Goal: Task Accomplishment & Management: Use online tool/utility

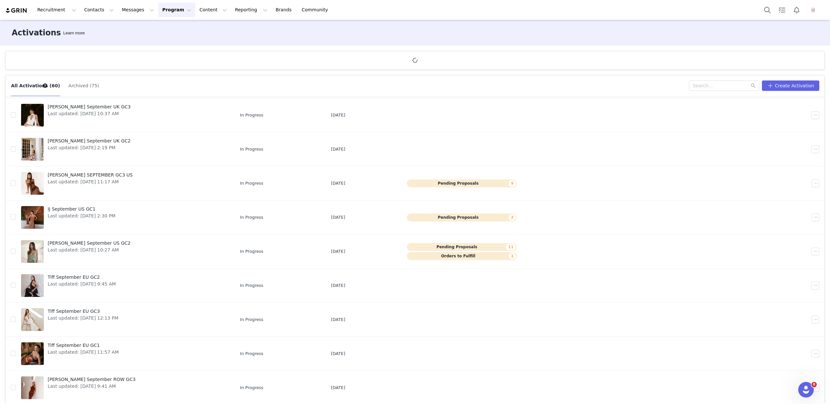
scroll to position [24, 0]
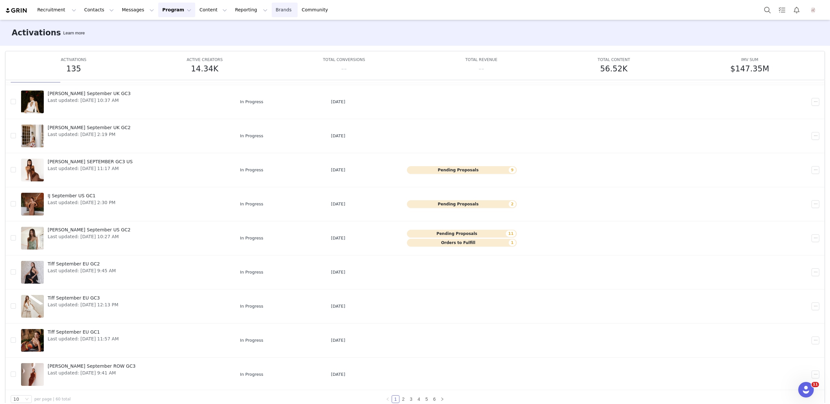
click at [272, 7] on link "Brands Brands" at bounding box center [285, 10] width 26 height 15
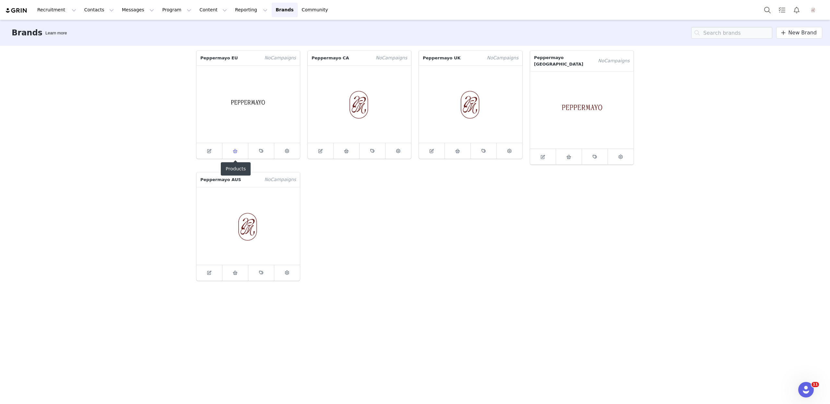
click at [235, 156] on link at bounding box center [235, 151] width 26 height 16
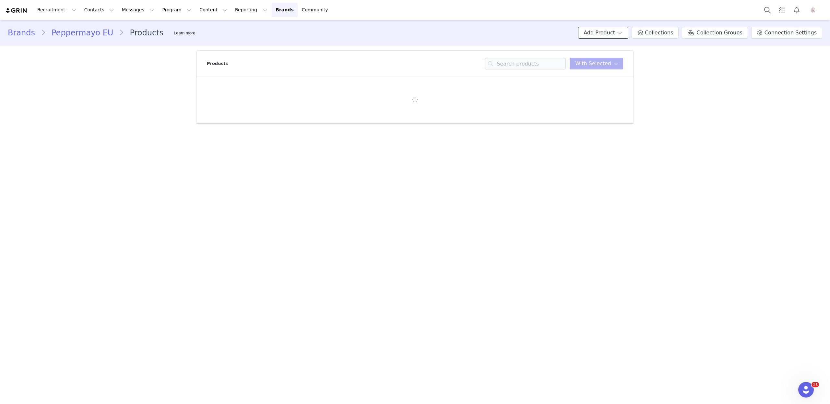
click at [626, 34] on button "Add Product" at bounding box center [603, 33] width 50 height 12
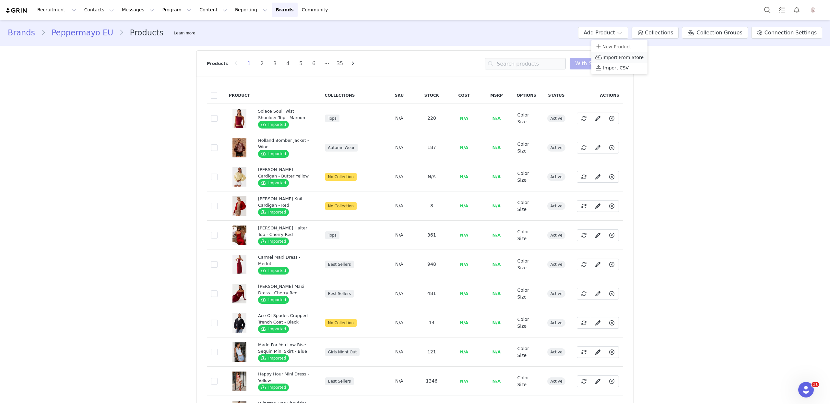
click at [621, 58] on span "Import From Store" at bounding box center [623, 57] width 41 height 5
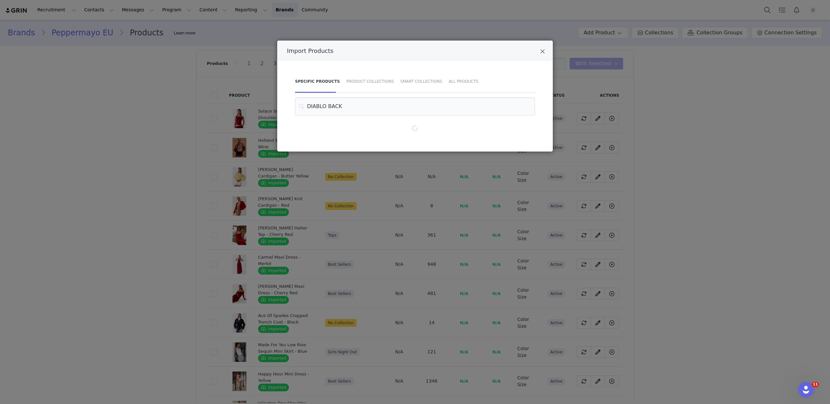
type input "DIABLO BACKL"
click at [424, 101] on input "DIABLO BACKL" at bounding box center [415, 106] width 240 height 18
click at [414, 83] on div "Smart Collections" at bounding box center [421, 81] width 48 height 23
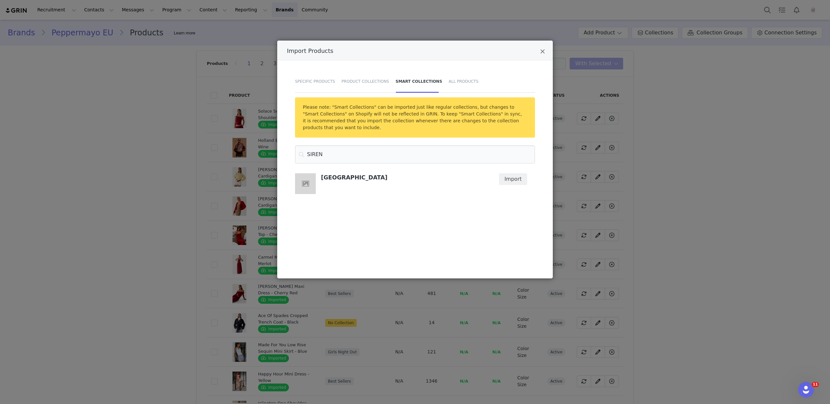
type input "SIREN"
click at [515, 179] on button "Import" at bounding box center [513, 179] width 28 height 12
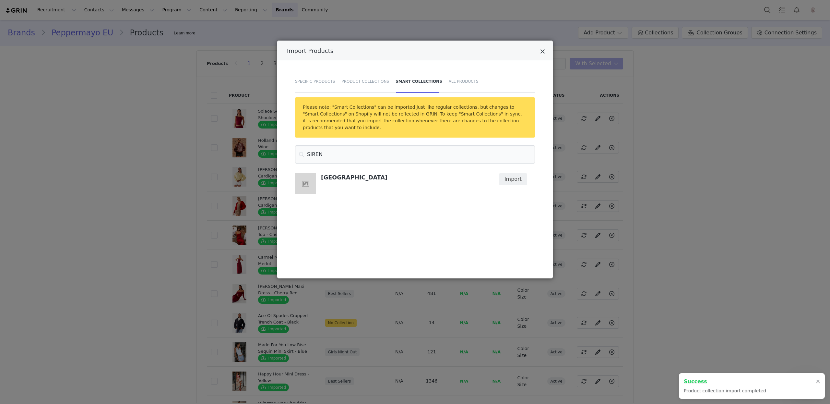
click at [541, 52] on icon "Close" at bounding box center [542, 51] width 5 height 6
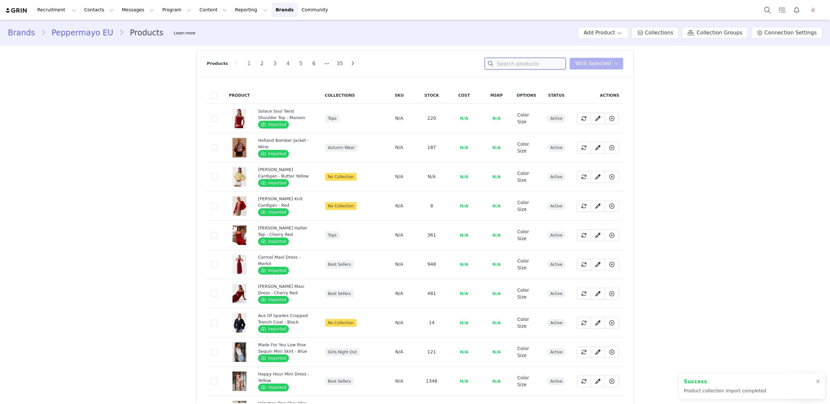
click at [513, 66] on input at bounding box center [525, 64] width 81 height 12
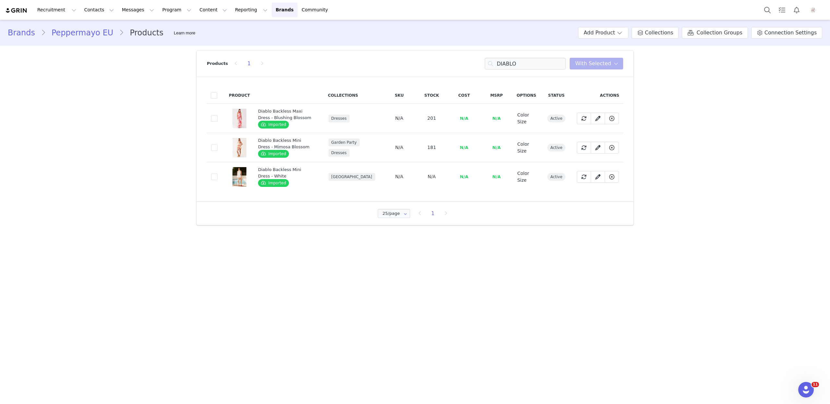
click at [221, 177] on td "8726aef3-7379-4c9e-aee8-469e821ba145" at bounding box center [216, 176] width 18 height 29
click at [215, 176] on span at bounding box center [214, 177] width 6 height 6
click at [218, 174] on input "8726aef3-7379-4c9e-aee8-469e821ba145" at bounding box center [218, 174] width 0 height 0
click at [597, 65] on span "With Selected" at bounding box center [593, 64] width 36 height 8
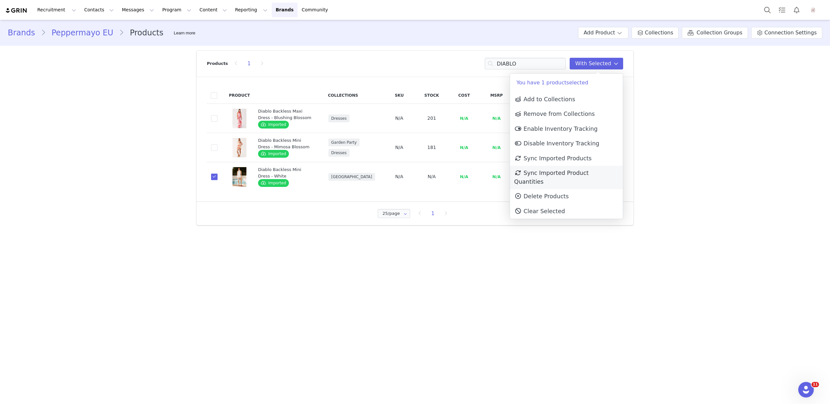
click at [566, 170] on span "Sync Imported Product Quantities" at bounding box center [551, 177] width 75 height 15
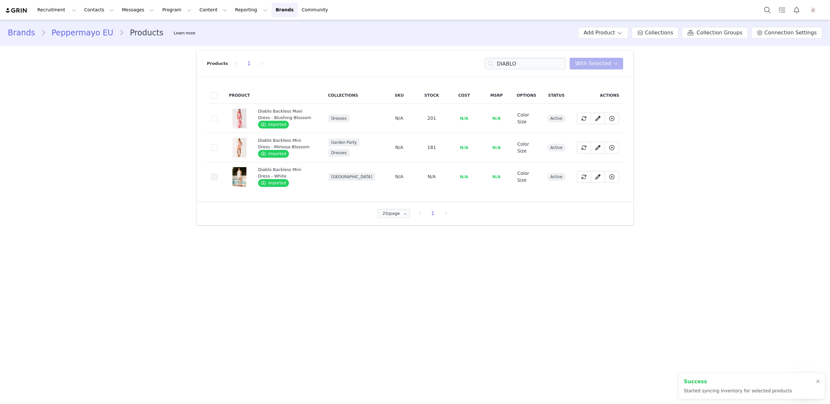
click at [214, 176] on span at bounding box center [214, 177] width 6 height 6
click at [218, 174] on input "8726aef3-7379-4c9e-aee8-469e821ba145" at bounding box center [218, 174] width 0 height 0
click at [601, 65] on span "With Selected" at bounding box center [593, 64] width 36 height 8
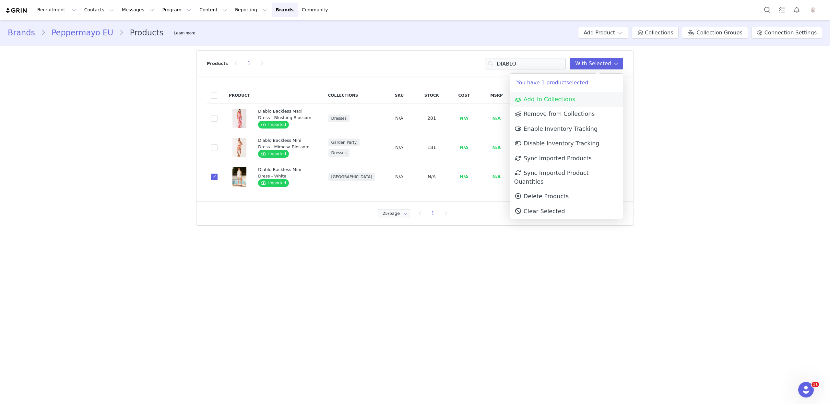
click at [561, 97] on span "Add to Collections" at bounding box center [544, 99] width 61 height 6
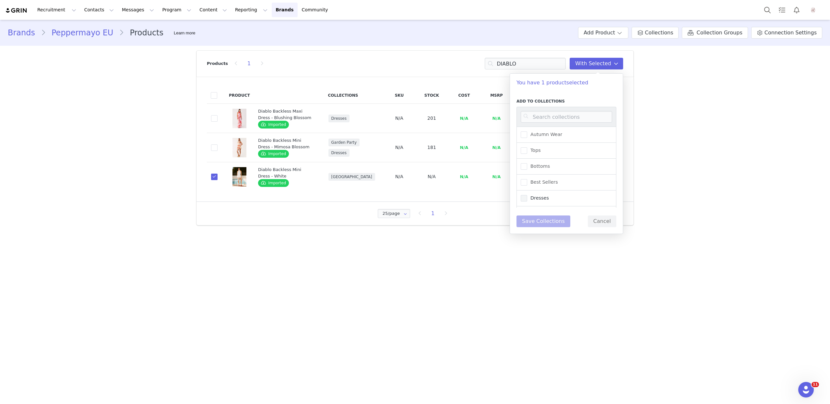
click at [542, 195] on span "Dresses" at bounding box center [538, 198] width 22 height 6
click at [527, 195] on input "Dresses" at bounding box center [527, 195] width 0 height 0
click at [551, 222] on button "Save Collections" at bounding box center [544, 221] width 54 height 12
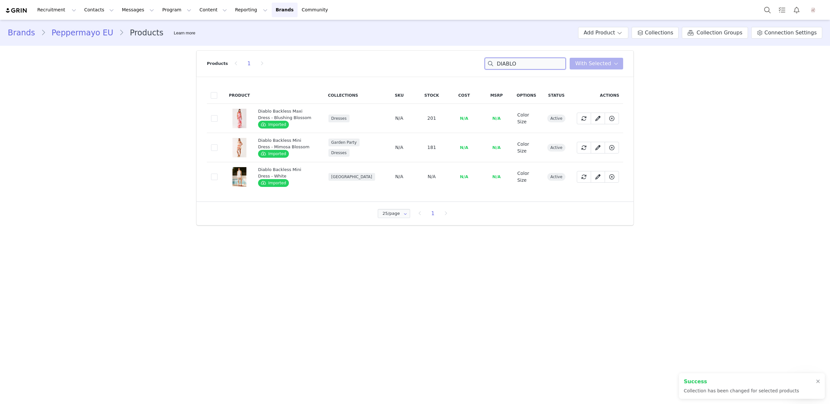
click at [526, 63] on input "DIABLO" at bounding box center [525, 64] width 81 height 12
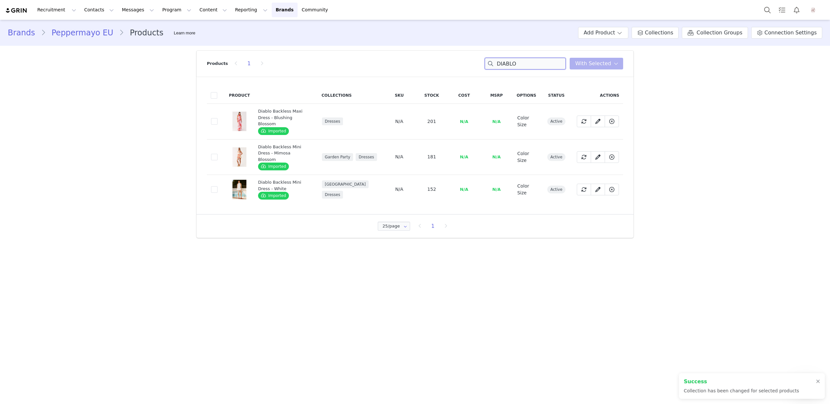
type input "l"
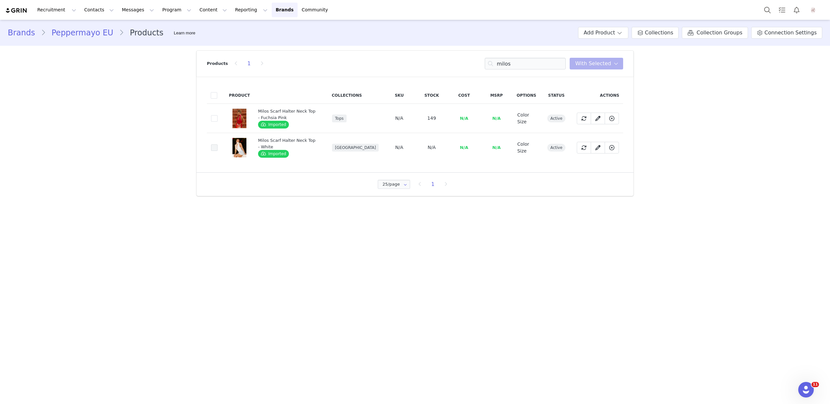
click at [214, 147] on span at bounding box center [214, 147] width 6 height 6
click at [218, 144] on input "17a882d2-48a6-4892-ad56-06f81adac1cf" at bounding box center [218, 144] width 0 height 0
click at [581, 150] on span at bounding box center [584, 148] width 8 height 8
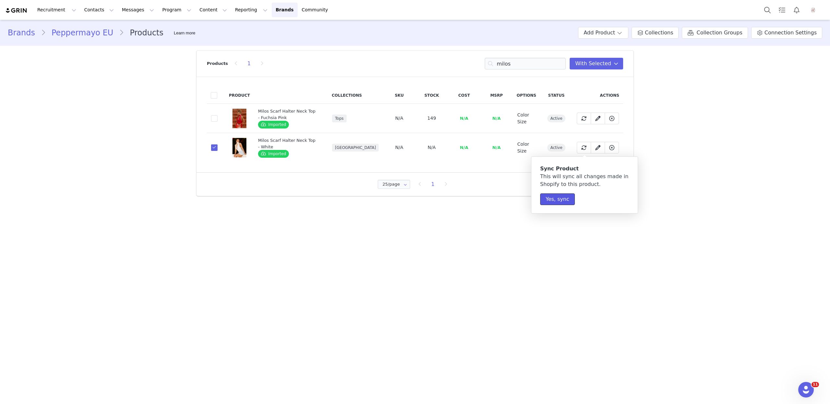
click at [560, 199] on button "Yes, sync" at bounding box center [557, 199] width 35 height 12
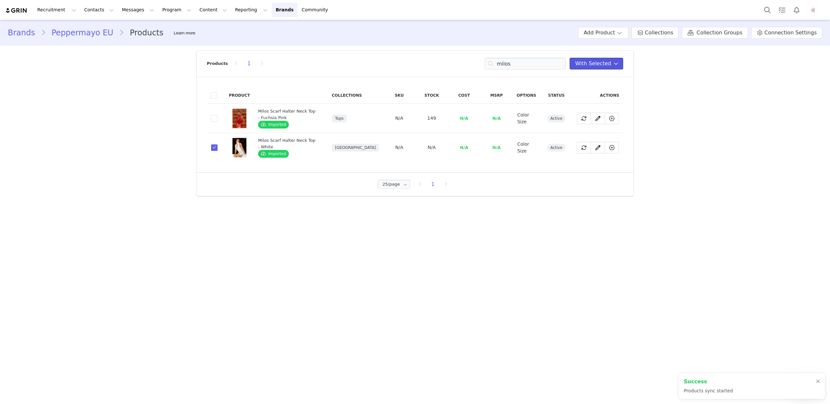
click at [605, 67] on span "With Selected" at bounding box center [593, 64] width 36 height 8
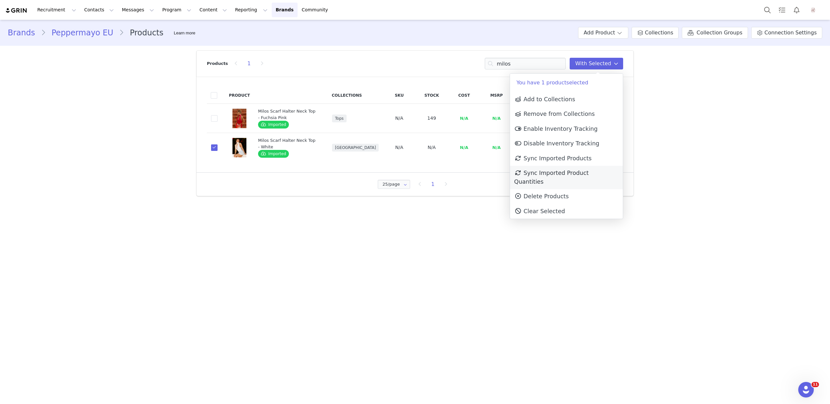
click at [568, 175] on span "Sync Imported Product Quantities" at bounding box center [551, 177] width 75 height 15
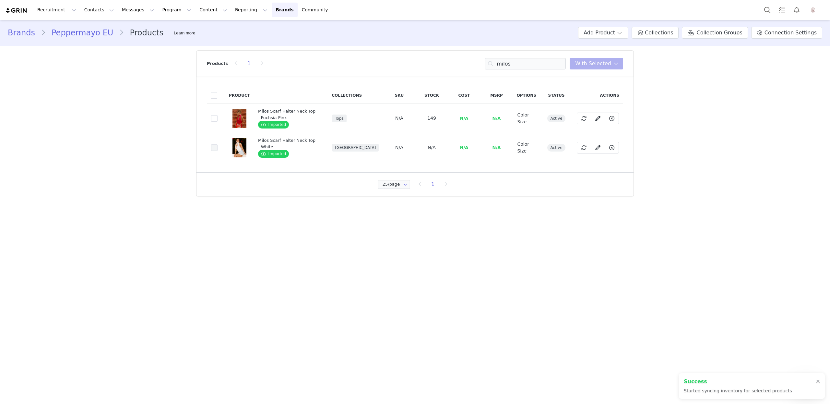
click at [213, 150] on span at bounding box center [214, 147] width 6 height 7
click at [218, 144] on input "17a882d2-48a6-4892-ad56-06f81adac1cf" at bounding box center [218, 144] width 0 height 0
click at [588, 63] on span "With Selected" at bounding box center [593, 64] width 36 height 8
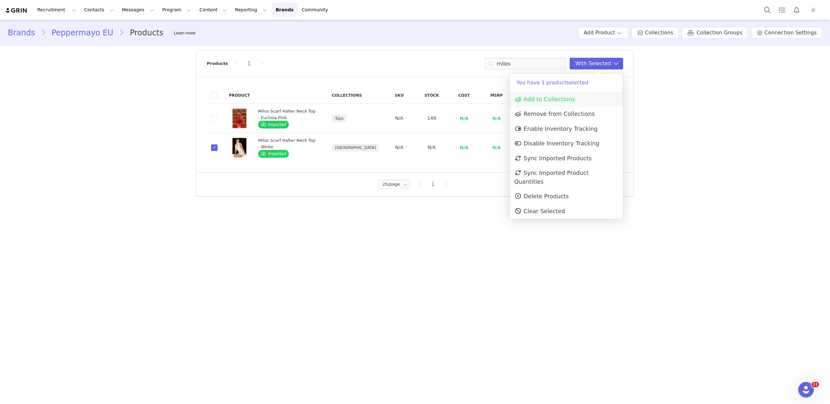
click at [571, 101] on span "Add to Collections" at bounding box center [544, 99] width 61 height 6
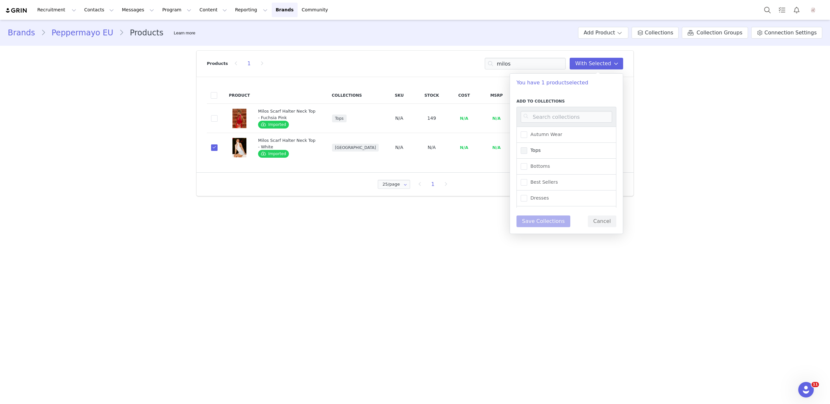
click at [536, 154] on label "Tops" at bounding box center [531, 151] width 20 height 8
click at [527, 147] on input "Tops" at bounding box center [527, 147] width 0 height 0
click at [542, 216] on button "Save Collections" at bounding box center [544, 221] width 54 height 12
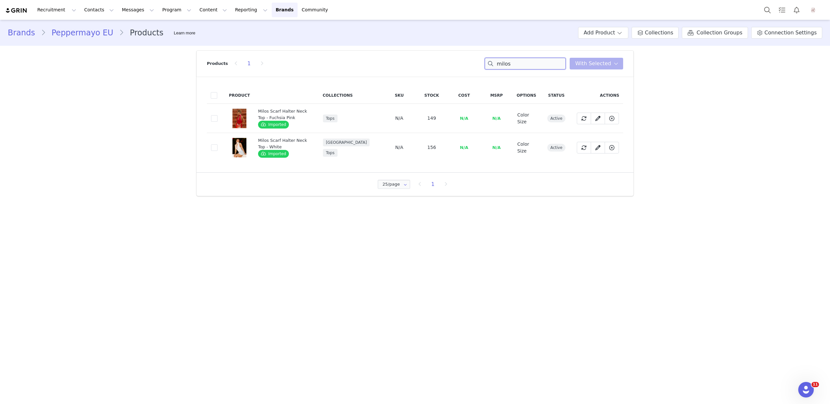
click at [518, 66] on input "milos" at bounding box center [525, 64] width 81 height 12
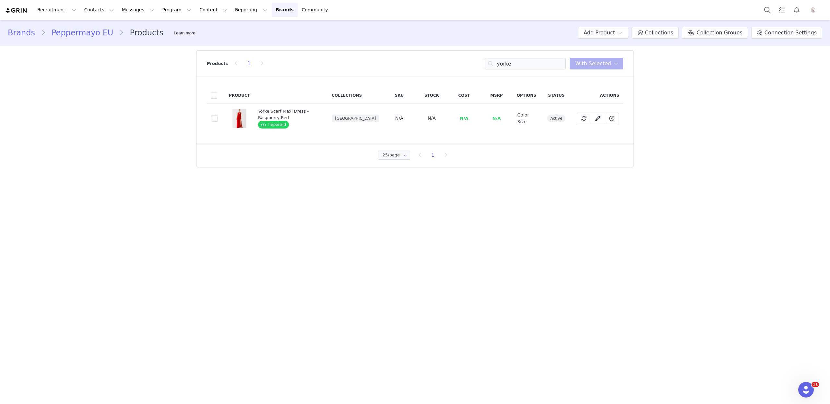
click at [218, 122] on td "1d512b89-07a4-42dc-92d6-460ead89debc" at bounding box center [216, 118] width 18 height 29
click at [217, 117] on span at bounding box center [214, 118] width 6 height 6
click at [218, 115] on input "1d512b89-07a4-42dc-92d6-460ead89debc" at bounding box center [218, 115] width 0 height 0
click at [608, 65] on span "With Selected" at bounding box center [593, 64] width 36 height 8
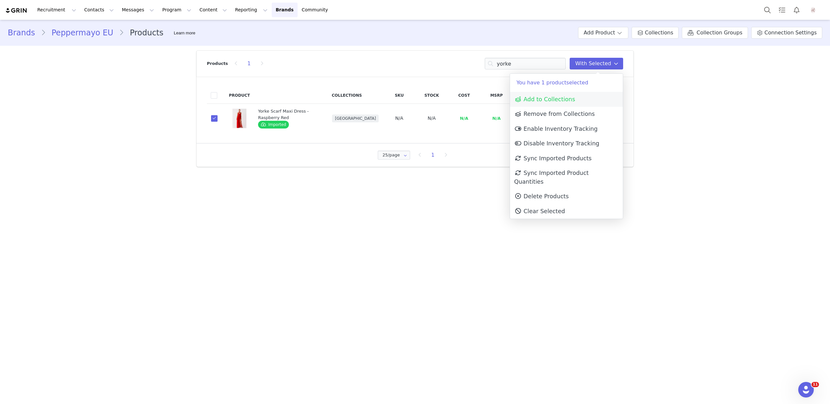
click at [584, 97] on link "Add to Collections" at bounding box center [566, 99] width 113 height 15
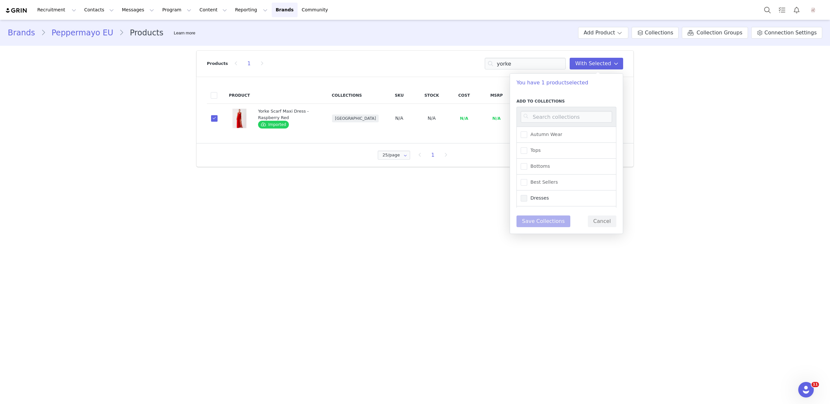
click at [540, 195] on span "Dresses" at bounding box center [538, 198] width 22 height 6
click at [527, 195] on input "Dresses" at bounding box center [527, 195] width 0 height 0
click at [542, 222] on button "Save Collections" at bounding box center [544, 221] width 54 height 12
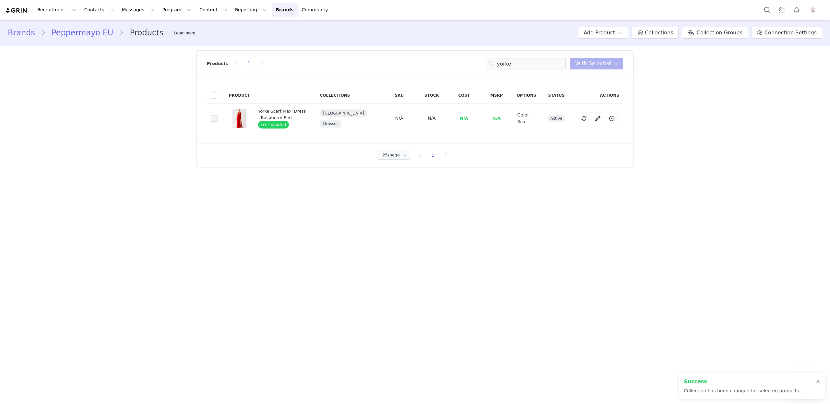
click at [213, 115] on span at bounding box center [214, 118] width 6 height 7
click at [218, 115] on input "1d512b89-07a4-42dc-92d6-460ead89debc" at bounding box center [218, 115] width 0 height 0
click at [614, 65] on span at bounding box center [616, 64] width 8 height 8
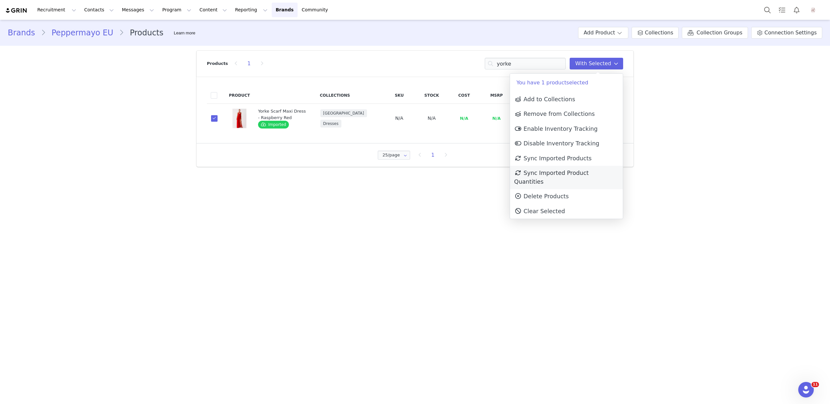
click at [582, 172] on span "Sync Imported Product Quantities" at bounding box center [551, 177] width 75 height 15
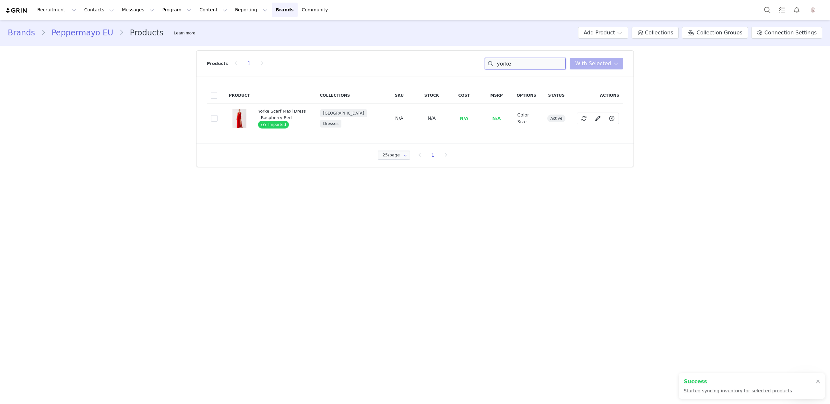
click at [523, 66] on input "yorke" at bounding box center [525, 64] width 81 height 12
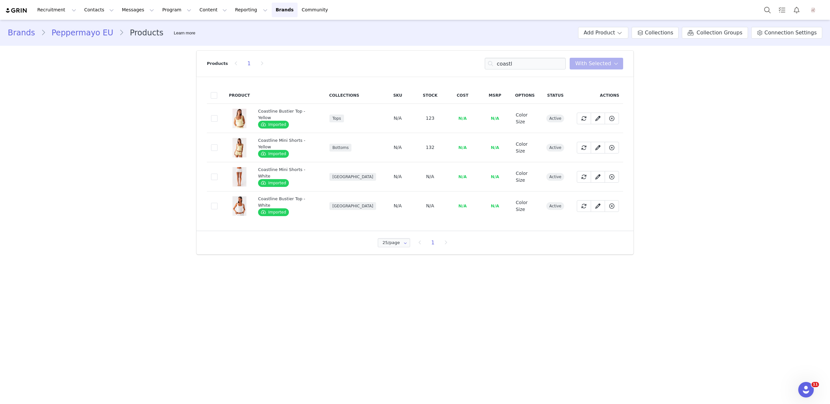
click at [210, 201] on td "61f091ca-5fd2-4e1f-b96b-aec1802947ef" at bounding box center [216, 205] width 18 height 29
click at [212, 207] on td "61f091ca-5fd2-4e1f-b96b-aec1802947ef" at bounding box center [216, 205] width 18 height 29
click at [218, 203] on td "61f091ca-5fd2-4e1f-b96b-aec1802947ef" at bounding box center [216, 205] width 18 height 29
click at [213, 203] on span at bounding box center [214, 206] width 6 height 6
click at [218, 203] on input "61f091ca-5fd2-4e1f-b96b-aec1802947ef" at bounding box center [218, 203] width 0 height 0
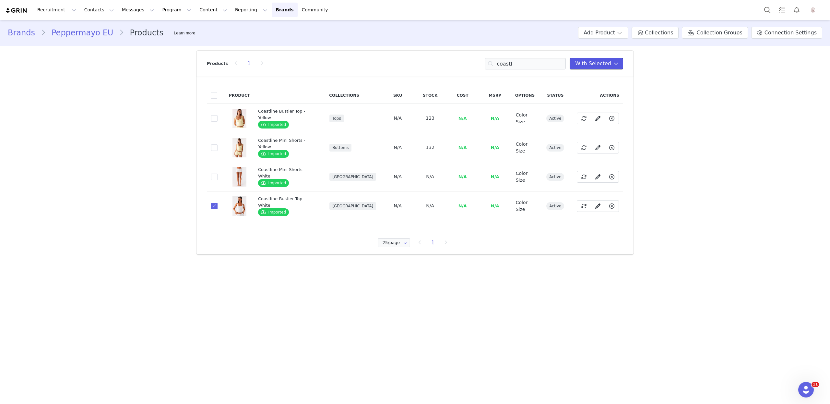
click at [584, 64] on span "With Selected" at bounding box center [593, 64] width 36 height 8
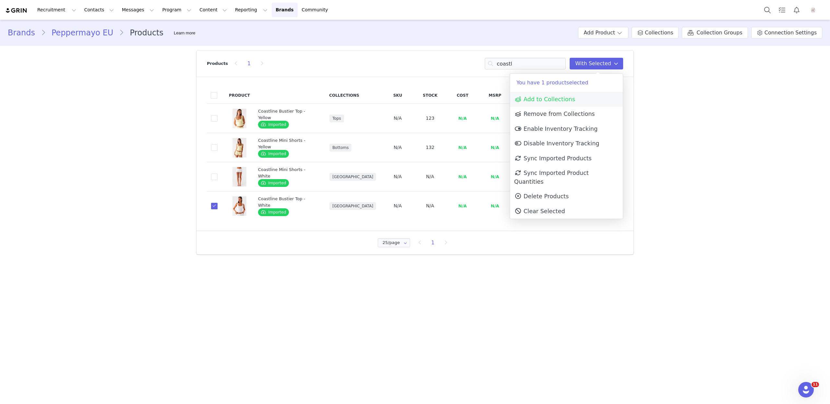
click at [571, 101] on span "Add to Collections" at bounding box center [544, 99] width 61 height 6
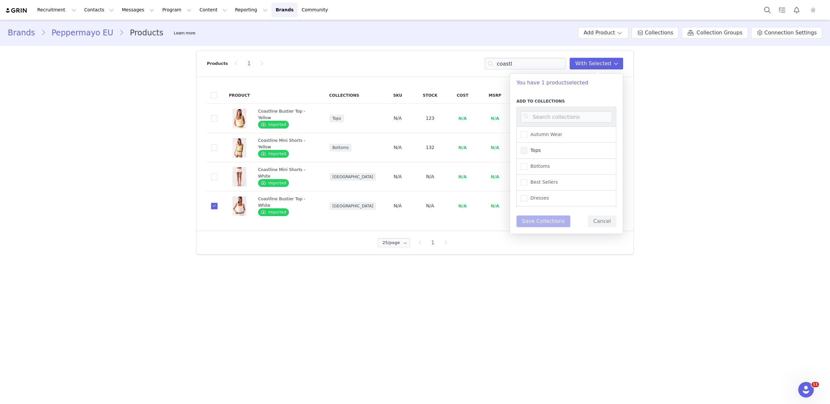
click at [531, 148] on span "Tops" at bounding box center [534, 150] width 14 height 6
click at [527, 147] on input "Tops" at bounding box center [527, 147] width 0 height 0
click at [534, 223] on button "Save Collections" at bounding box center [544, 221] width 54 height 12
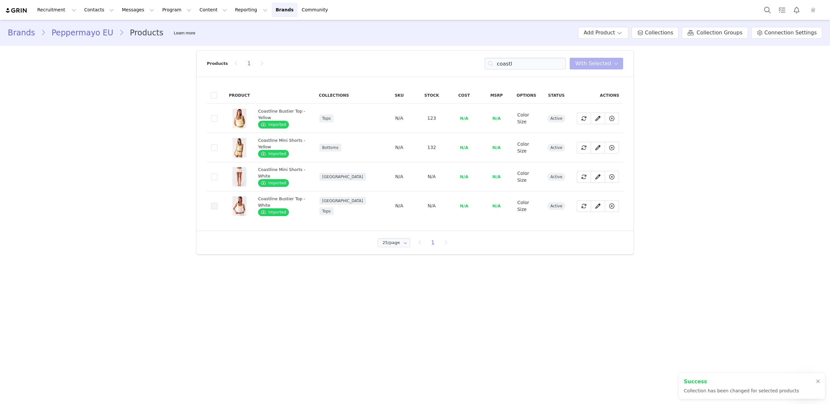
click at [214, 206] on span at bounding box center [214, 206] width 6 height 6
click at [218, 203] on input "61f091ca-5fd2-4e1f-b96b-aec1802947ef" at bounding box center [218, 203] width 0 height 0
click at [578, 69] on button "With Selected" at bounding box center [597, 64] width 54 height 12
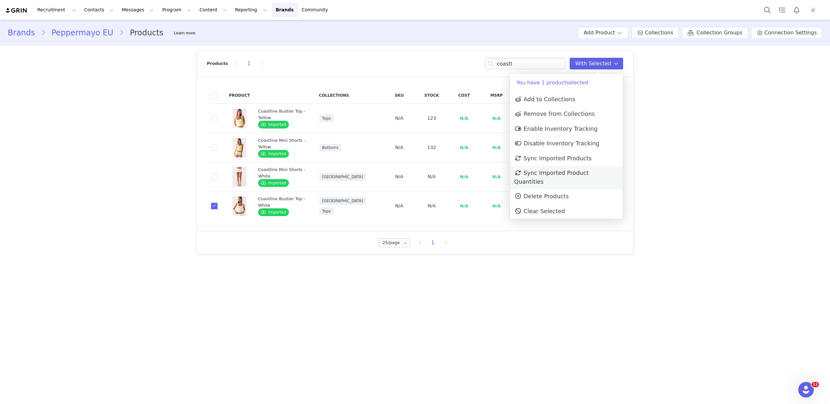
click at [575, 170] on span "Sync Imported Product Quantities" at bounding box center [551, 177] width 75 height 15
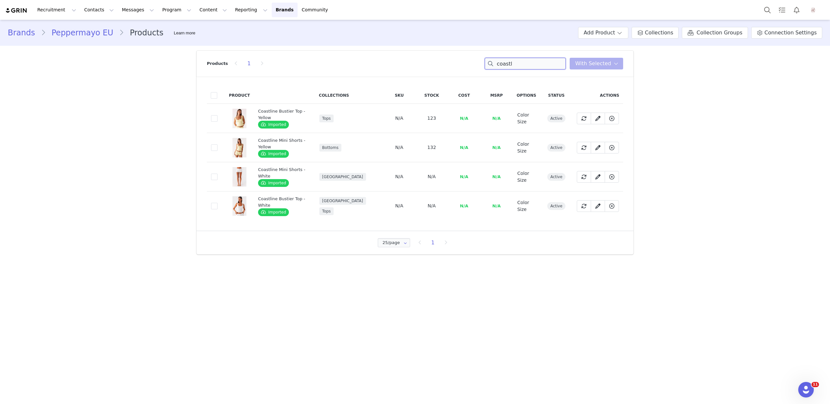
click at [533, 58] on input "coastl" at bounding box center [525, 64] width 81 height 12
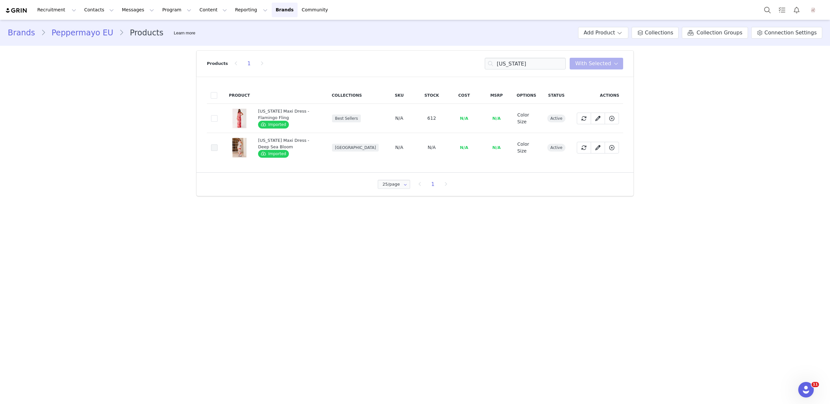
click at [216, 148] on span at bounding box center [214, 147] width 6 height 6
click at [218, 144] on input "6fd65e17-99d9-42a5-ba61-75369de2a7b2" at bounding box center [218, 144] width 0 height 0
click at [618, 65] on icon at bounding box center [616, 63] width 5 height 5
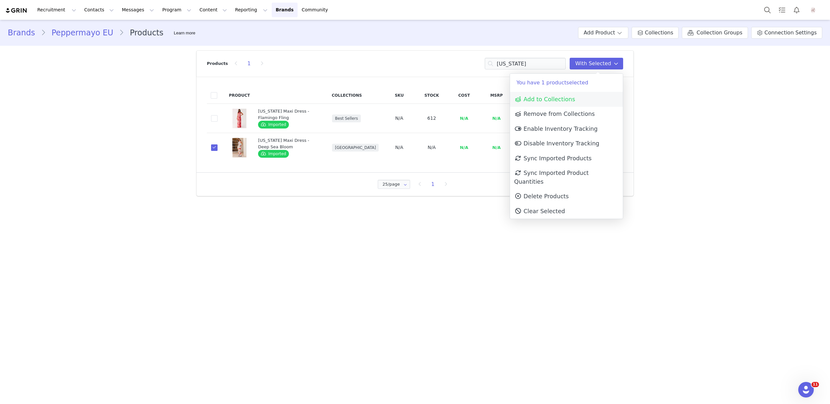
click at [581, 95] on link "Add to Collections" at bounding box center [566, 99] width 113 height 15
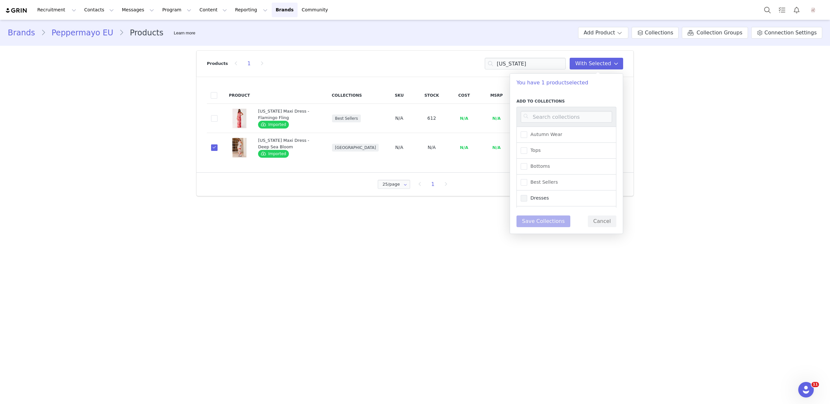
click at [542, 195] on span "Dresses" at bounding box center [538, 198] width 22 height 6
click at [527, 195] on input "Dresses" at bounding box center [527, 195] width 0 height 0
click at [543, 218] on button "Save Collections" at bounding box center [544, 221] width 54 height 12
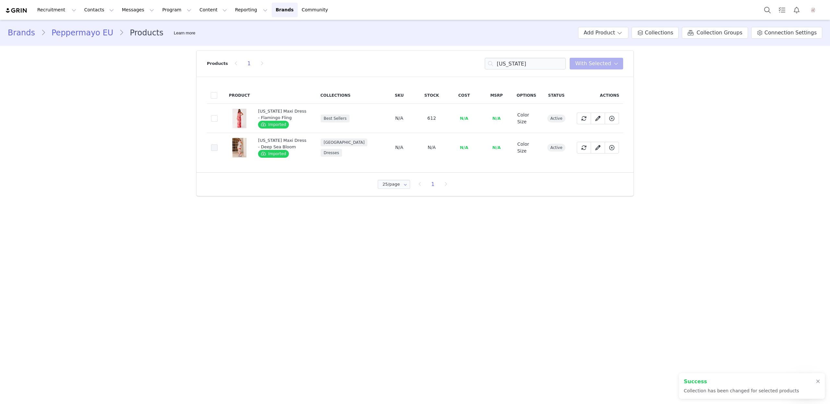
click at [215, 147] on span at bounding box center [214, 147] width 6 height 6
click at [218, 144] on input "6fd65e17-99d9-42a5-ba61-75369de2a7b2" at bounding box center [218, 144] width 0 height 0
click at [591, 70] on div "Products 1 california With Selected" at bounding box center [415, 64] width 416 height 26
click at [594, 65] on span "With Selected" at bounding box center [593, 64] width 36 height 8
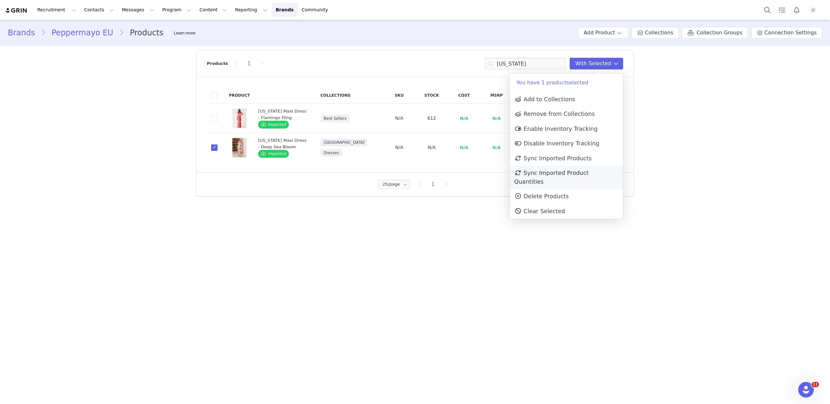
click at [589, 170] on span "Sync Imported Product Quantities" at bounding box center [551, 177] width 75 height 15
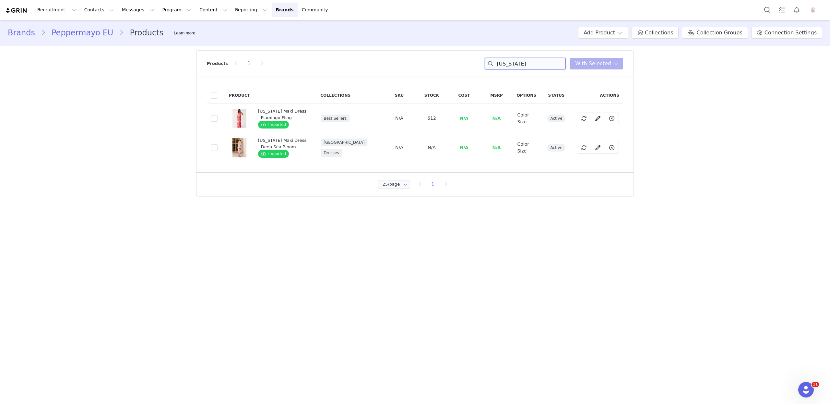
click at [538, 63] on input "california" at bounding box center [525, 64] width 81 height 12
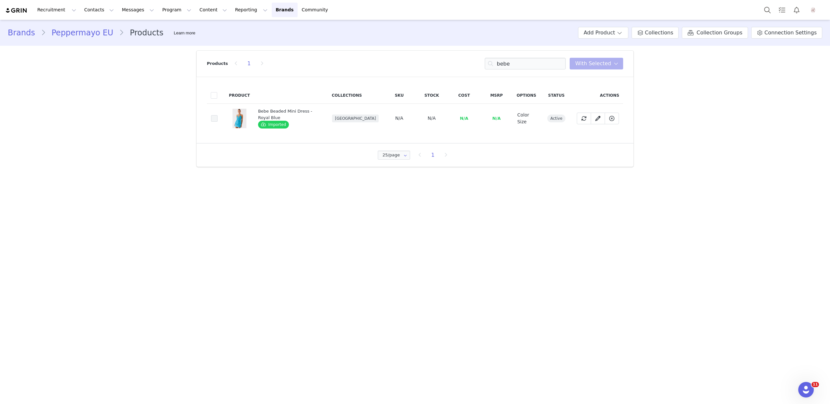
click at [216, 116] on span at bounding box center [214, 118] width 6 height 6
click at [218, 115] on input "9dc29389-cd59-4cb3-a658-a811c46a9c8e" at bounding box center [218, 115] width 0 height 0
click at [591, 63] on span "With Selected" at bounding box center [593, 64] width 36 height 8
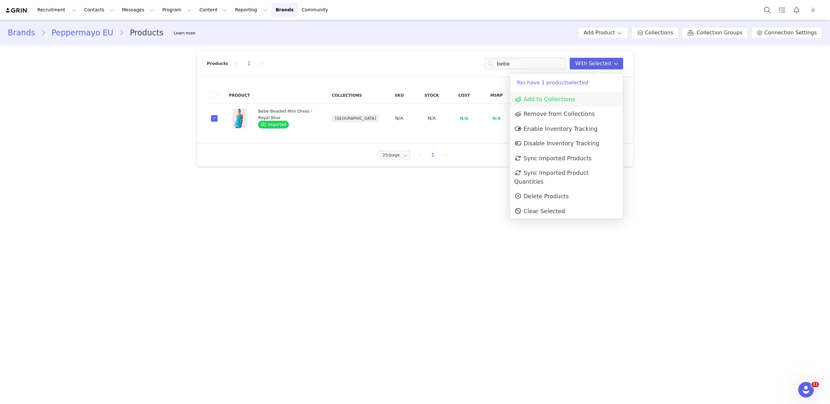
click at [558, 103] on link "Add to Collections" at bounding box center [566, 99] width 113 height 15
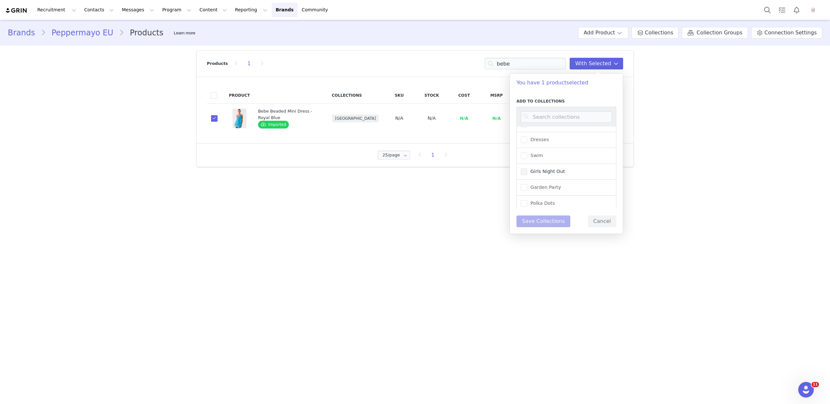
click at [543, 170] on span "Girls Night Out" at bounding box center [546, 171] width 38 height 6
click at [527, 168] on input "Girls Night Out" at bounding box center [527, 168] width 0 height 0
click at [536, 163] on label "Dresses" at bounding box center [535, 162] width 28 height 8
click at [527, 158] on input "Dresses" at bounding box center [527, 158] width 0 height 0
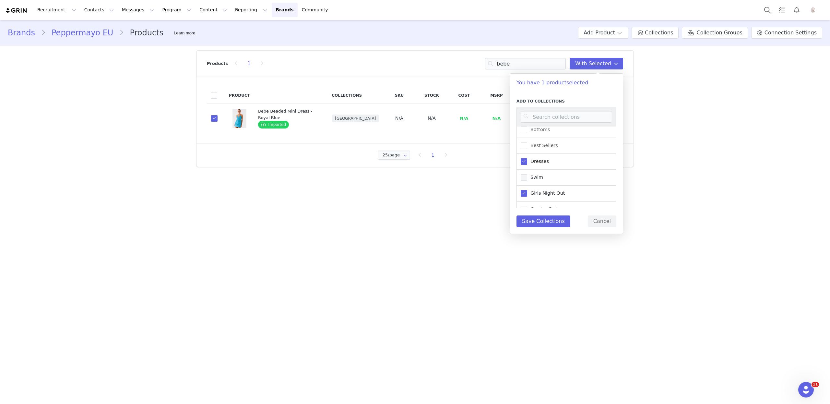
scroll to position [61, 0]
click at [535, 223] on button "Save Collections" at bounding box center [544, 221] width 54 height 12
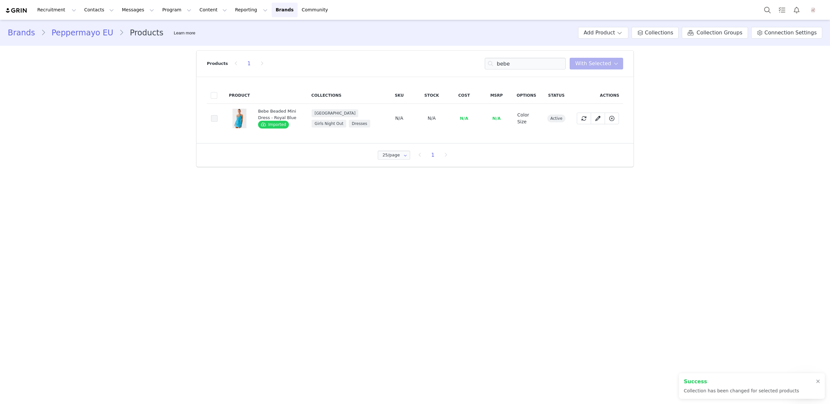
click at [216, 117] on span at bounding box center [214, 118] width 6 height 6
click at [218, 115] on input "9dc29389-cd59-4cb3-a658-a811c46a9c8e" at bounding box center [218, 115] width 0 height 0
click at [601, 63] on span "With Selected" at bounding box center [593, 64] width 36 height 8
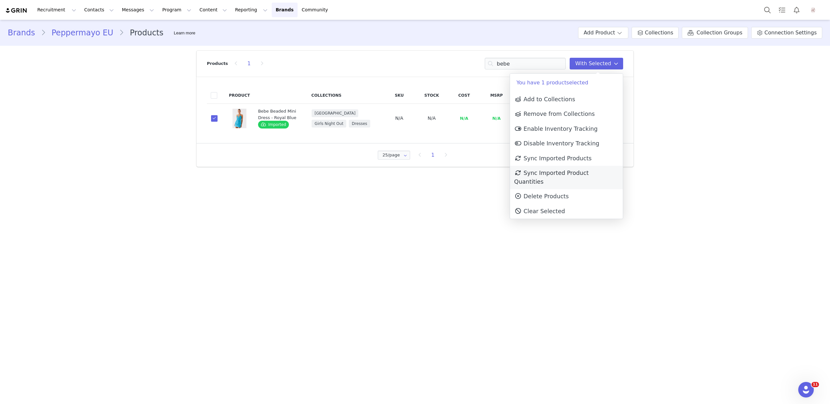
click at [587, 173] on span "Sync Imported Product Quantities" at bounding box center [551, 177] width 75 height 15
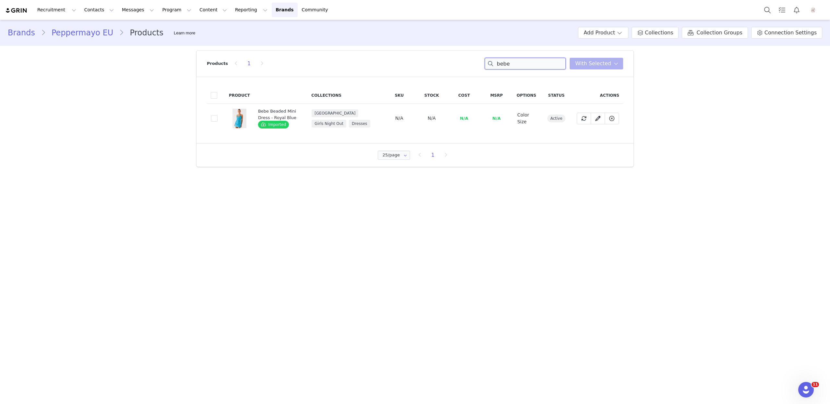
click at [524, 61] on input "bebe" at bounding box center [525, 64] width 81 height 12
click at [213, 115] on span at bounding box center [214, 118] width 6 height 6
click at [218, 115] on input "c79fcc2d-fa1d-4f1b-9c1d-b62d09de6cbe" at bounding box center [218, 115] width 0 height 0
click at [592, 68] on button "With Selected" at bounding box center [597, 64] width 54 height 12
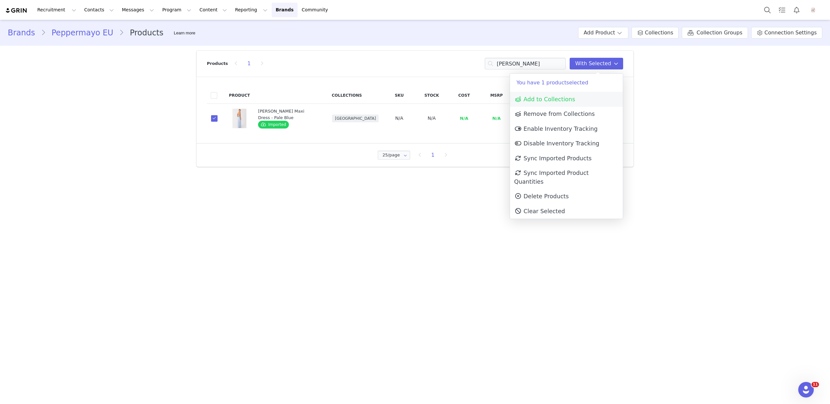
click at [581, 98] on link "Add to Collections" at bounding box center [566, 99] width 113 height 15
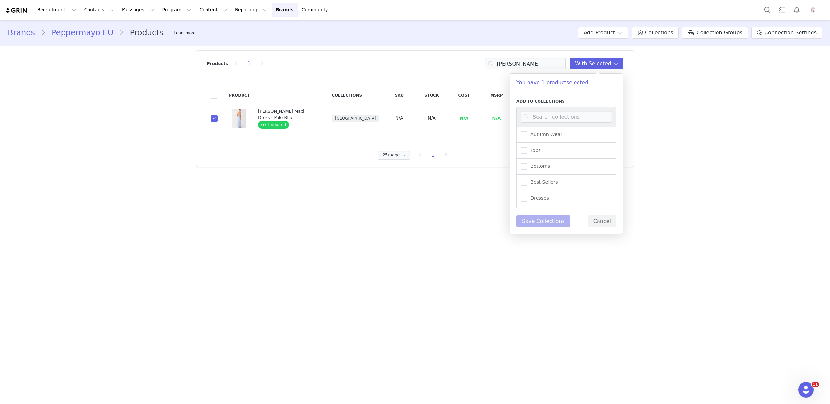
click at [537, 193] on div "Dresses" at bounding box center [567, 198] width 100 height 16
click at [538, 199] on span "Dresses" at bounding box center [538, 198] width 22 height 6
click at [527, 195] on input "Dresses" at bounding box center [527, 195] width 0 height 0
click at [538, 222] on button "Save Collections" at bounding box center [544, 221] width 54 height 12
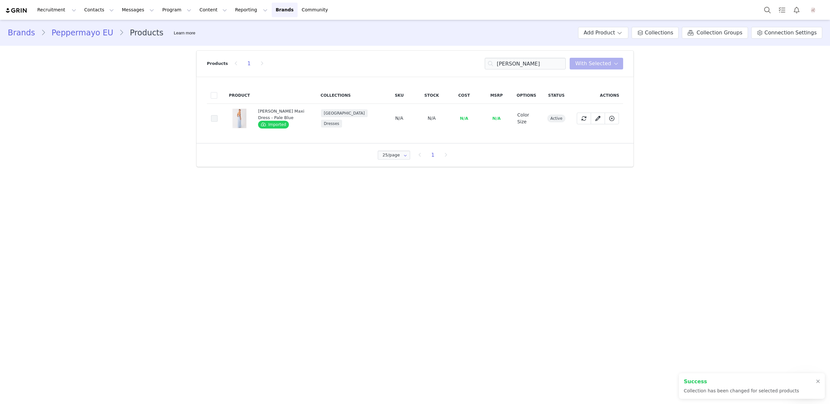
click at [213, 120] on span at bounding box center [214, 118] width 6 height 6
click at [218, 115] on input "c79fcc2d-fa1d-4f1b-9c1d-b62d09de6cbe" at bounding box center [218, 115] width 0 height 0
click at [594, 63] on span "With Selected" at bounding box center [593, 64] width 36 height 8
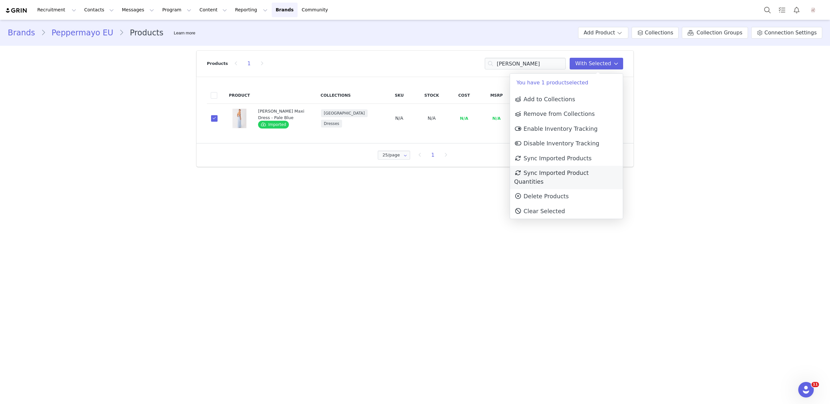
click at [583, 172] on span "Sync Imported Product Quantities" at bounding box center [551, 177] width 75 height 15
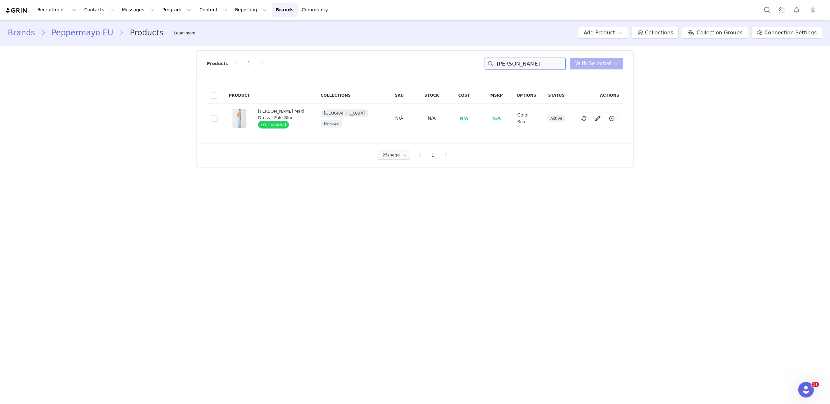
click at [506, 60] on input "cabello" at bounding box center [525, 64] width 81 height 12
click at [216, 120] on span at bounding box center [214, 118] width 6 height 6
click at [218, 115] on input "c5acdf11-2574-458d-847d-571d550afc75" at bounding box center [218, 115] width 0 height 0
click at [514, 65] on input "aca" at bounding box center [525, 64] width 81 height 12
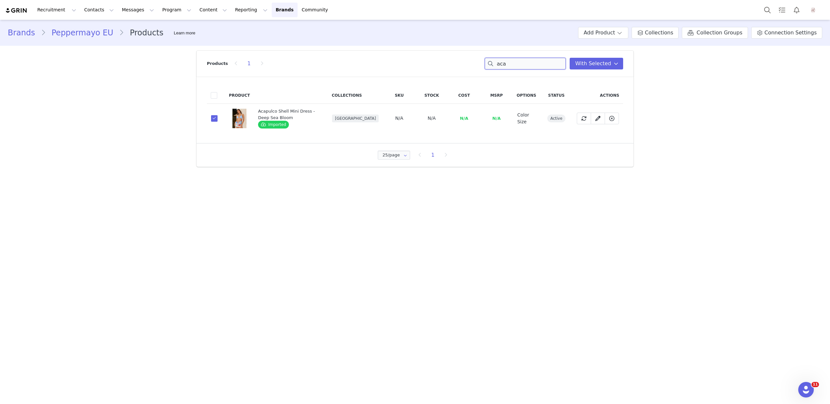
click at [514, 65] on input "aca" at bounding box center [525, 64] width 81 height 12
click at [211, 122] on span at bounding box center [214, 118] width 6 height 7
click at [218, 115] on input "9bdc5c95-b6b3-4fa1-bf7a-e838c5a96472" at bounding box center [218, 115] width 0 height 0
click at [215, 144] on span at bounding box center [214, 147] width 6 height 6
click at [218, 144] on input "de76383c-a2a2-44c7-af28-045fc5245fe3" at bounding box center [218, 144] width 0 height 0
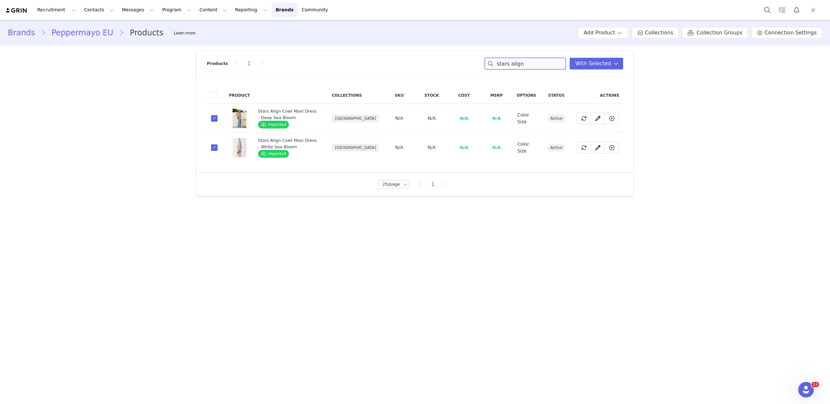
click at [518, 64] on input "stars align" at bounding box center [525, 64] width 81 height 12
click at [214, 145] on span at bounding box center [214, 147] width 6 height 6
click at [218, 144] on input "5ccd89b1-3f53-4962-ba73-8019ae26d718" at bounding box center [218, 144] width 0 height 0
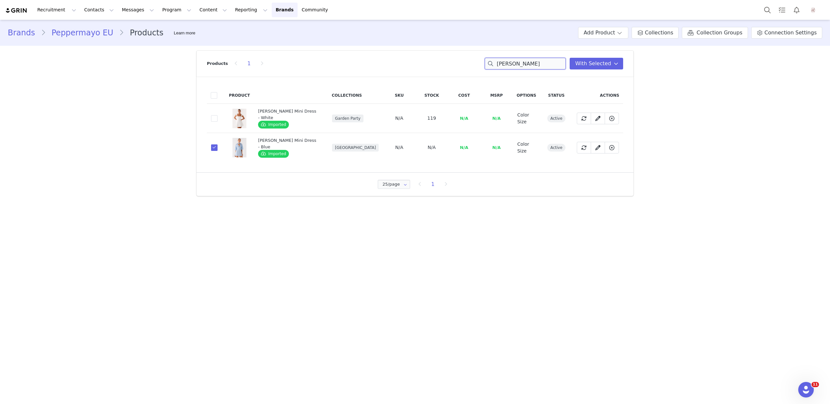
click at [510, 66] on input "mary" at bounding box center [525, 64] width 81 height 12
click at [216, 146] on span at bounding box center [214, 147] width 6 height 6
click at [218, 144] on input "bd1e0f9c-4547-490c-a4e2-a2561cd345c1" at bounding box center [218, 144] width 0 height 0
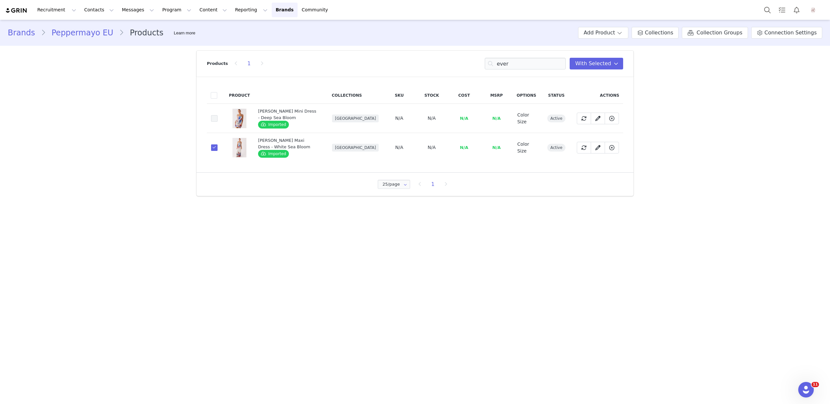
click at [213, 118] on span at bounding box center [214, 118] width 6 height 6
click at [218, 115] on input "8442bf94-9cdc-4ca0-8876-9212d2f28206" at bounding box center [218, 115] width 0 height 0
click at [534, 64] on input "ever" at bounding box center [525, 64] width 81 height 12
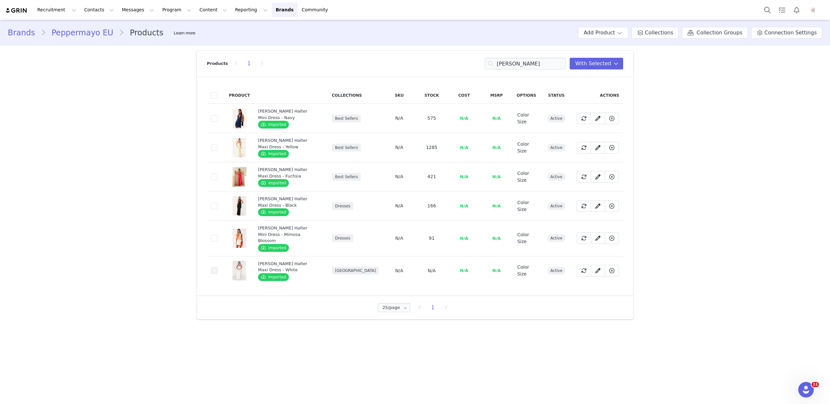
click at [214, 267] on span at bounding box center [214, 270] width 6 height 6
click at [218, 267] on input "47a77cd1-deeb-424b-9d9f-0d54ac3a15f8" at bounding box center [218, 267] width 0 height 0
click at [514, 60] on input "alicia" at bounding box center [525, 64] width 81 height 12
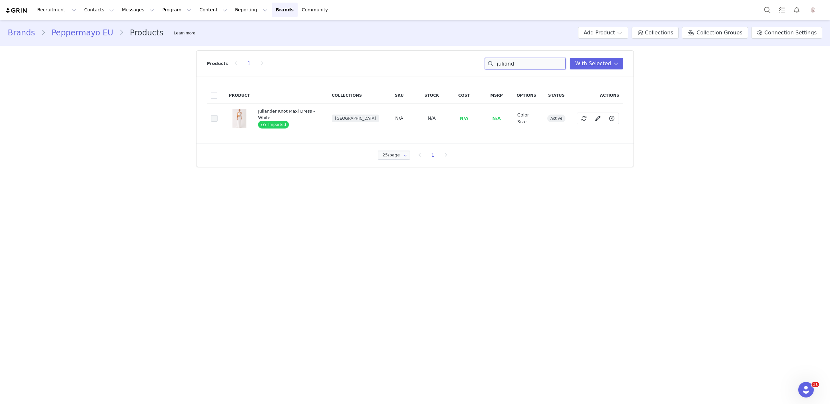
type input "juliand"
click at [215, 117] on span at bounding box center [214, 118] width 6 height 6
click at [218, 115] on input "532dc9e8-274b-49af-9371-d72a522ad3b0" at bounding box center [218, 115] width 0 height 0
click at [523, 63] on input "juliand" at bounding box center [525, 64] width 81 height 12
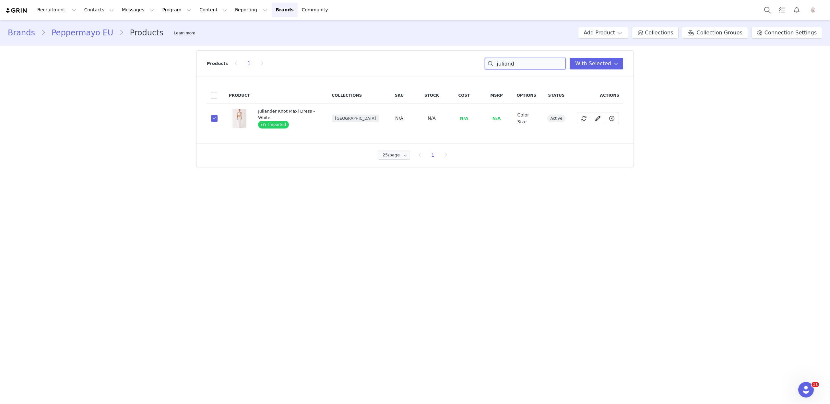
click at [523, 63] on input "juliand" at bounding box center [525, 64] width 81 height 12
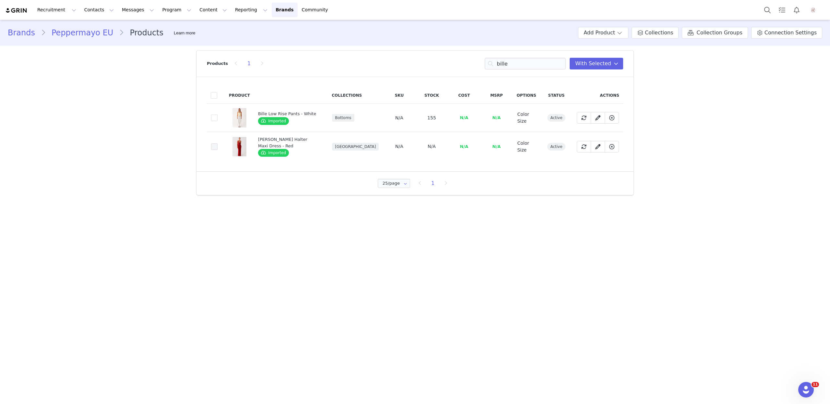
click at [214, 143] on span at bounding box center [214, 146] width 6 height 6
click at [218, 143] on input "f88df983-05cb-4d9a-8bf4-b9cff9951c46" at bounding box center [218, 143] width 0 height 0
click at [605, 67] on span "With Selected" at bounding box center [593, 64] width 36 height 8
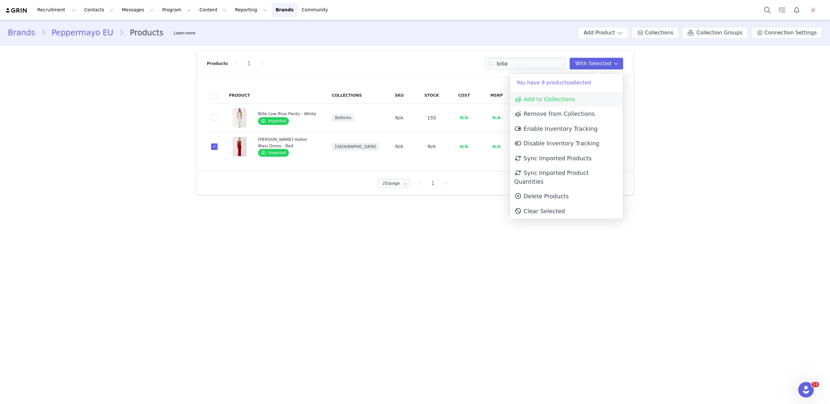
click at [555, 100] on span "Add to Collections" at bounding box center [544, 99] width 61 height 6
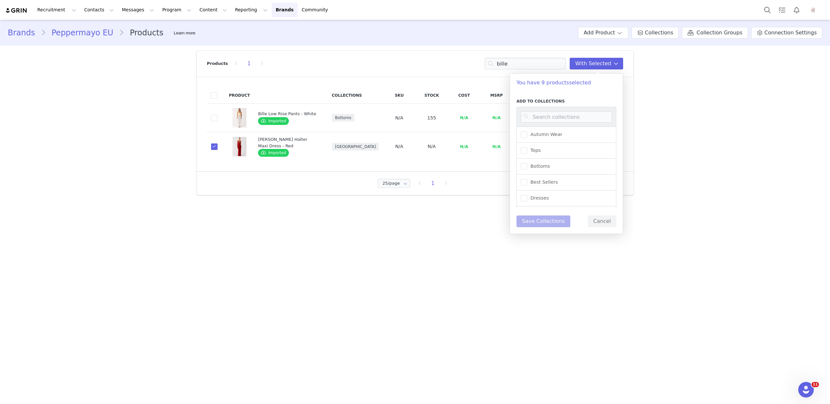
click at [536, 192] on div "Dresses" at bounding box center [567, 198] width 100 height 16
click at [536, 198] on span "Dresses" at bounding box center [538, 198] width 22 height 6
click at [527, 195] on input "Dresses" at bounding box center [527, 195] width 0 height 0
click at [540, 221] on button "Save Collections" at bounding box center [544, 221] width 54 height 12
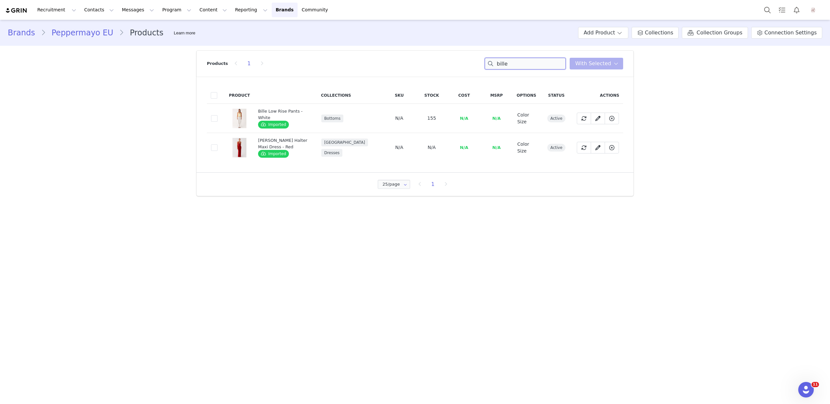
click at [530, 63] on input "bille" at bounding box center [525, 64] width 81 height 12
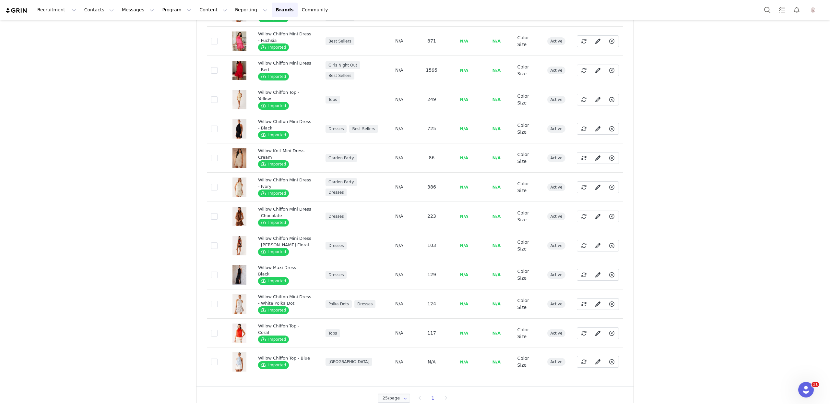
scroll to position [200, 0]
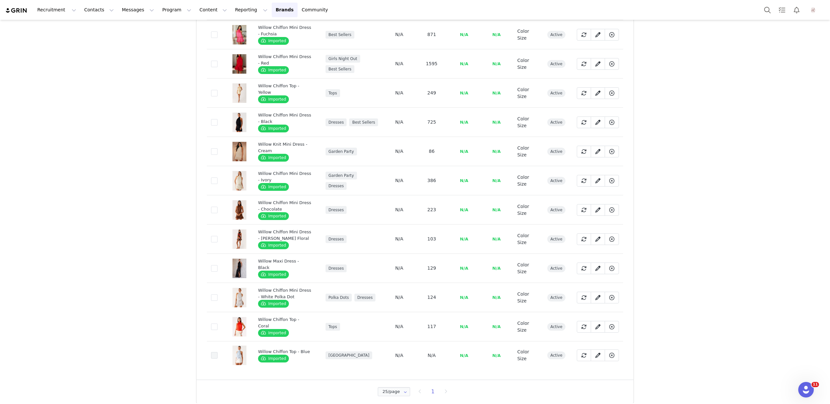
click at [215, 352] on span at bounding box center [214, 355] width 6 height 6
click at [218, 352] on input "3dbdf2b5-fc19-4fab-823d-181e9951fac5" at bounding box center [218, 352] width 0 height 0
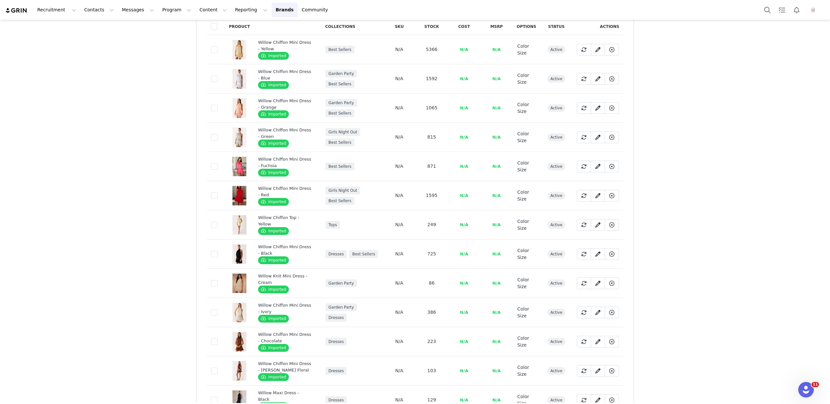
scroll to position [0, 0]
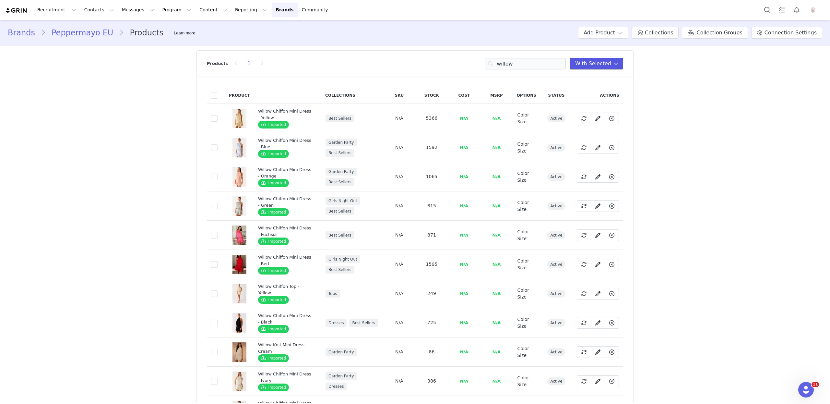
click at [595, 63] on span "With Selected" at bounding box center [593, 64] width 36 height 8
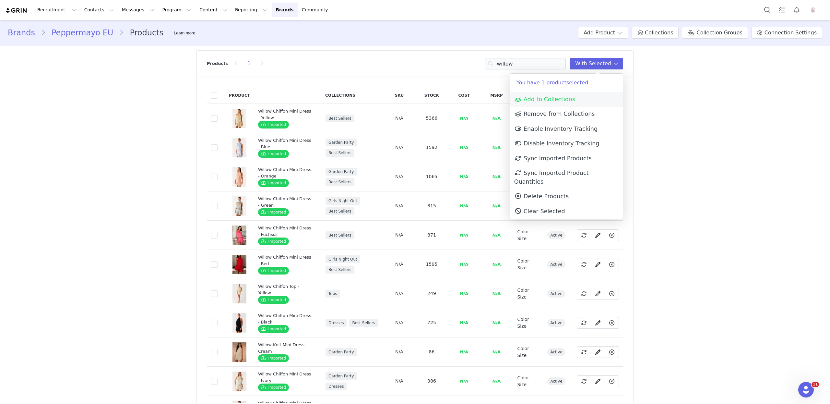
click at [569, 99] on span "Add to Collections" at bounding box center [544, 99] width 61 height 6
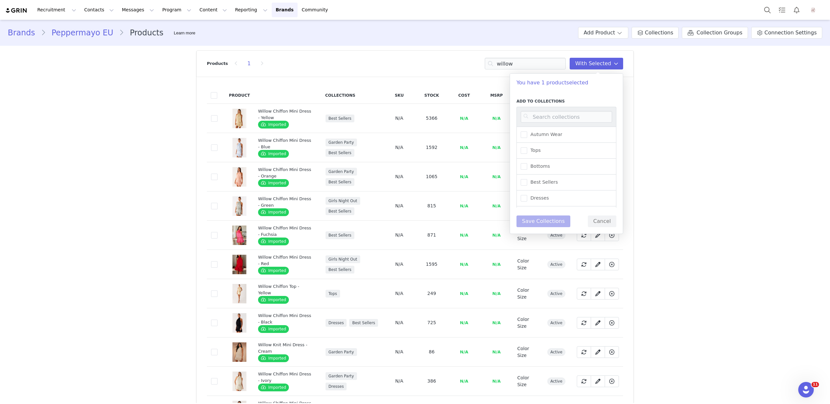
click at [531, 155] on div "Tops" at bounding box center [567, 151] width 100 height 16
click at [531, 141] on div "Autumn Wear" at bounding box center [567, 134] width 100 height 16
click at [531, 147] on span "Tops" at bounding box center [534, 150] width 14 height 6
click at [527, 147] on input "Tops" at bounding box center [527, 147] width 0 height 0
click at [535, 217] on button "Save Collections" at bounding box center [544, 221] width 54 height 12
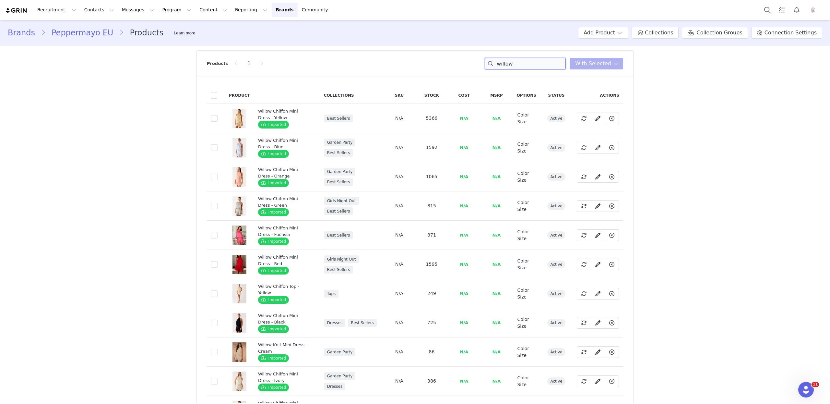
click at [551, 63] on input "willow" at bounding box center [525, 64] width 81 height 12
type input "w"
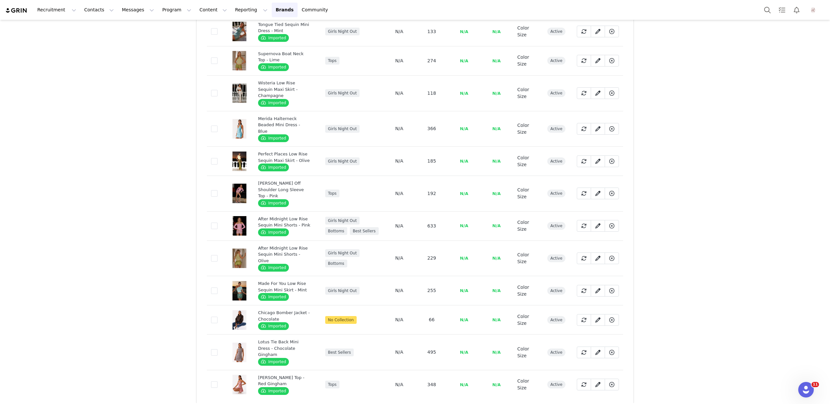
click at [356, 373] on li "100/page" at bounding box center [350, 370] width 34 height 11
type input "100/page"
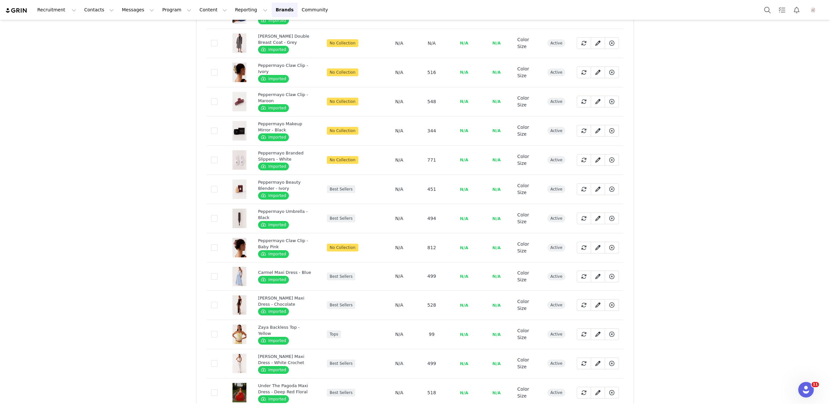
scroll to position [2643, 0]
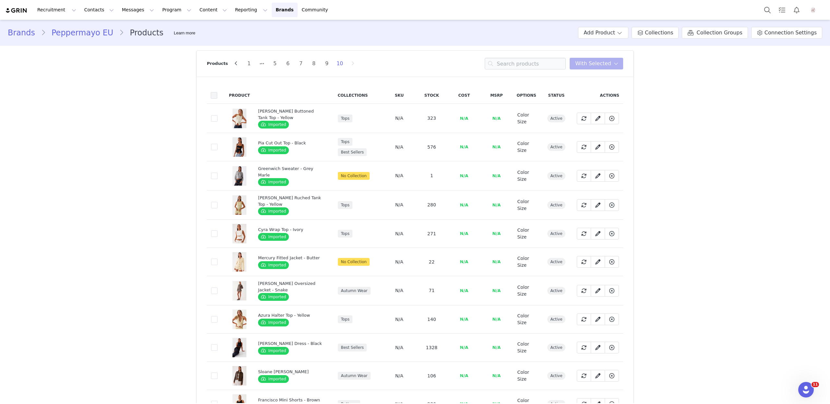
click at [212, 94] on span at bounding box center [214, 95] width 6 height 6
click at [217, 92] on input "checkbox" at bounding box center [217, 92] width 0 height 0
click at [214, 96] on span at bounding box center [214, 95] width 6 height 6
click at [217, 92] on input "checkbox" at bounding box center [217, 92] width 0 height 0
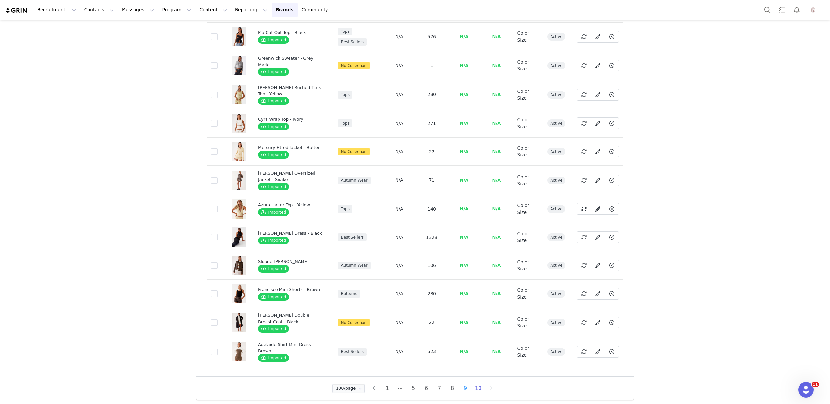
click at [463, 384] on li "9" at bounding box center [466, 388] width 10 height 9
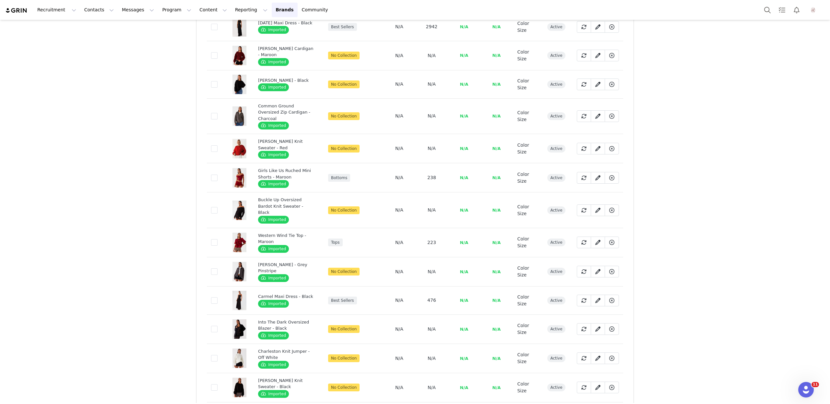
scroll to position [2634, 0]
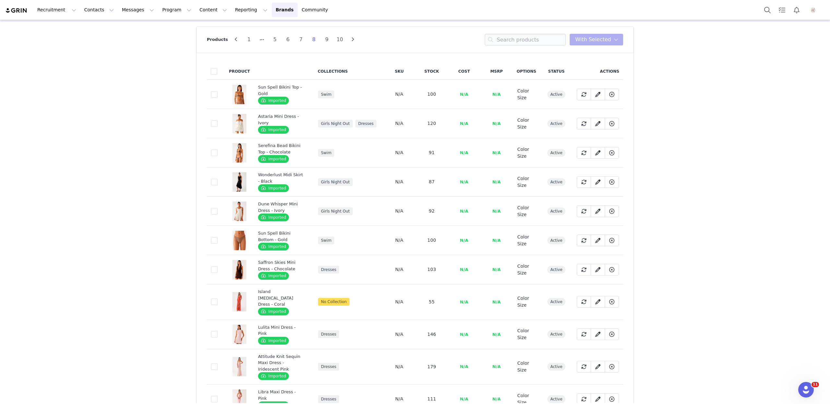
scroll to position [0, 0]
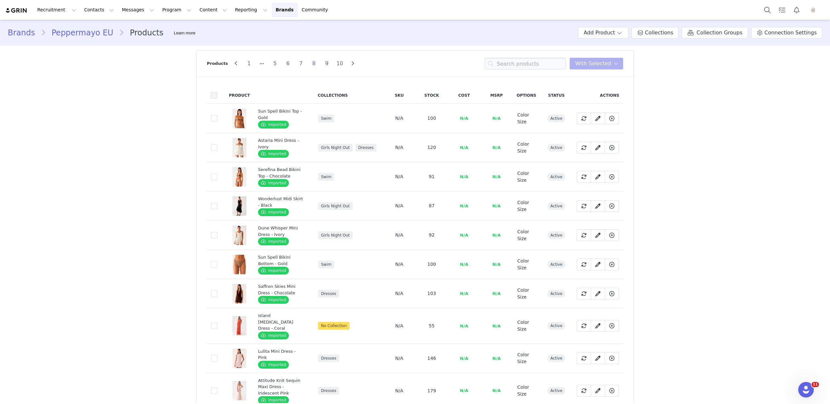
click at [217, 94] on span at bounding box center [214, 95] width 6 height 6
click at [217, 92] on input "checkbox" at bounding box center [217, 92] width 0 height 0
click at [609, 66] on span "With Selected" at bounding box center [593, 64] width 36 height 8
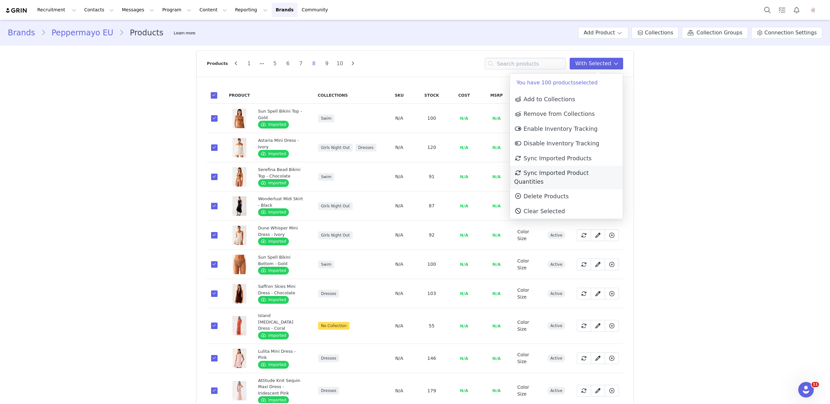
click at [570, 173] on span "Sync Imported Product Quantities" at bounding box center [551, 177] width 75 height 15
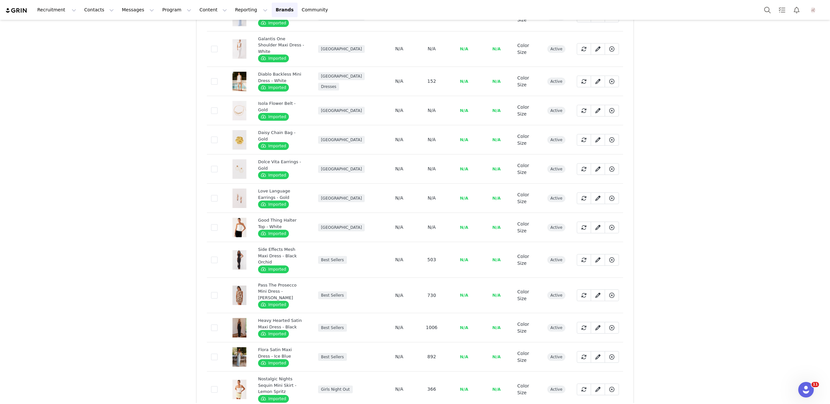
scroll to position [2637, 0]
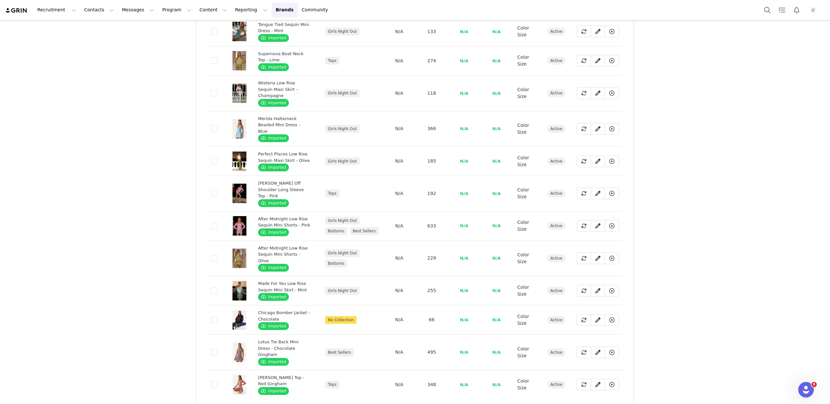
click at [344, 372] on span "100/page" at bounding box center [349, 370] width 21 height 5
type input "100/page"
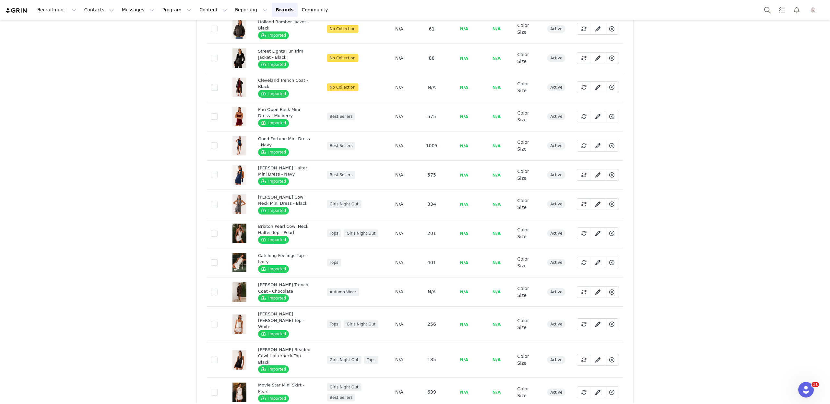
scroll to position [2643, 0]
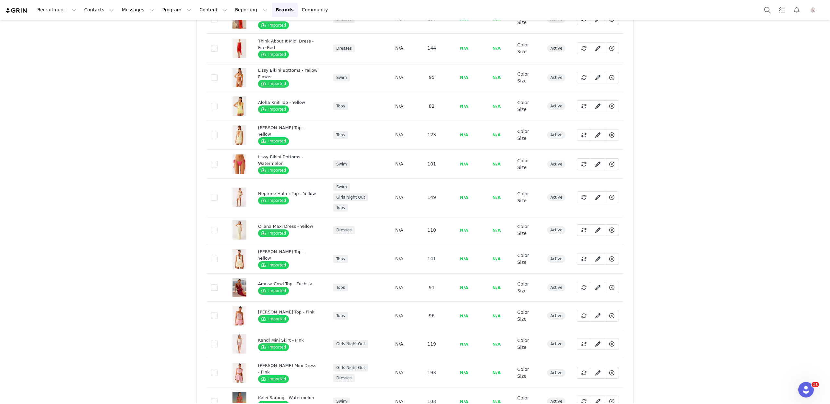
scroll to position [2628, 0]
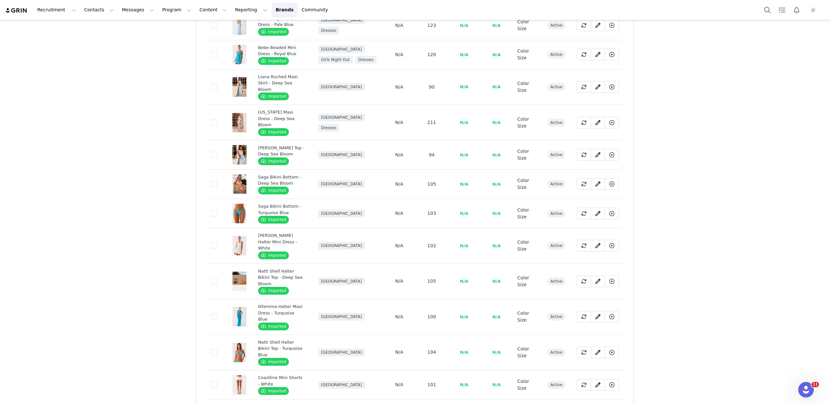
scroll to position [1560, 0]
click at [215, 348] on span at bounding box center [214, 351] width 6 height 6
click at [218, 348] on input "cd8ae8bd-8a6b-477c-b162-ef2bb7c7ddc3" at bounding box center [218, 348] width 0 height 0
click at [214, 298] on td "8600ae97-f944-4358-ad87-b1c7564c3275" at bounding box center [216, 316] width 18 height 36
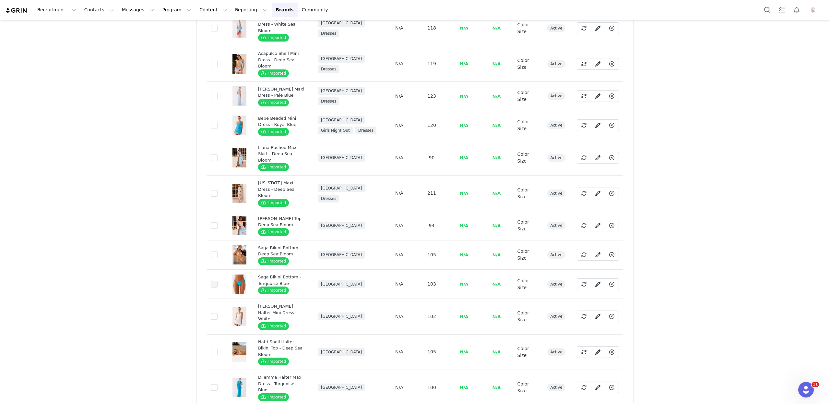
click at [213, 281] on span at bounding box center [214, 284] width 6 height 6
click at [218, 281] on input "f701bc05-1e49-4fe5-9142-ca070a6afa7d" at bounding box center [218, 281] width 0 height 0
click at [213, 251] on span at bounding box center [214, 254] width 6 height 6
click at [218, 251] on input "e9cf0112-bdb2-42d9-9e5c-a2e262da8481" at bounding box center [218, 251] width 0 height 0
click at [214, 349] on span at bounding box center [214, 352] width 6 height 6
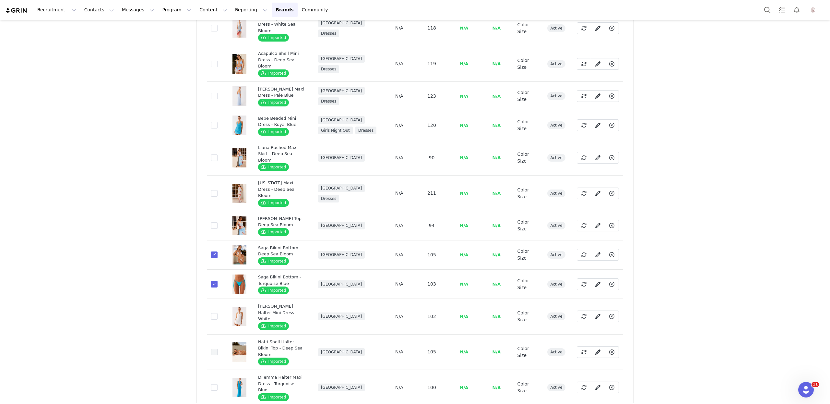
click at [218, 349] on input "21a6c9a2-b84d-4bd0-bf20-d7473e77e7d1" at bounding box center [218, 349] width 0 height 0
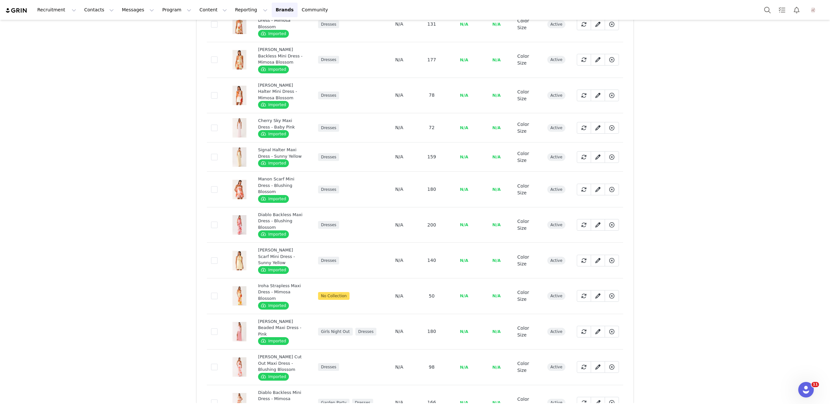
scroll to position [0, 0]
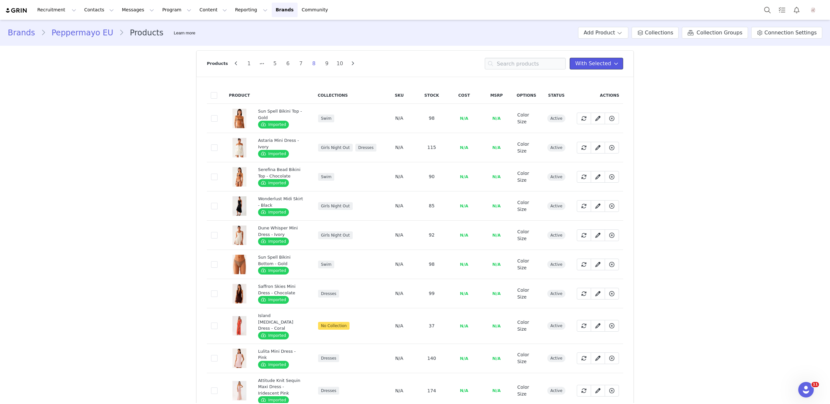
click at [592, 65] on span "With Selected" at bounding box center [593, 64] width 36 height 8
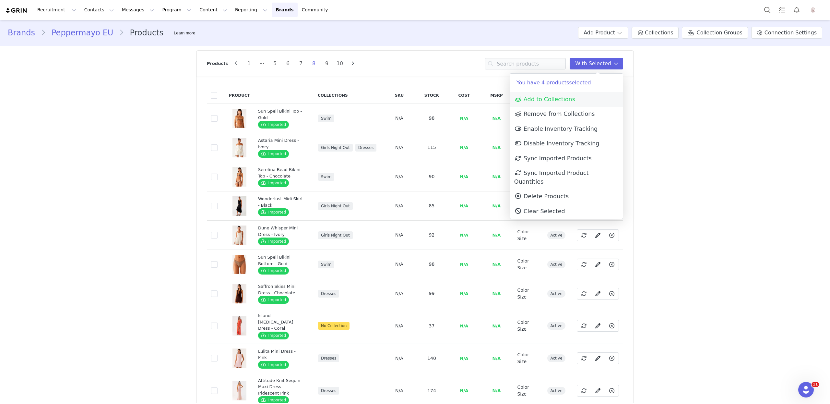
click at [573, 97] on link "Add to Collections" at bounding box center [566, 99] width 113 height 15
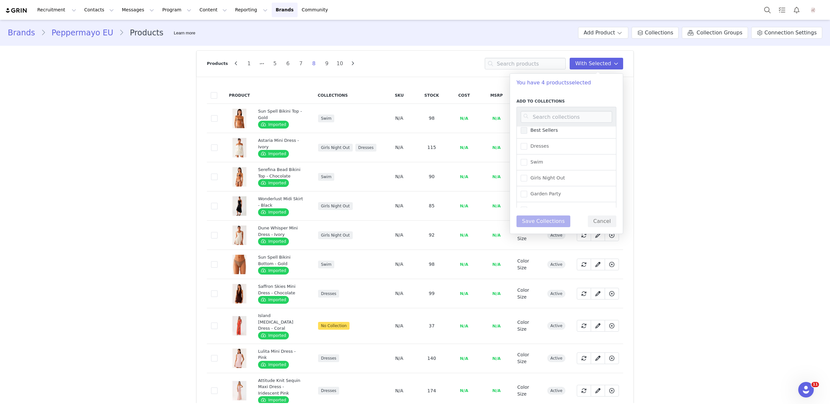
scroll to position [60, 0]
click at [541, 156] on span "Swim" at bounding box center [535, 154] width 16 height 6
click at [527, 151] on input "Swim" at bounding box center [527, 151] width 0 height 0
click at [541, 223] on button "Save Collections" at bounding box center [544, 221] width 54 height 12
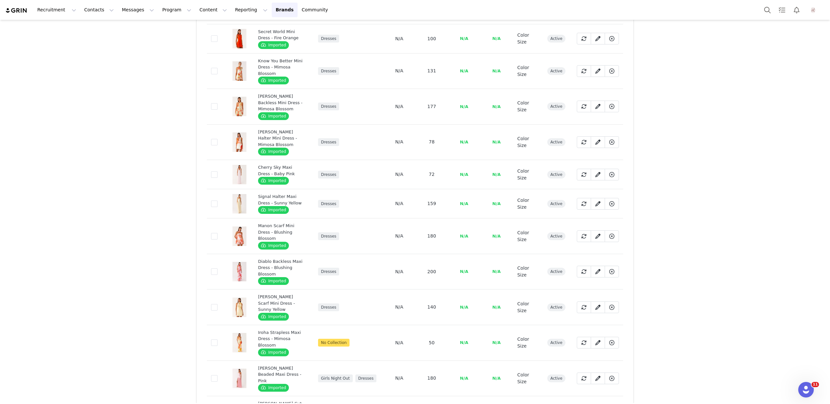
scroll to position [599, 0]
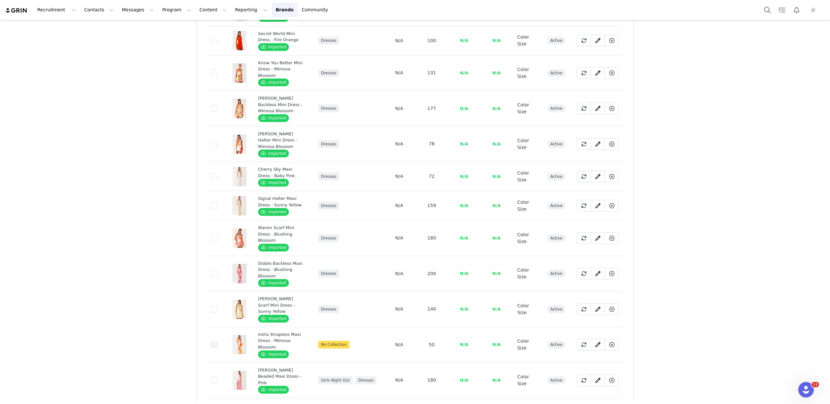
click at [215, 341] on span at bounding box center [214, 344] width 6 height 6
click at [218, 341] on input "ec8bc4f0-7d95-4be3-a35c-06a1e84d1625" at bounding box center [218, 341] width 0 height 0
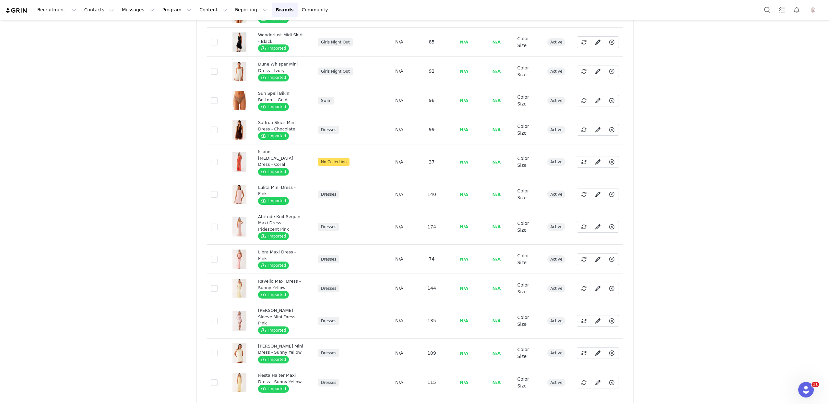
scroll to position [163, 0]
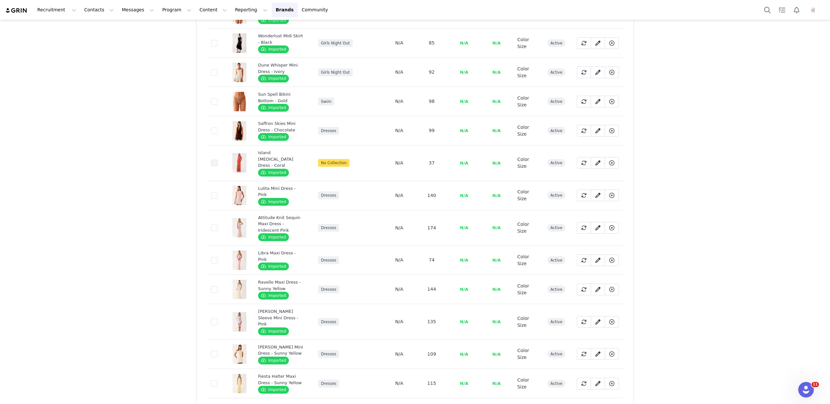
click at [214, 160] on span at bounding box center [214, 163] width 6 height 6
click at [218, 160] on input "6a78aae8-71f4-4dcf-ad39-a553aa450578" at bounding box center [218, 160] width 0 height 0
click at [214, 160] on span at bounding box center [214, 163] width 6 height 6
click at [218, 160] on input "6a78aae8-71f4-4dcf-ad39-a553aa450578" at bounding box center [218, 160] width 0 height 0
drag, startPoint x: 255, startPoint y: 152, endPoint x: 314, endPoint y: 151, distance: 59.4
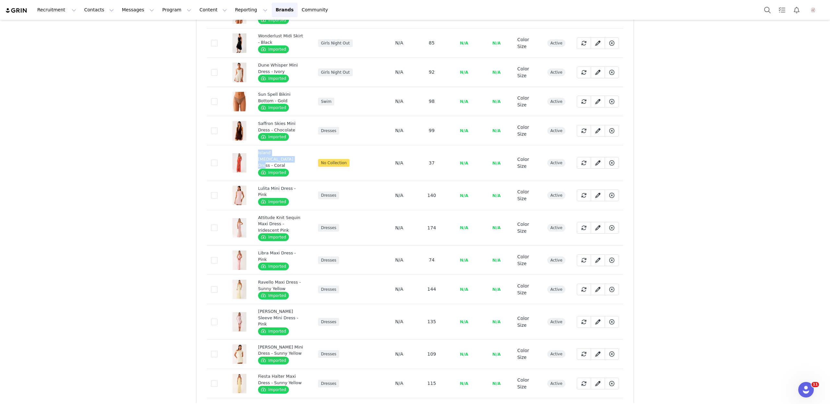
click at [314, 151] on td "Island Muse Dress - Coral Imported" at bounding box center [284, 163] width 60 height 36
click at [413, 99] on td "N/A" at bounding box center [399, 101] width 32 height 29
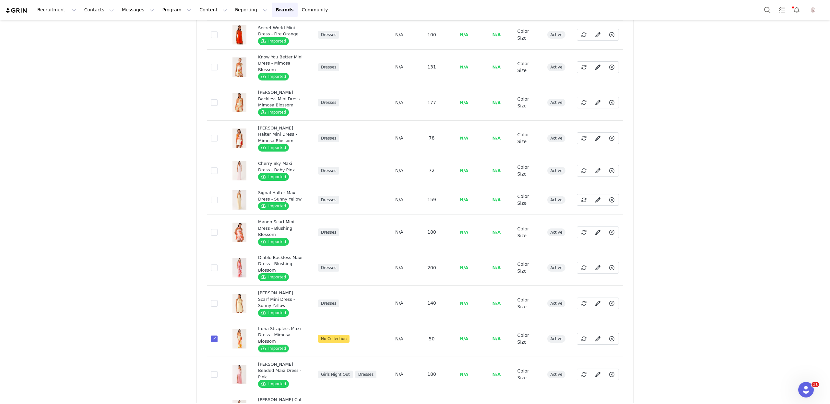
scroll to position [605, 0]
click at [215, 336] on span at bounding box center [214, 339] width 6 height 6
click at [218, 336] on input "ec8bc4f0-7d95-4be3-a35c-06a1e84d1625" at bounding box center [218, 336] width 0 height 0
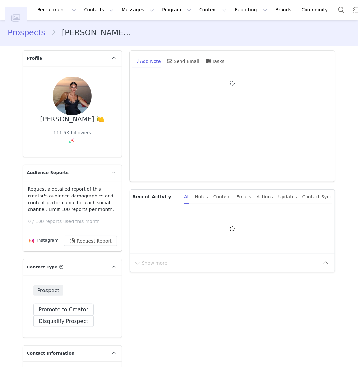
type input "+1 ([GEOGRAPHIC_DATA])"
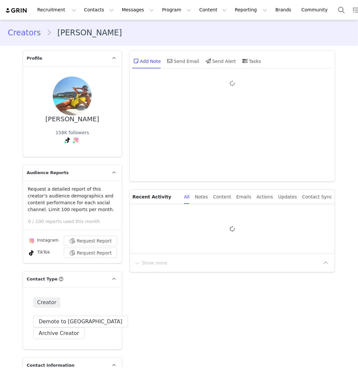
type input "+1 (United States)"
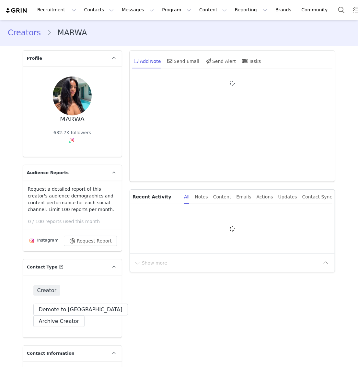
type input "+1 ([GEOGRAPHIC_DATA])"
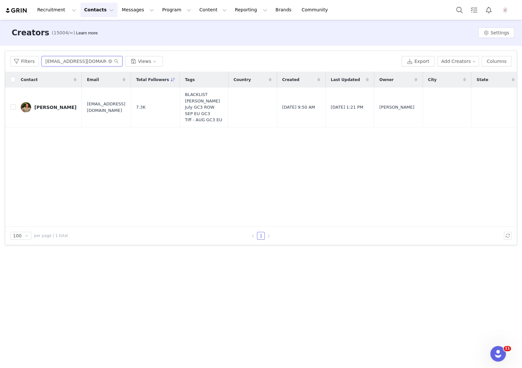
click at [87, 65] on input "ggnoch@gmail.com" at bounding box center [82, 61] width 81 height 10
paste input "lolydaa.pro"
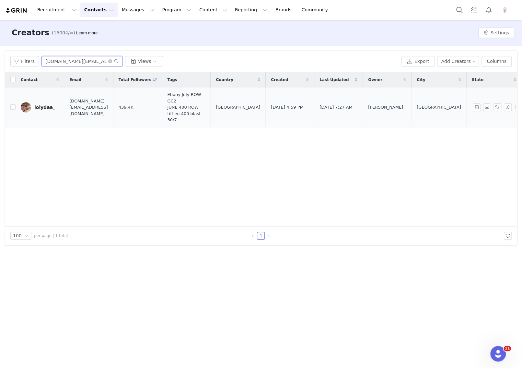
type input "lolydaa.pro@gmail.com"
click at [47, 105] on div "lolydaa_" at bounding box center [44, 107] width 21 height 5
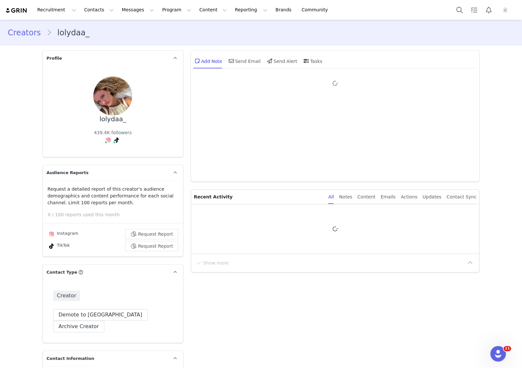
type input "+1 ([GEOGRAPHIC_DATA])"
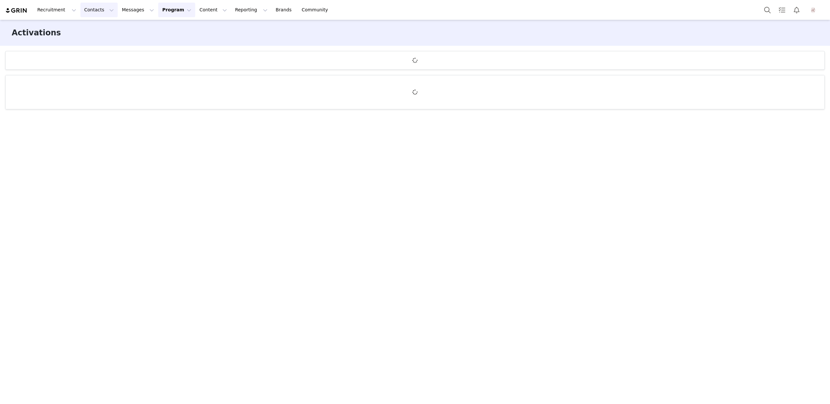
click at [91, 14] on button "Contacts Contacts" at bounding box center [98, 10] width 37 height 15
click at [94, 26] on p "Creators" at bounding box center [90, 28] width 19 height 7
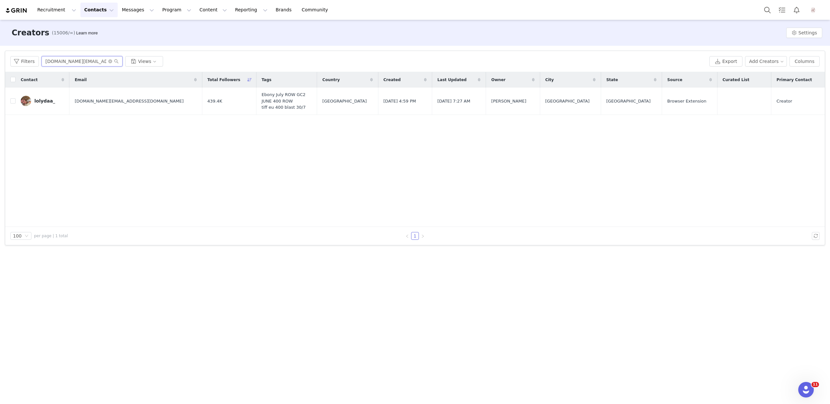
click at [109, 58] on input "lolydaa.pro@gmail.com" at bounding box center [82, 61] width 81 height 10
click at [110, 61] on icon "icon: close-circle" at bounding box center [110, 61] width 4 height 4
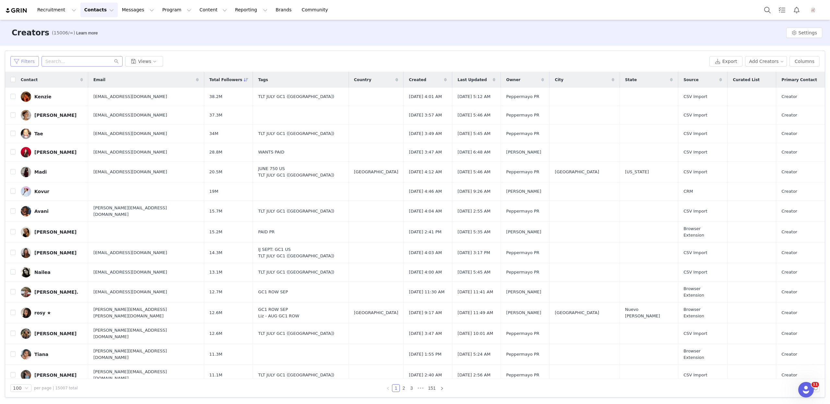
click at [18, 62] on button "Filters" at bounding box center [24, 61] width 29 height 10
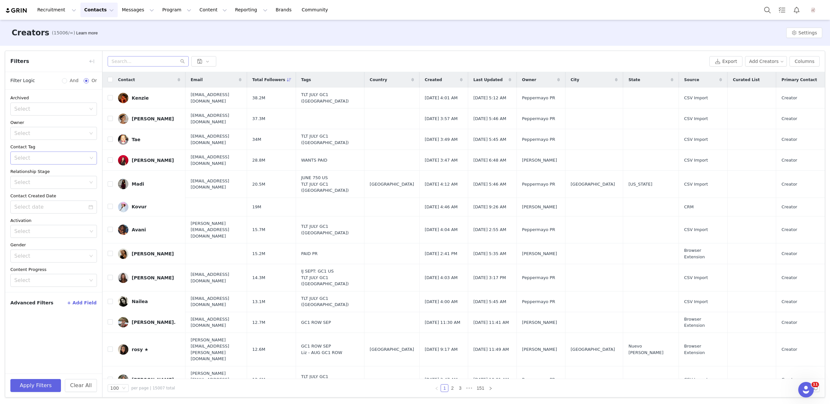
click at [35, 158] on div "Select" at bounding box center [50, 158] width 73 height 6
type input "gc2"
click at [40, 201] on li "SEP EU GC2" at bounding box center [53, 199] width 87 height 10
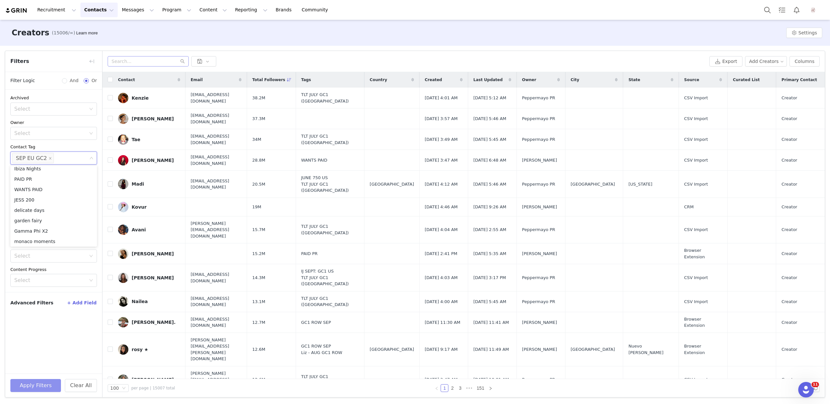
click at [31, 385] on button "Apply Filters" at bounding box center [35, 385] width 51 height 13
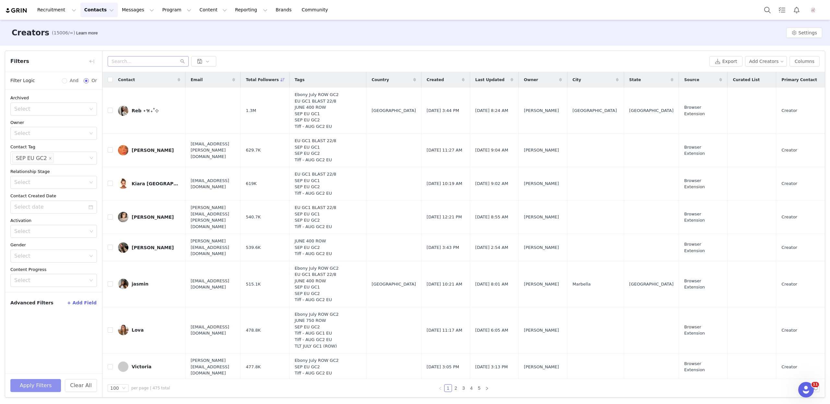
click at [42, 382] on button "Apply Filters" at bounding box center [35, 385] width 51 height 13
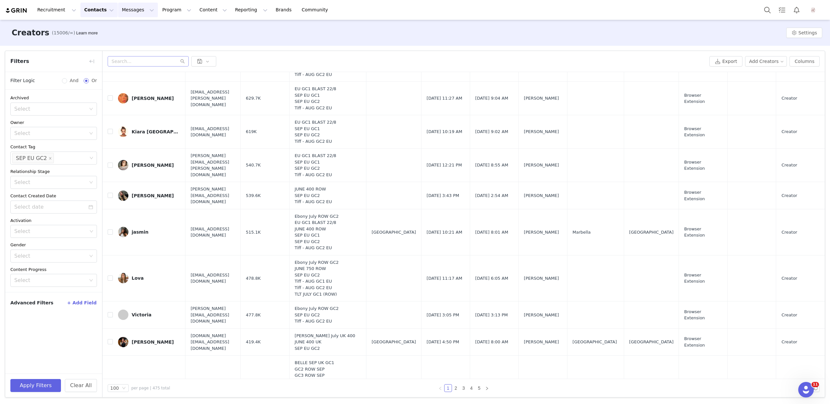
scroll to position [0, 0]
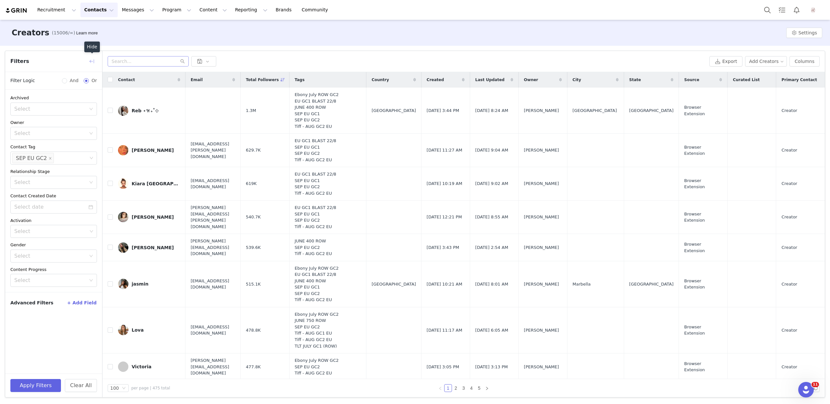
click at [90, 60] on button "button" at bounding box center [92, 61] width 10 height 10
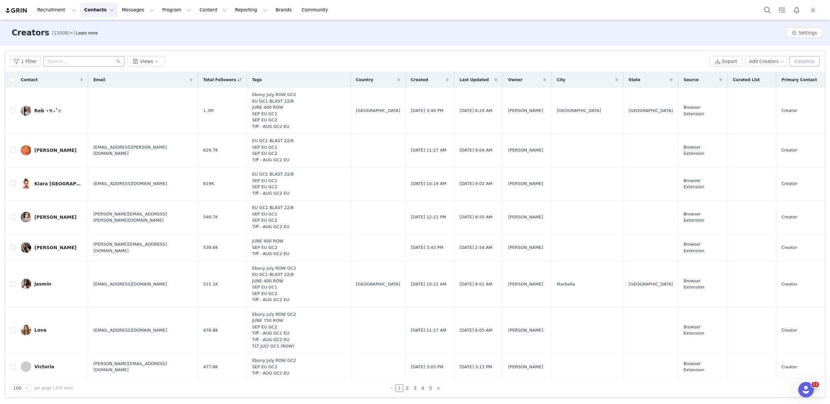
click at [799, 61] on button "Columns" at bounding box center [805, 61] width 30 height 10
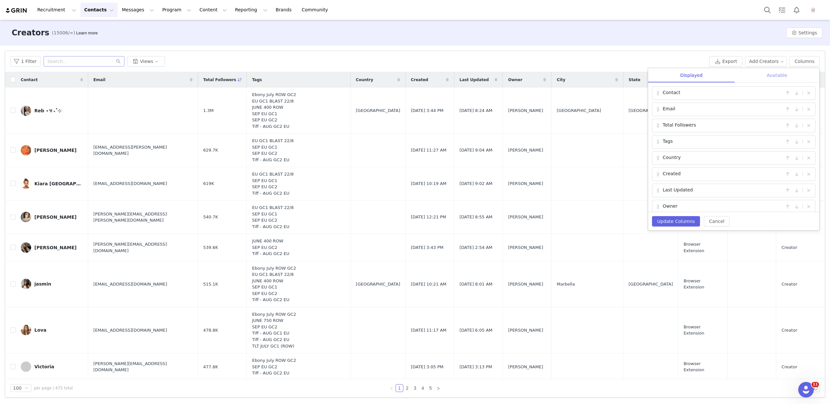
click at [786, 68] on div "Available" at bounding box center [777, 75] width 85 height 15
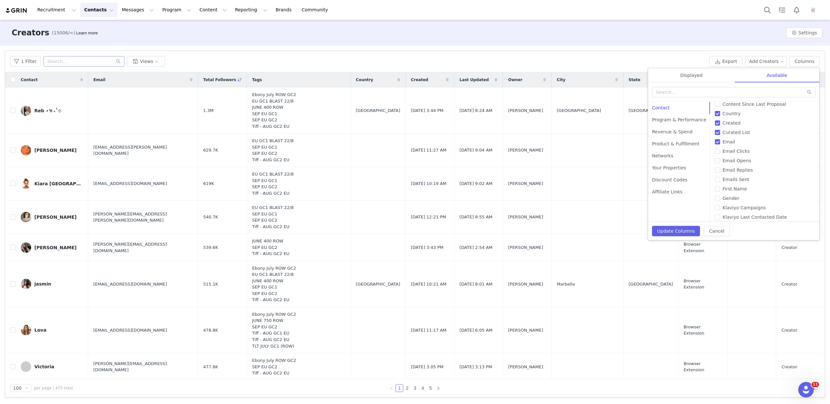
scroll to position [70, 0]
click at [673, 131] on div "Revenue & Spend" at bounding box center [679, 132] width 62 height 12
click at [672, 119] on div "Program & Performance" at bounding box center [679, 120] width 62 height 12
click at [736, 176] on span "Engagements" at bounding box center [738, 174] width 37 height 5
click at [720, 176] on input "Engagements" at bounding box center [717, 174] width 5 height 5
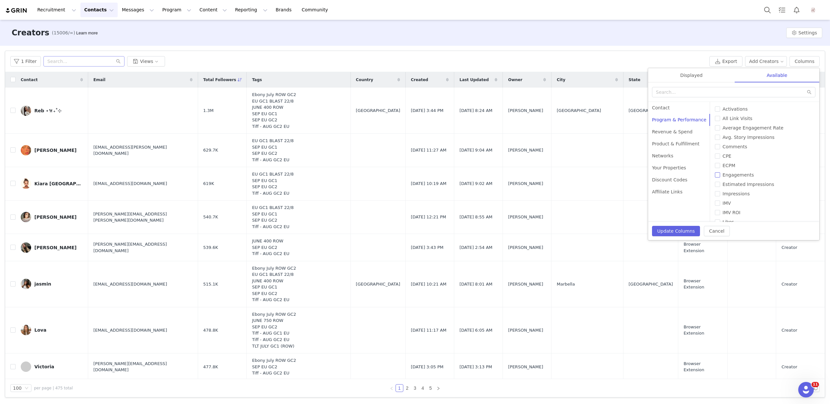
checkbox input "true"
click at [684, 78] on div "Displayed" at bounding box center [691, 75] width 87 height 15
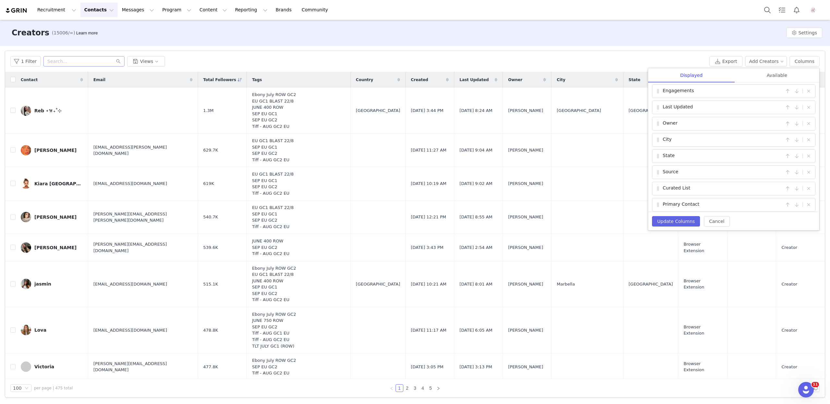
scroll to position [75, 0]
click at [680, 219] on button "Update Columns" at bounding box center [676, 221] width 48 height 10
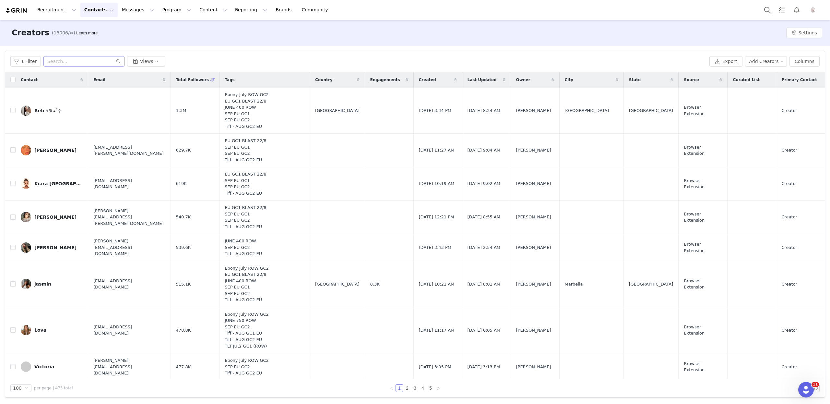
click at [424, 58] on div "1 Filter Views" at bounding box center [358, 61] width 697 height 10
click at [258, 250] on span "JUNE 400 ROW SEP EU GC2 Tiff - AUG GC2 EU" at bounding box center [243, 247] width 37 height 19
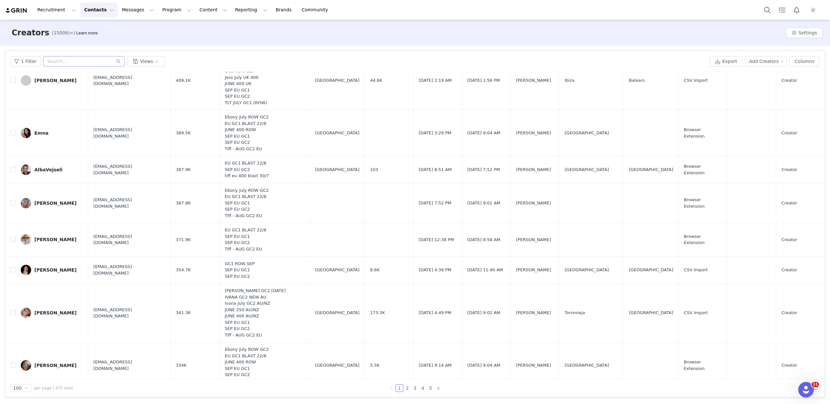
scroll to position [0, 0]
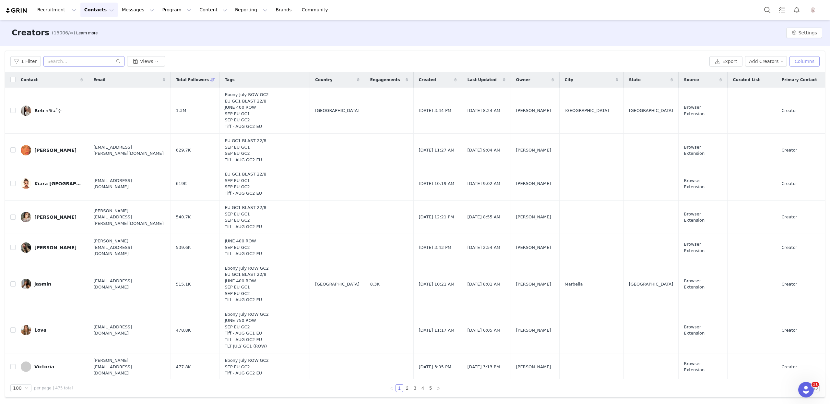
click at [818, 66] on button "Columns" at bounding box center [805, 61] width 30 height 10
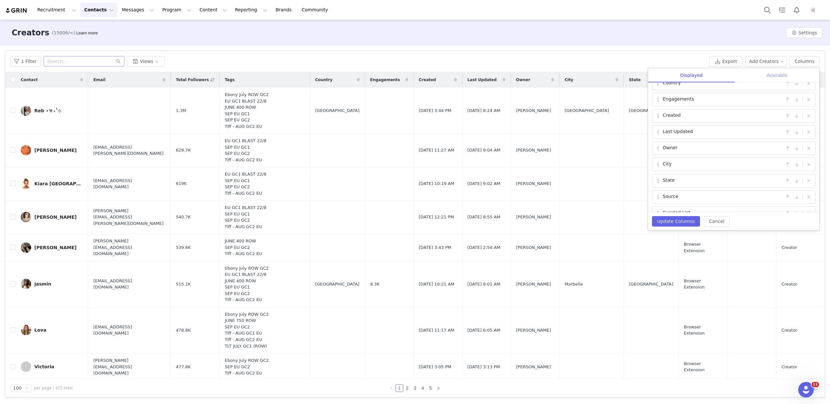
click at [759, 78] on div "Available" at bounding box center [777, 75] width 85 height 15
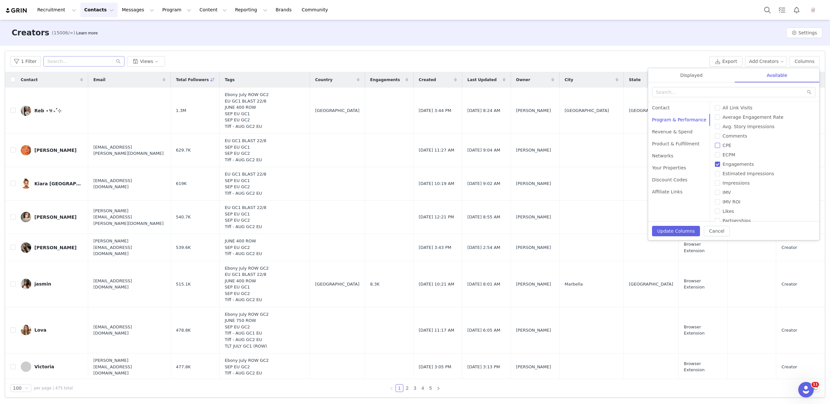
scroll to position [54, 0]
click at [662, 171] on div "Your Properties" at bounding box center [679, 168] width 62 height 12
click at [659, 146] on div "Product & Fulfillment" at bounding box center [679, 144] width 62 height 12
click at [661, 135] on div "Revenue & Spend" at bounding box center [679, 132] width 62 height 12
click at [666, 109] on div "Contact" at bounding box center [679, 108] width 62 height 12
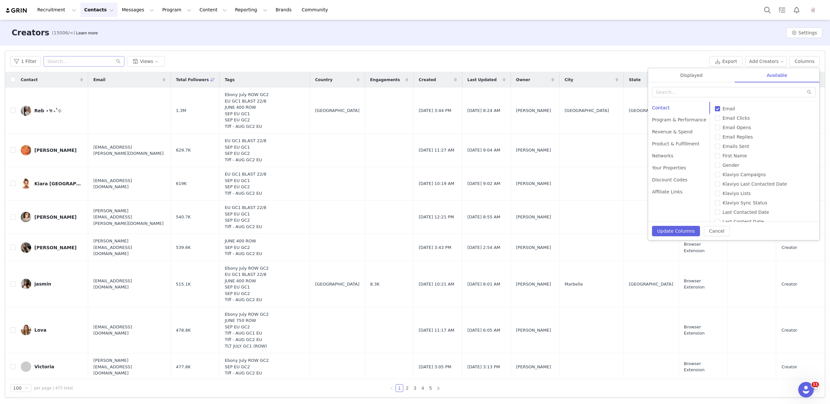
scroll to position [108, 0]
click at [678, 79] on div "Displayed" at bounding box center [691, 75] width 87 height 15
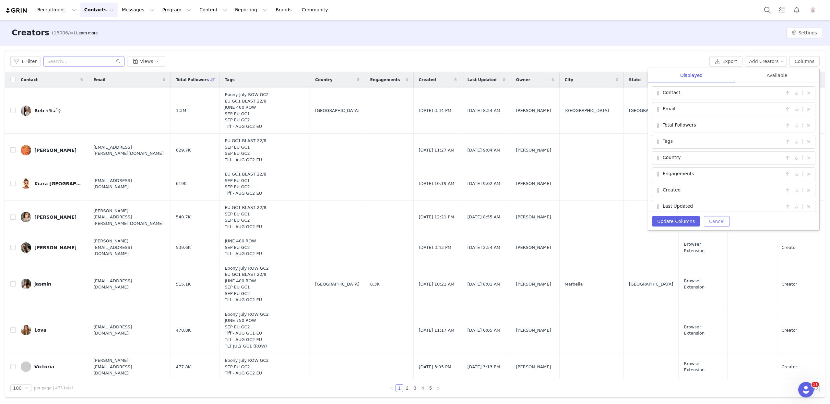
click at [723, 219] on button "Cancel" at bounding box center [717, 221] width 26 height 10
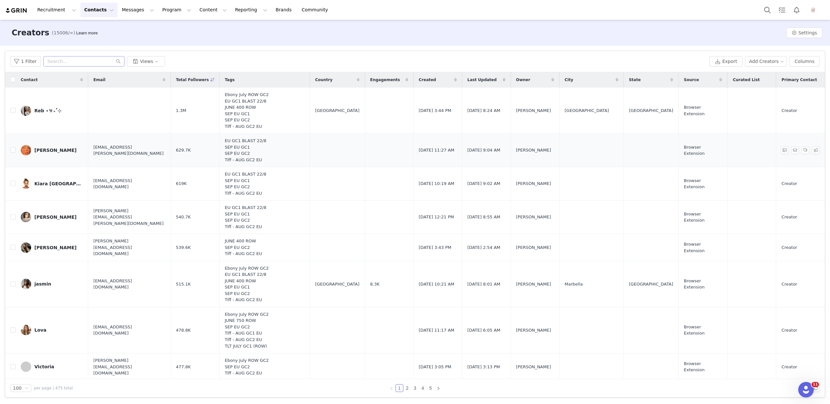
click at [116, 150] on span "info@dorina-gegici.com" at bounding box center [129, 150] width 72 height 13
click at [138, 155] on td "info@dorina-gegici.com" at bounding box center [129, 150] width 82 height 33
click at [126, 187] on td "lilou.f@gisele-paris.fr" at bounding box center [129, 183] width 82 height 33
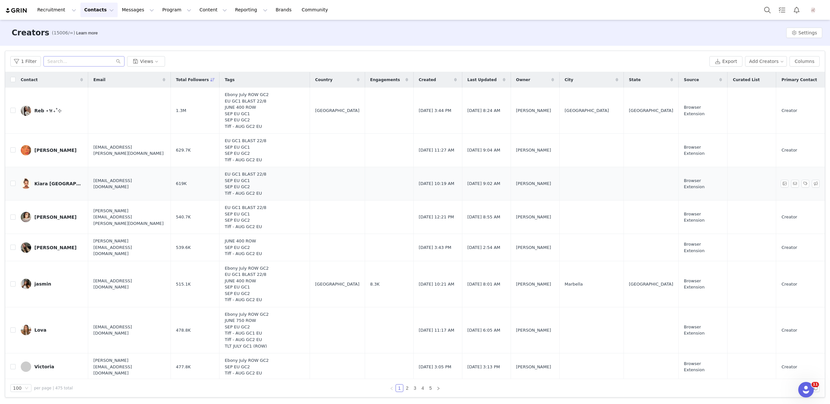
click at [126, 187] on td "lilou.f@gisele-paris.fr" at bounding box center [129, 183] width 82 height 33
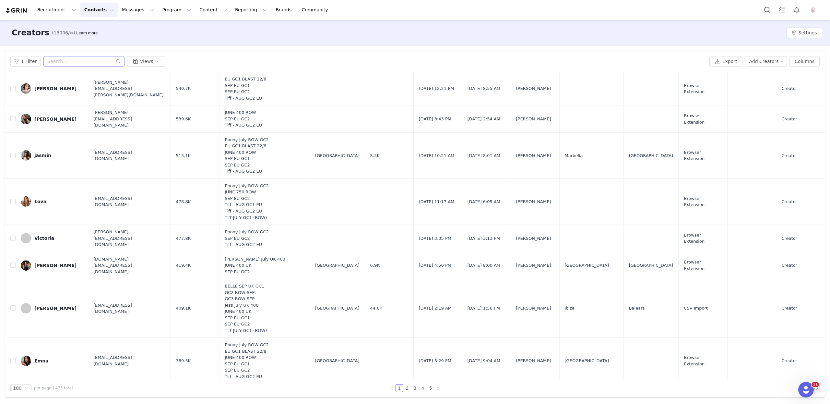
scroll to position [133, 0]
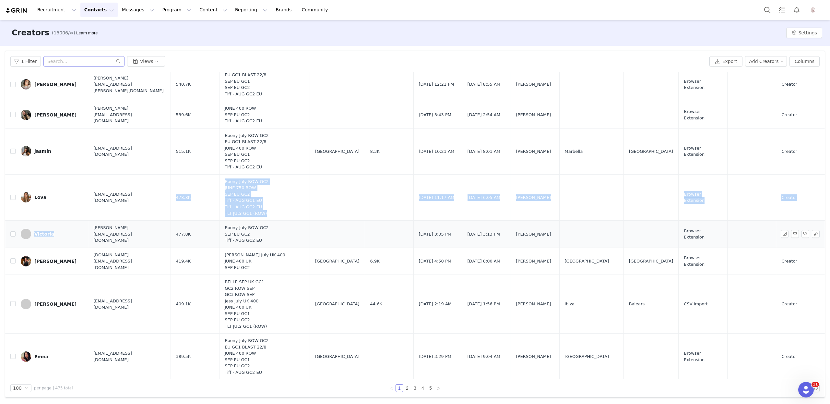
click at [185, 223] on td "477.8K" at bounding box center [195, 234] width 49 height 27
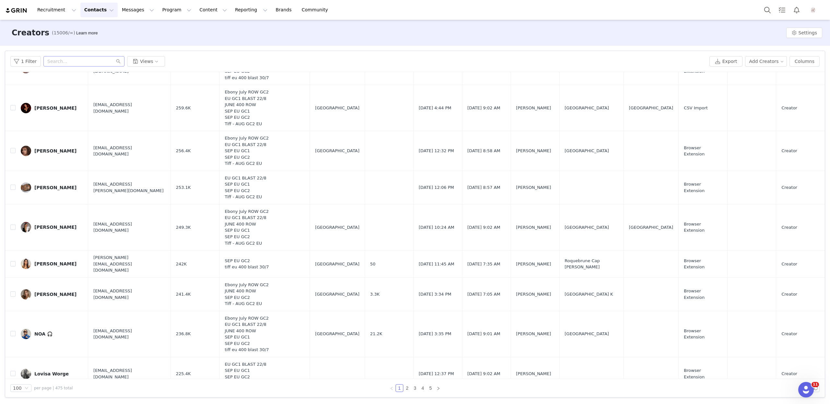
scroll to position [1237, 0]
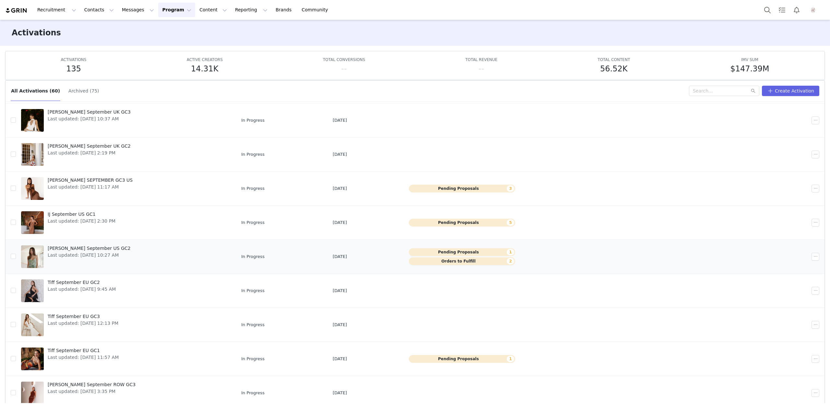
scroll to position [34, 0]
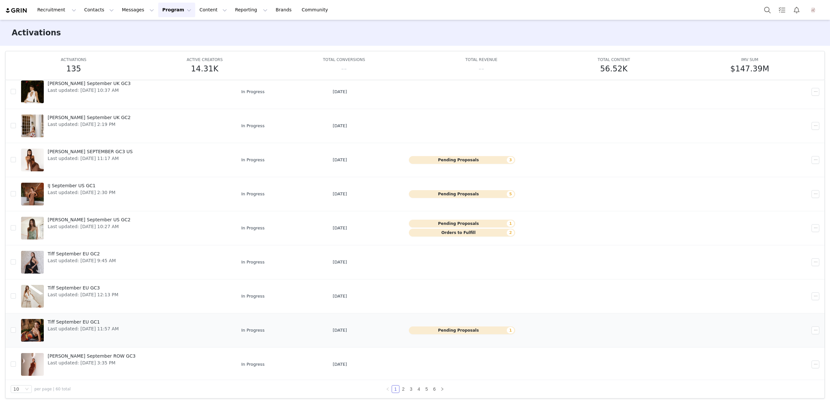
click at [120, 331] on div "Tiff September EU GC1 Last updated: [DATE] 11:57 AM" at bounding box center [83, 330] width 79 height 26
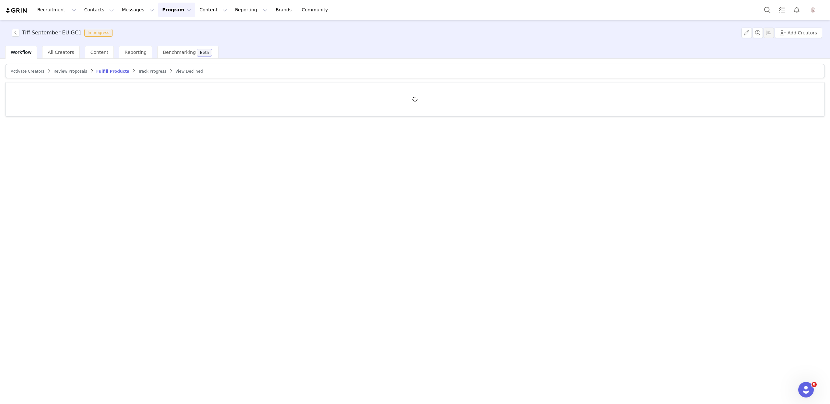
click at [14, 73] on div "Activate Creators" at bounding box center [28, 71] width 34 height 5
click at [15, 72] on span "Activate Creators" at bounding box center [28, 71] width 34 height 5
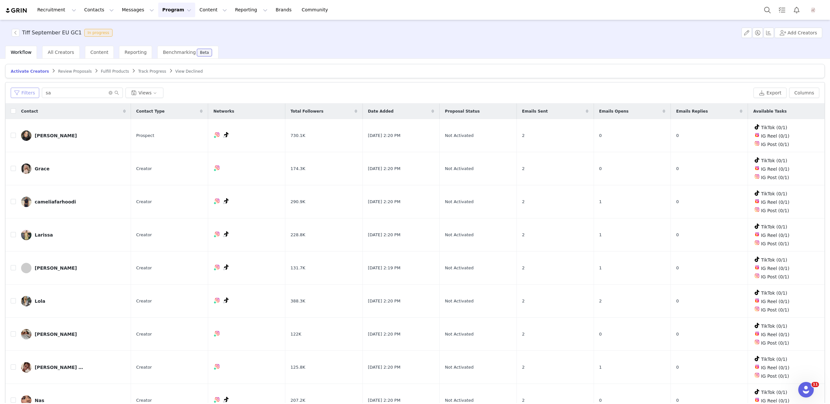
click at [28, 93] on button "Filters" at bounding box center [25, 93] width 29 height 10
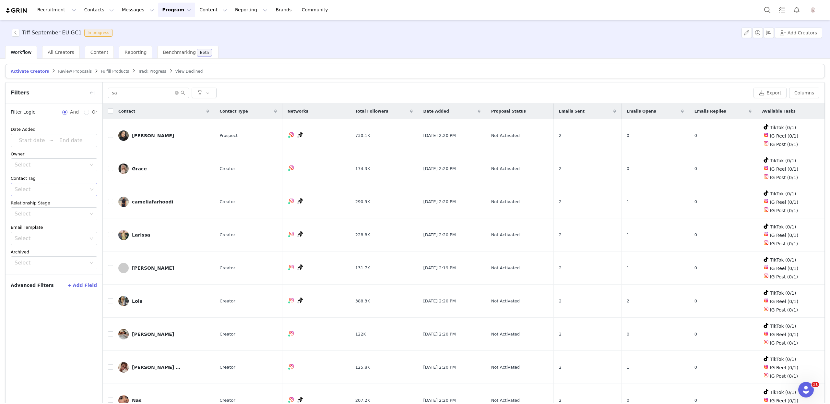
scroll to position [30, 0]
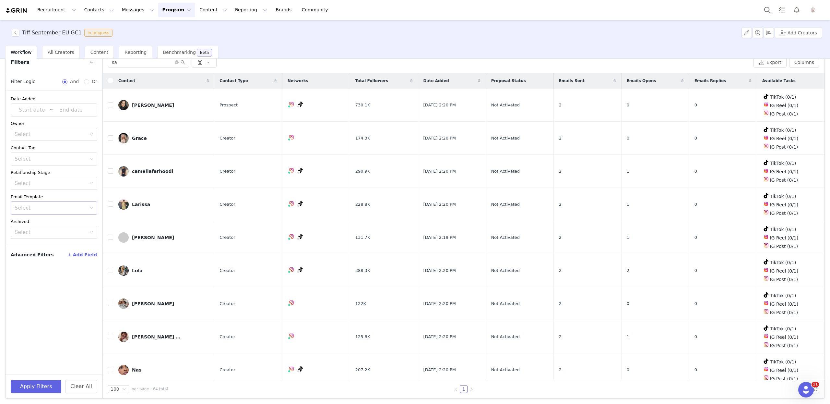
click at [42, 206] on div "Select" at bounding box center [51, 208] width 72 height 6
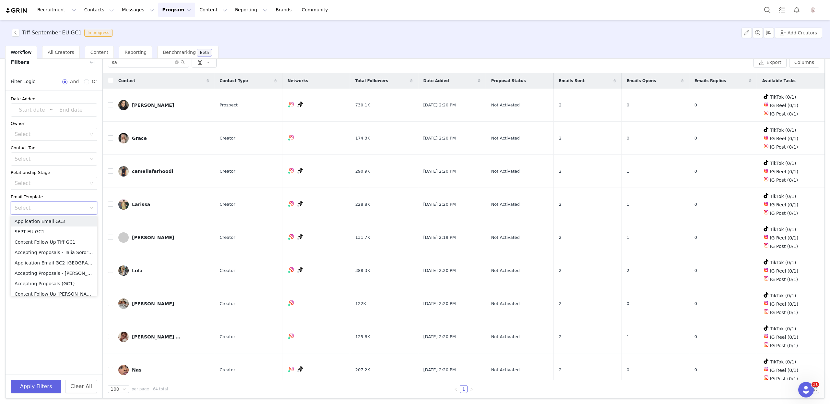
click at [42, 192] on div "Date Added ~ Owner Select Contact Tag Select Relationship Stage Select Email Te…" at bounding box center [54, 166] width 97 height 153
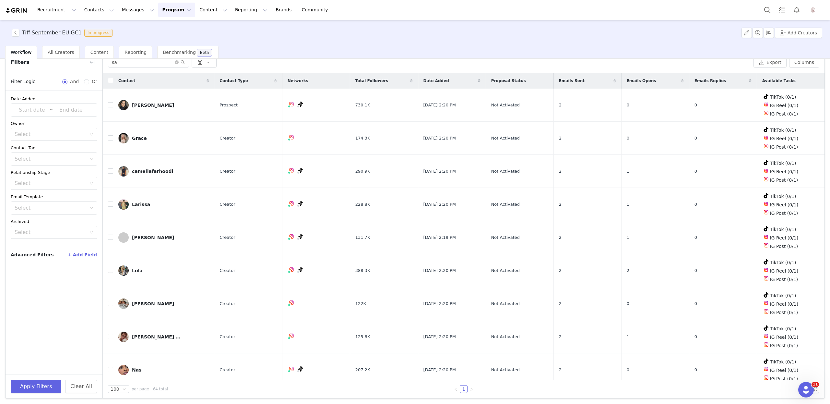
click at [85, 254] on button "+ Add Field" at bounding box center [82, 254] width 30 height 10
click at [43, 281] on div "Select" at bounding box center [52, 276] width 75 height 12
click at [30, 338] on li "Emails Sent" at bounding box center [54, 338] width 87 height 10
click at [41, 293] on div "Select" at bounding box center [51, 292] width 72 height 6
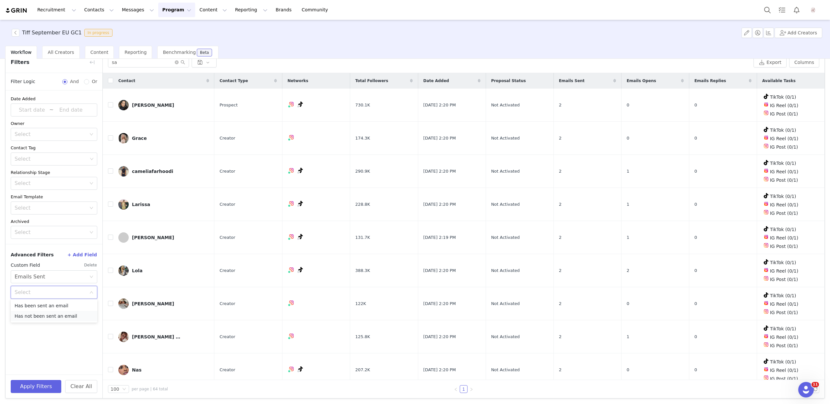
click at [39, 314] on li "Has not been sent an email" at bounding box center [54, 316] width 87 height 10
click at [44, 392] on button "Apply Filters" at bounding box center [36, 386] width 51 height 13
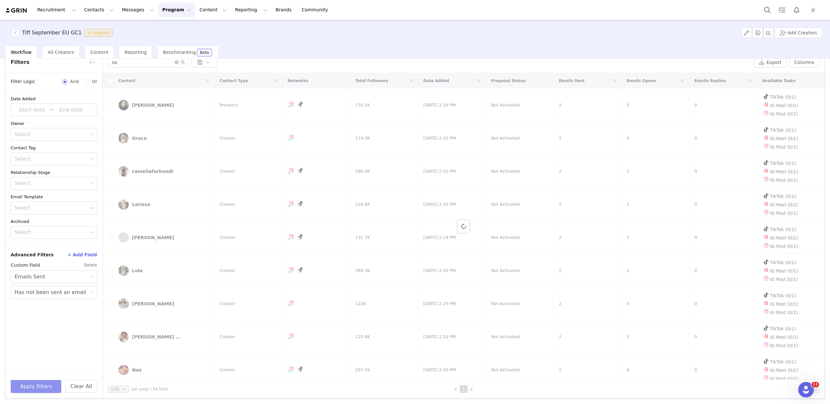
click at [44, 389] on button "Apply Filters" at bounding box center [36, 386] width 51 height 13
click at [175, 57] on div "Benchmarking Beta" at bounding box center [187, 52] width 61 height 13
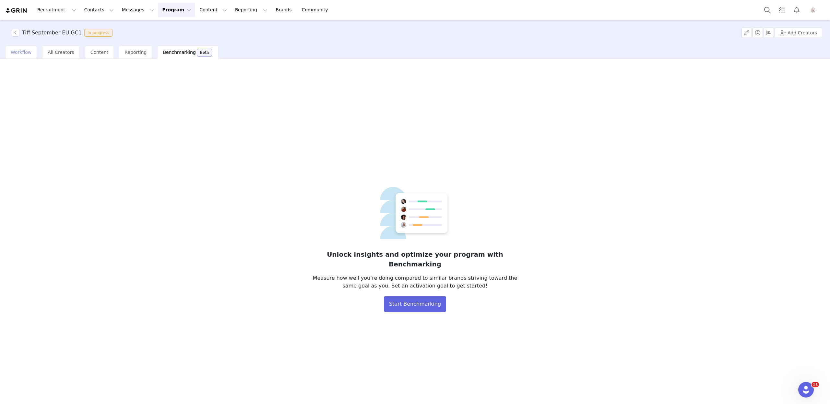
click at [32, 54] on div "Workflow" at bounding box center [21, 52] width 32 height 13
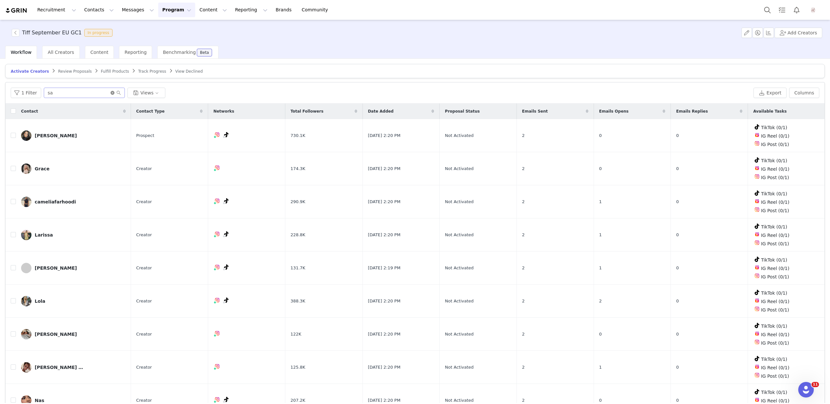
click at [112, 92] on icon "icon: close-circle" at bounding box center [113, 93] width 4 height 4
click at [29, 94] on button "1 Filter" at bounding box center [26, 93] width 30 height 10
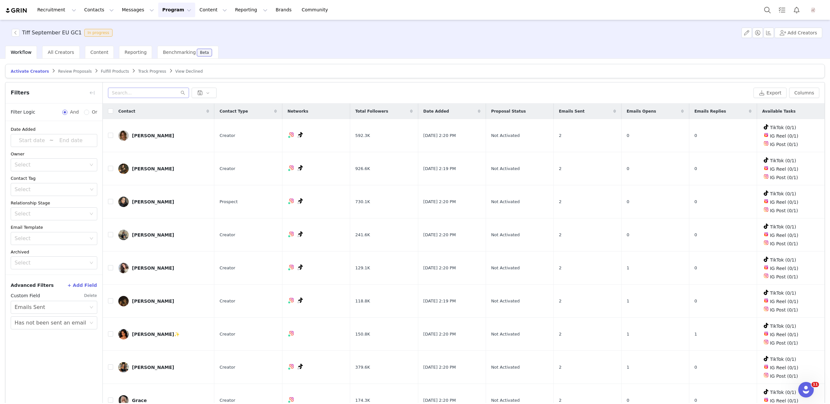
scroll to position [30, 0]
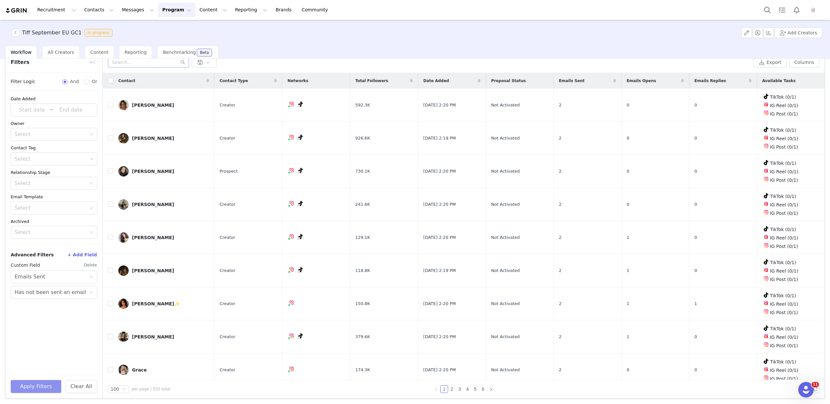
click at [36, 383] on button "Apply Filters" at bounding box center [36, 386] width 51 height 13
click at [92, 61] on button "button" at bounding box center [92, 62] width 10 height 10
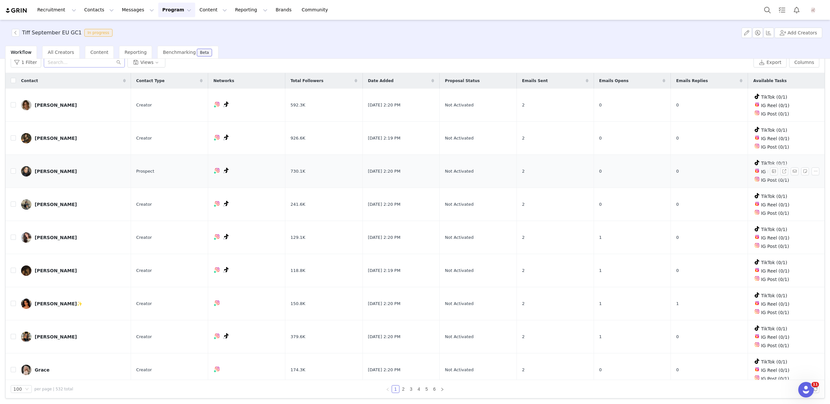
scroll to position [0, 0]
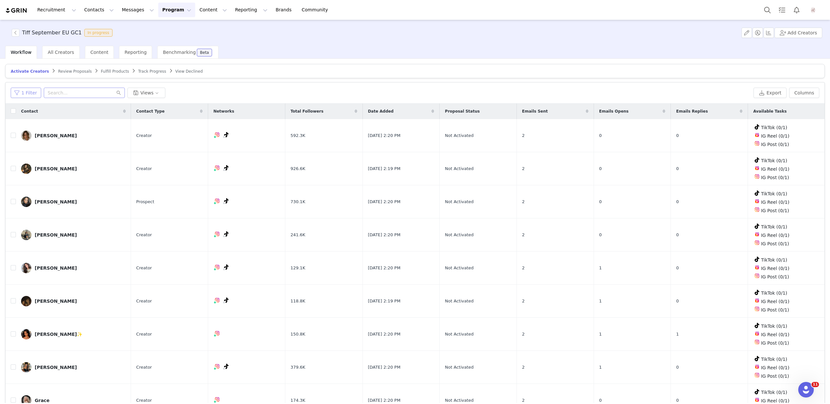
click at [19, 95] on button "1 Filter" at bounding box center [26, 93] width 30 height 10
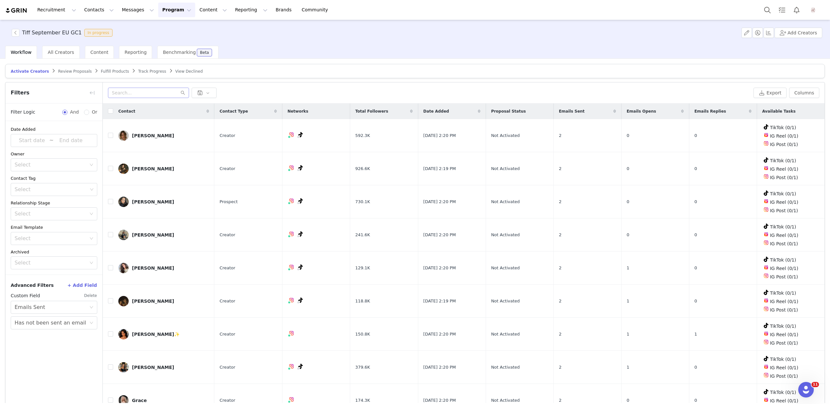
scroll to position [30, 0]
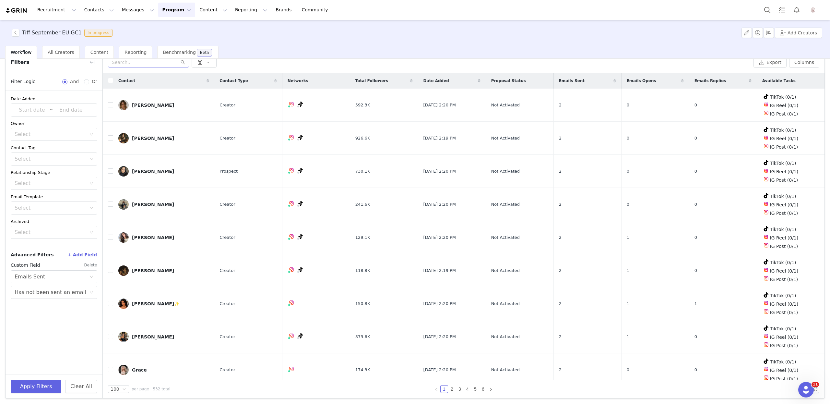
click at [93, 264] on button "Delete" at bounding box center [90, 265] width 13 height 10
click at [84, 252] on button "+ Add Field" at bounding box center [82, 254] width 30 height 10
click at [58, 276] on div "Select" at bounding box center [51, 276] width 72 height 6
click at [31, 334] on li "Sequence" at bounding box center [54, 337] width 87 height 10
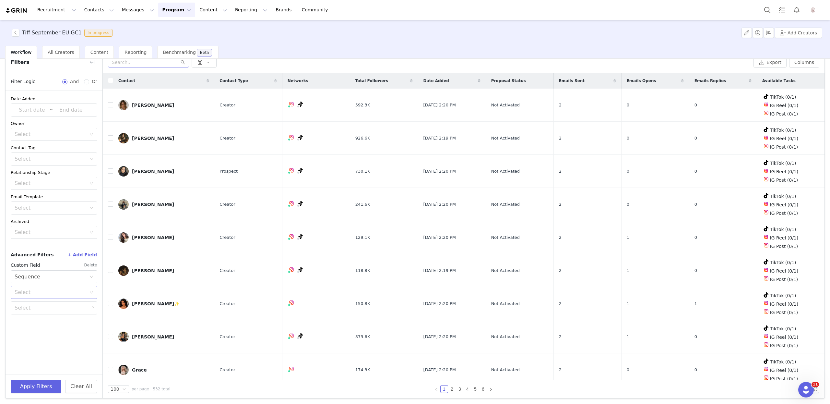
click at [42, 291] on div "Select" at bounding box center [51, 292] width 72 height 6
click at [73, 313] on li "Not in" at bounding box center [54, 316] width 87 height 10
click at [70, 307] on div "Select" at bounding box center [51, 308] width 73 height 6
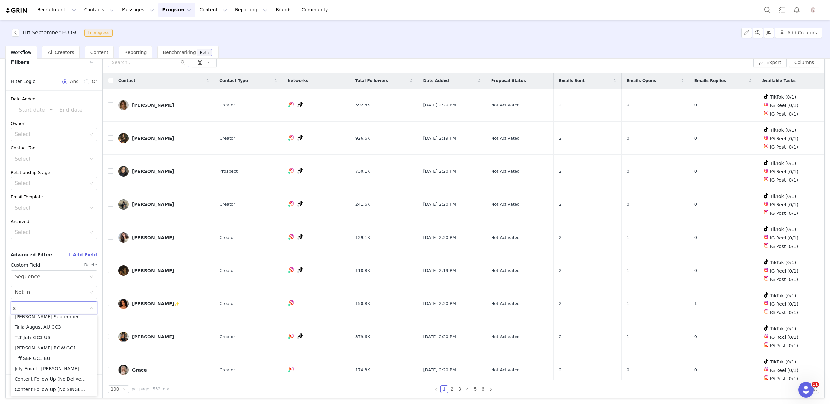
type input "se"
click at [53, 387] on li "Tiff SEP GC1 EU" at bounding box center [54, 389] width 87 height 10
click at [72, 299] on div "Select Not in Select Tiff SEP GC1 EU" at bounding box center [54, 300] width 87 height 29
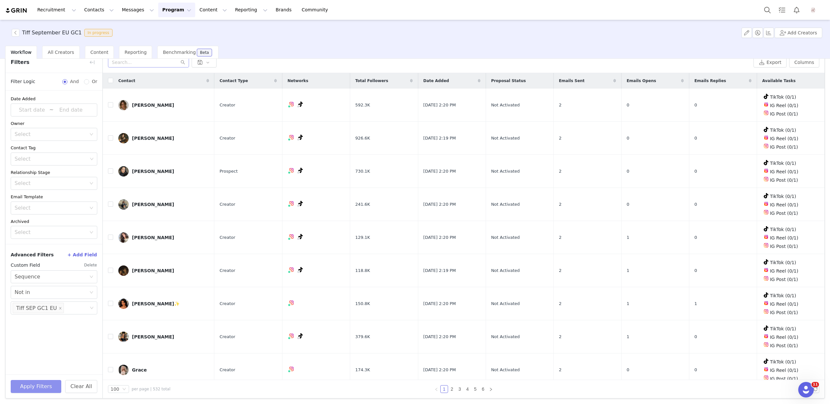
click at [38, 383] on button "Apply Filters" at bounding box center [36, 386] width 51 height 13
click at [89, 64] on button "button" at bounding box center [92, 62] width 10 height 10
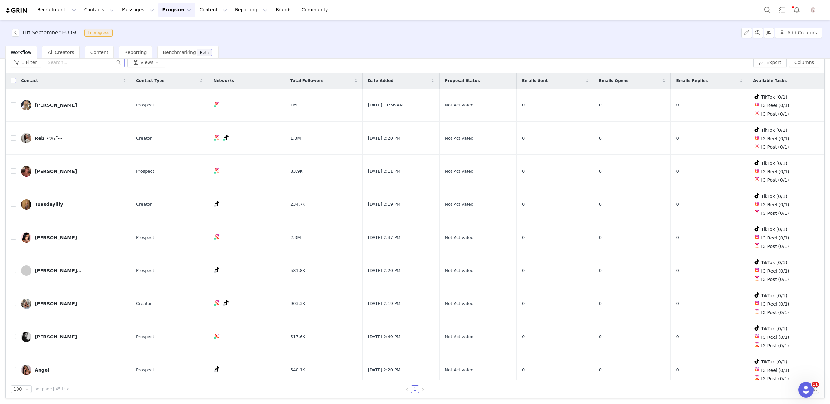
click at [14, 80] on input "checkbox" at bounding box center [13, 80] width 5 height 5
checkbox input "true"
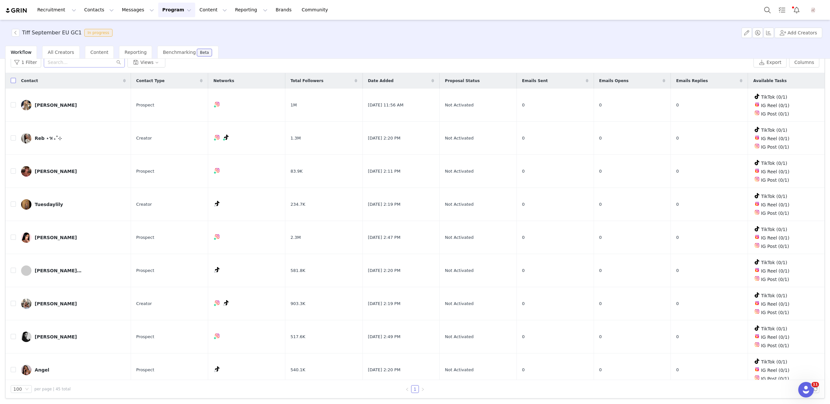
checkbox input "true"
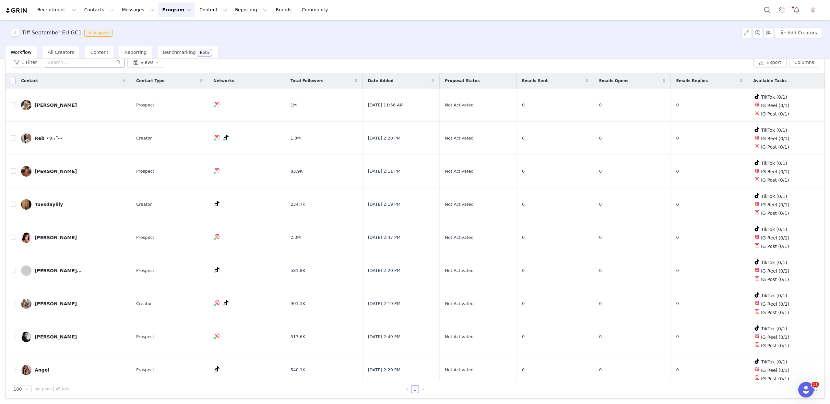
checkbox input "true"
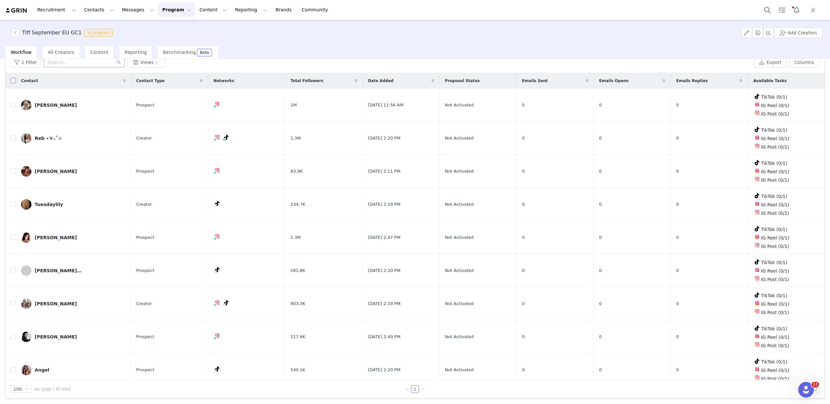
checkbox input "true"
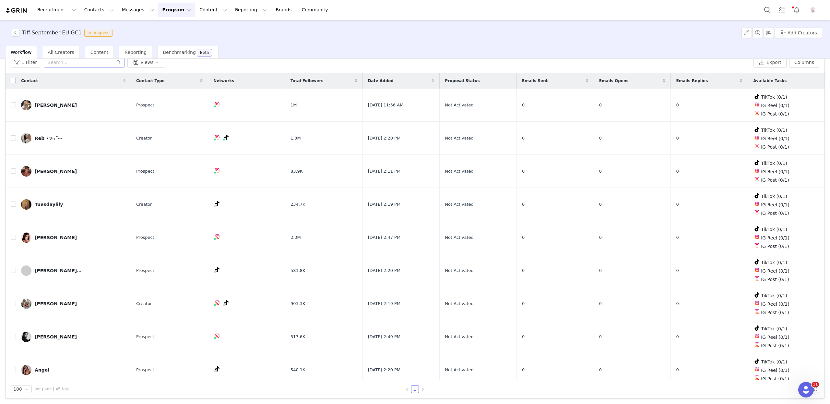
checkbox input "true"
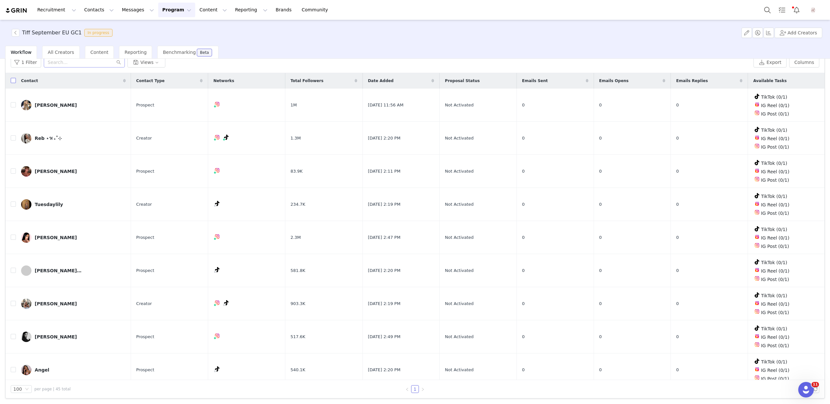
checkbox input "true"
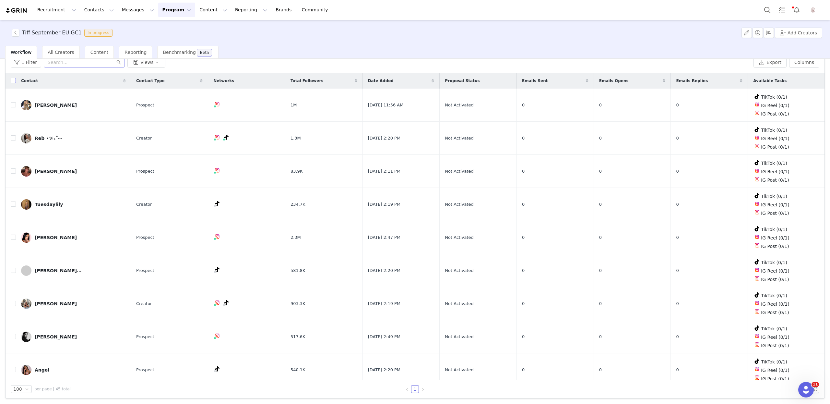
checkbox input "true"
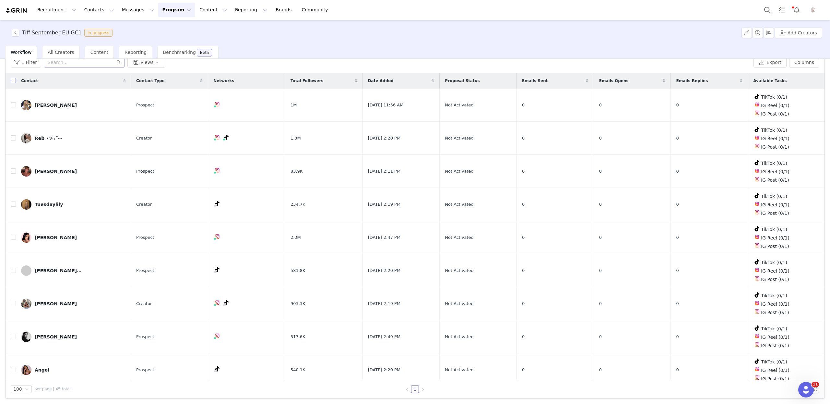
checkbox input "true"
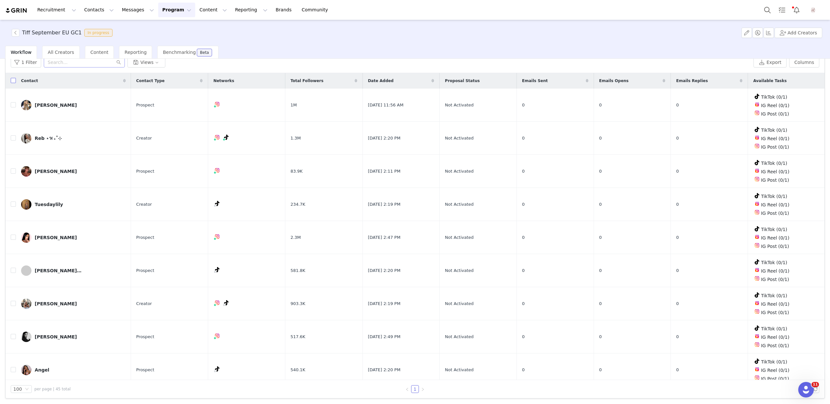
checkbox input "true"
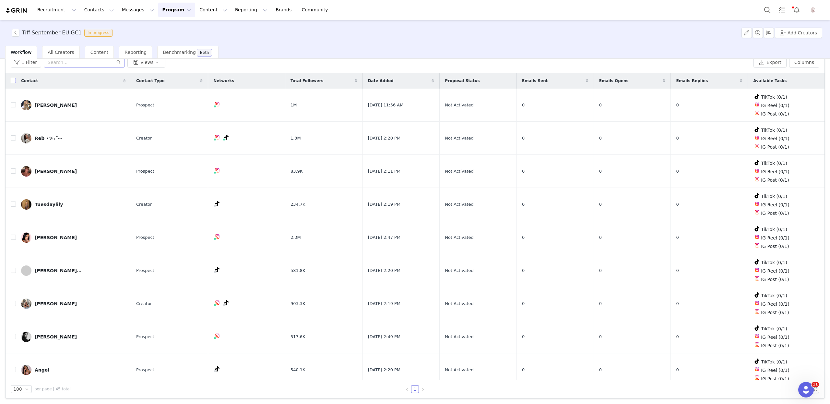
checkbox input "true"
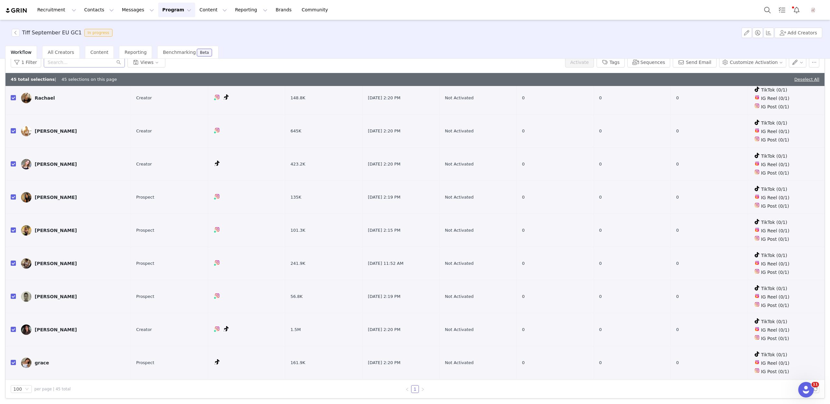
scroll to position [1186, 0]
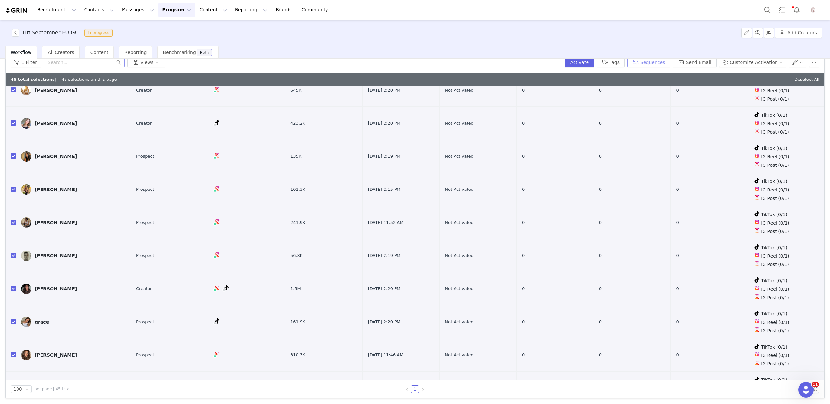
click at [646, 64] on button "Sequences" at bounding box center [649, 62] width 43 height 10
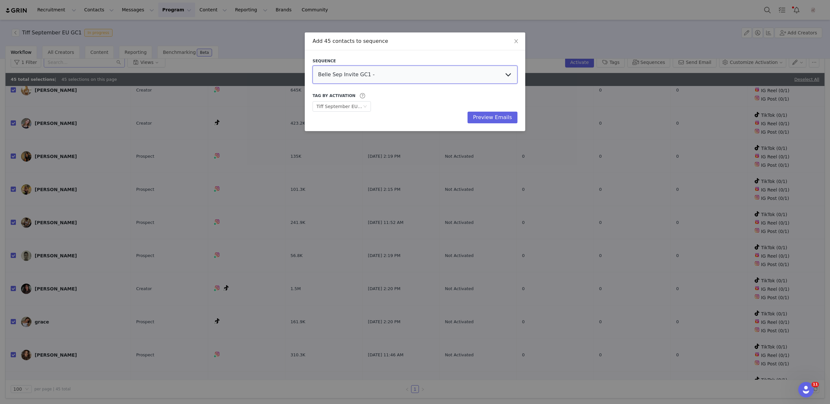
click at [406, 77] on select "Belle Sep Invite GC1 - Content Follow Up Urban Jungle Jess Sept US GC3 Talia Se…" at bounding box center [415, 75] width 205 height 18
select select "ecbf7736-6dab-49ad-aa32-8ebe9a28c325"
click at [313, 66] on select "Belle Sep Invite GC1 - Content Follow Up Urban Jungle Jess Sept US GC3 Talia Se…" at bounding box center [415, 75] width 205 height 18
click at [484, 113] on button "Preview Emails" at bounding box center [493, 118] width 50 height 12
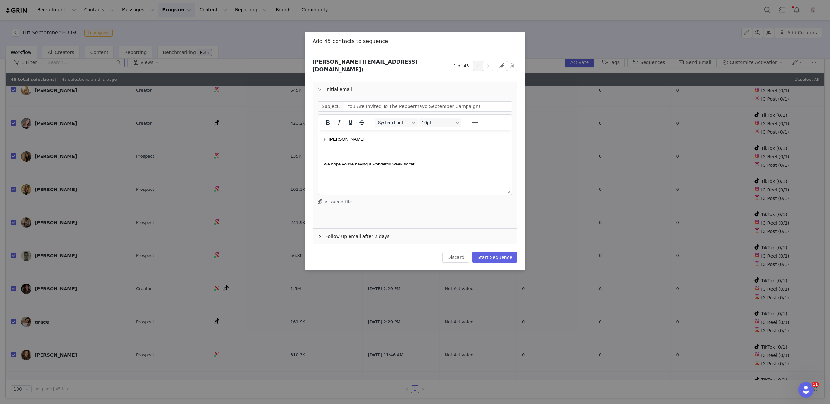
scroll to position [0, 0]
click at [493, 254] on button "Start Sequence" at bounding box center [494, 257] width 45 height 10
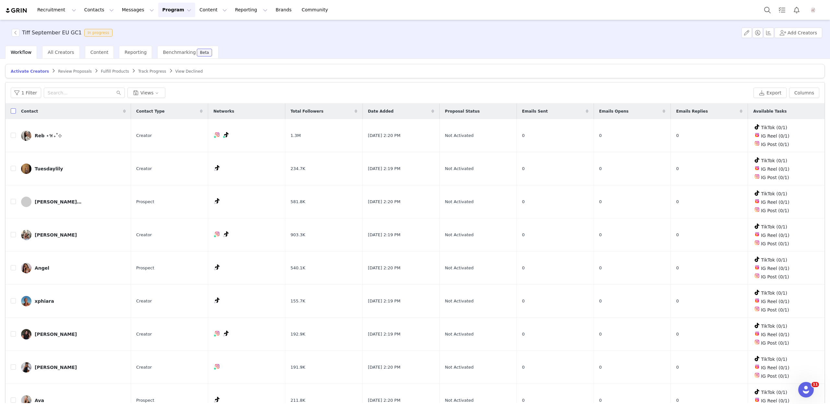
click at [14, 110] on input "checkbox" at bounding box center [13, 110] width 5 height 5
checkbox input "true"
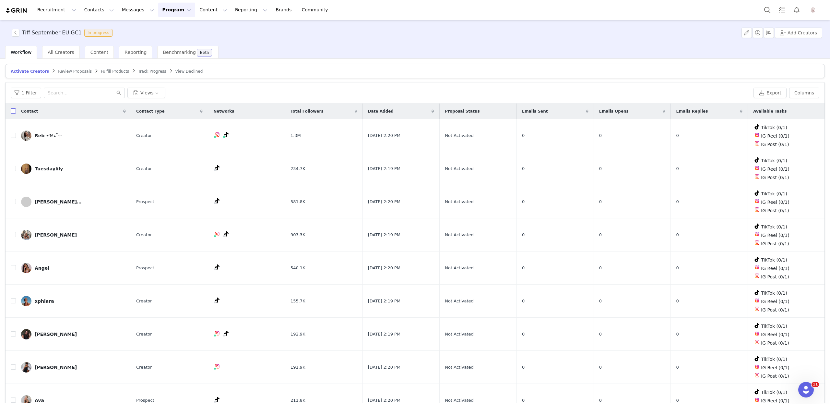
checkbox input "true"
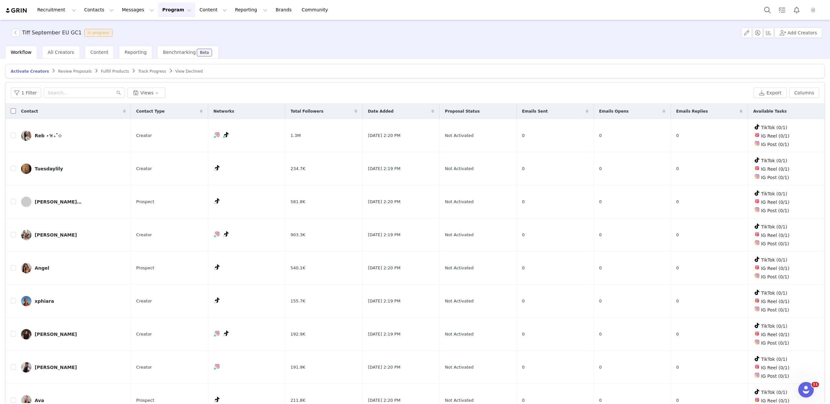
checkbox input "true"
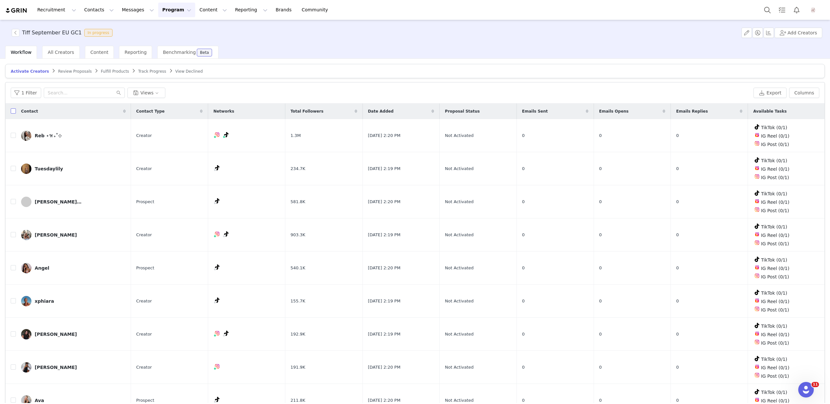
checkbox input "true"
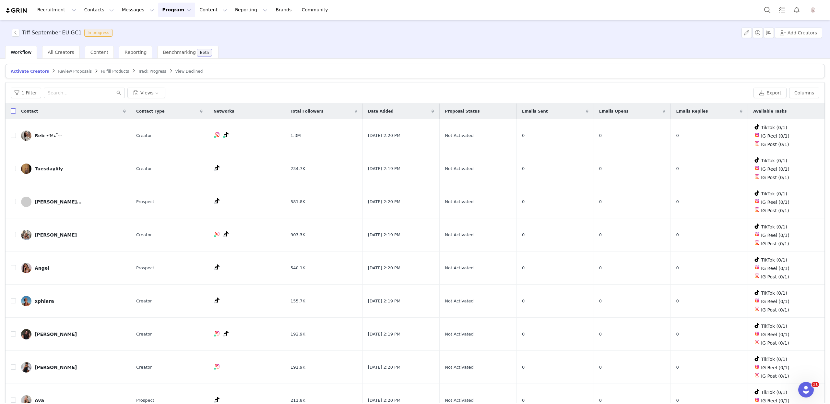
checkbox input "true"
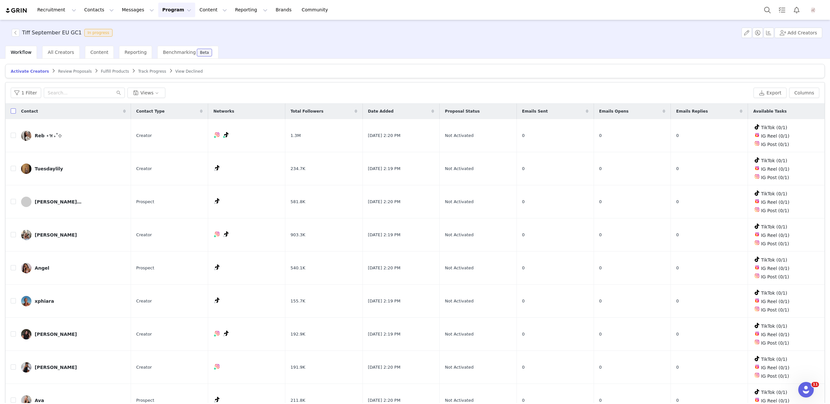
checkbox input "true"
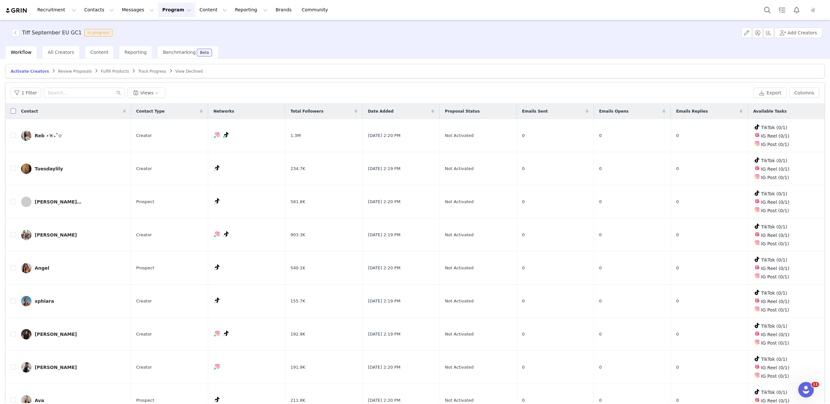
checkbox input "true"
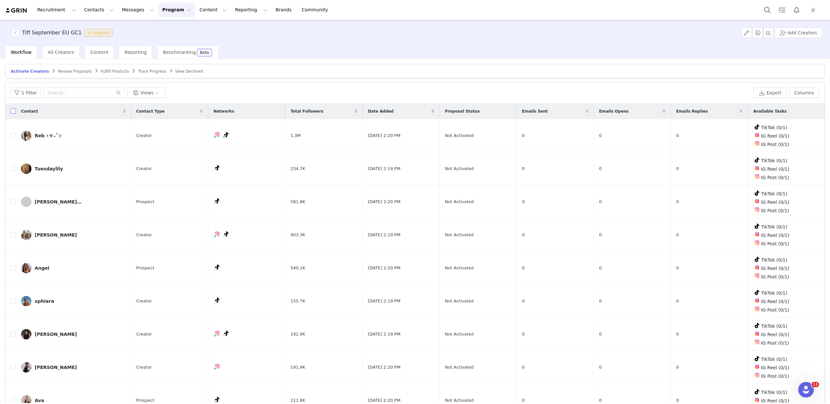
checkbox input "true"
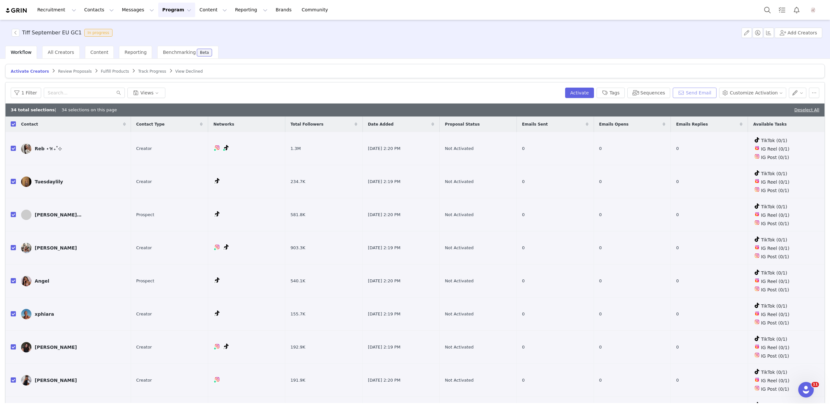
click at [695, 93] on button "Send Email" at bounding box center [695, 93] width 44 height 10
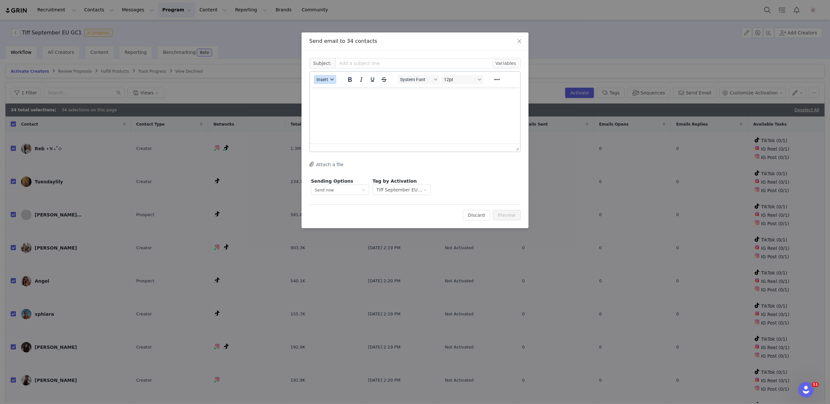
click at [322, 79] on span "Insert" at bounding box center [323, 79] width 12 height 5
click at [341, 91] on div "Insert Template" at bounding box center [348, 91] width 58 height 8
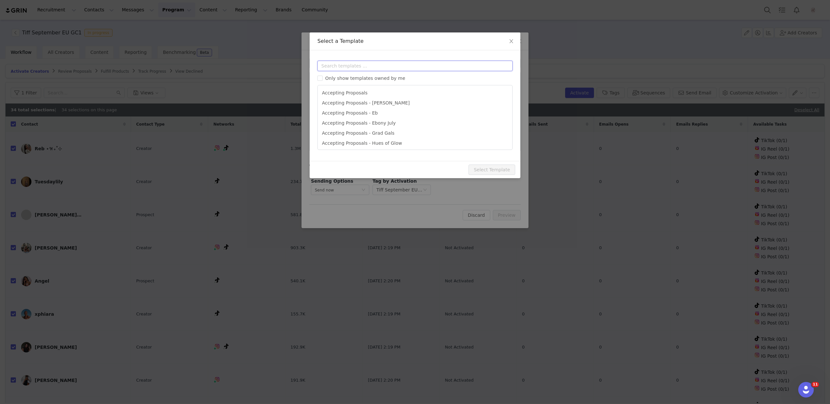
click at [345, 69] on input "text" at bounding box center [415, 66] width 195 height 10
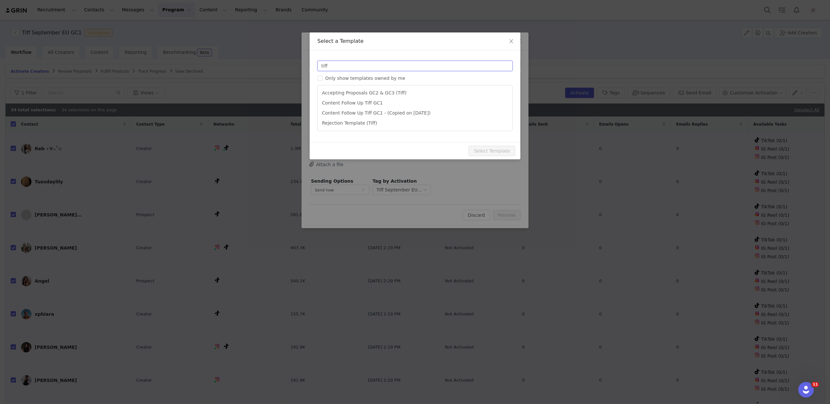
click at [350, 64] on input "tiff" at bounding box center [415, 66] width 195 height 10
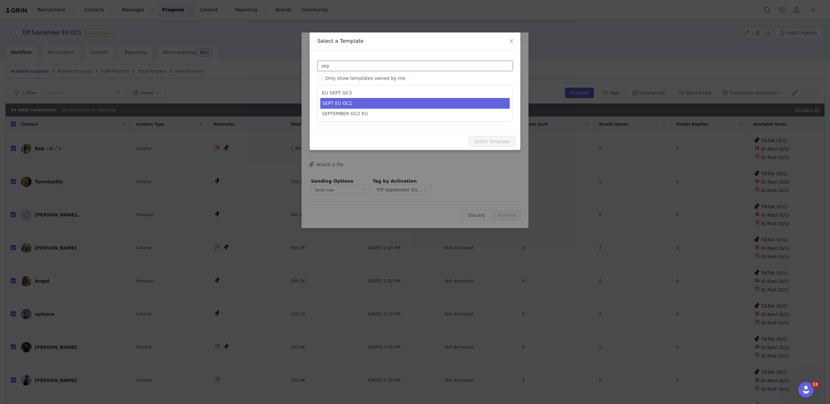
type input "sep"
type input "You Are Invited To The Peppermayo September Campaign!"
click at [372, 106] on li "SEPT EU GC1" at bounding box center [414, 103] width 189 height 11
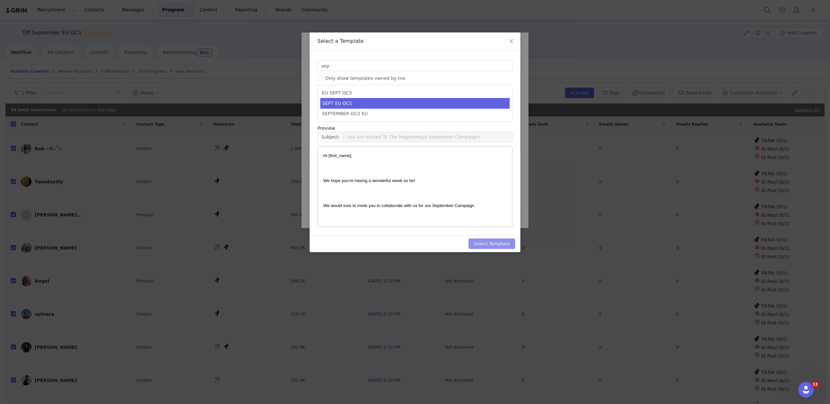
click at [498, 242] on button "Select Template" at bounding box center [492, 243] width 47 height 10
type input "You Are Invited To The Peppermayo September Campaign!"
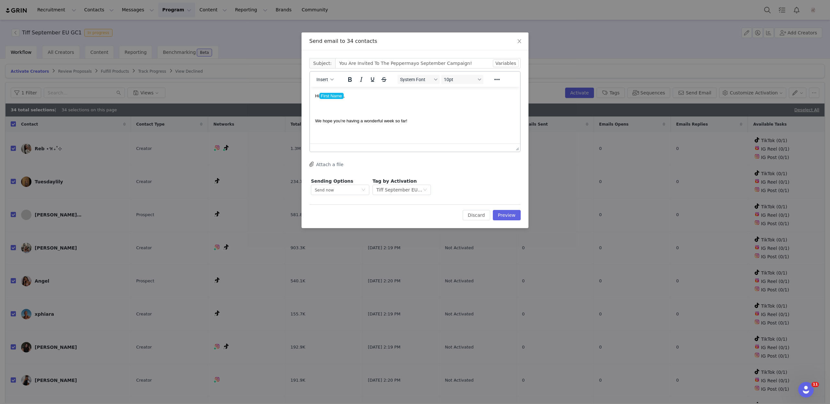
click at [345, 96] on span "Hi First Name ," at bounding box center [330, 96] width 30 height 6
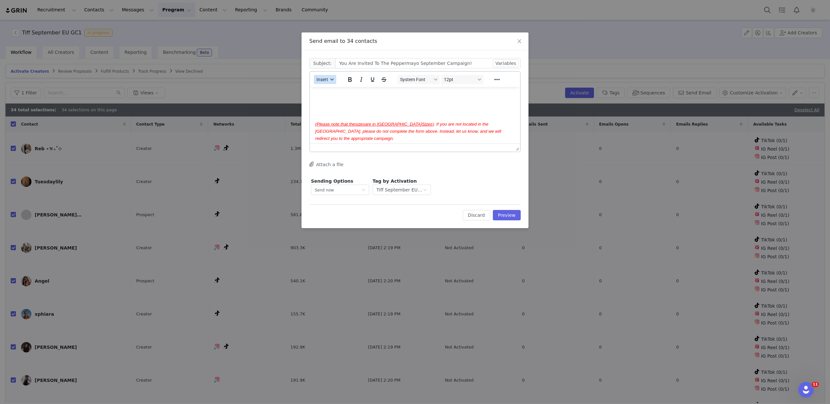
click at [324, 84] on button "Insert" at bounding box center [325, 79] width 22 height 9
click at [347, 100] on div "Insert Variable" at bounding box center [348, 101] width 58 height 8
select select
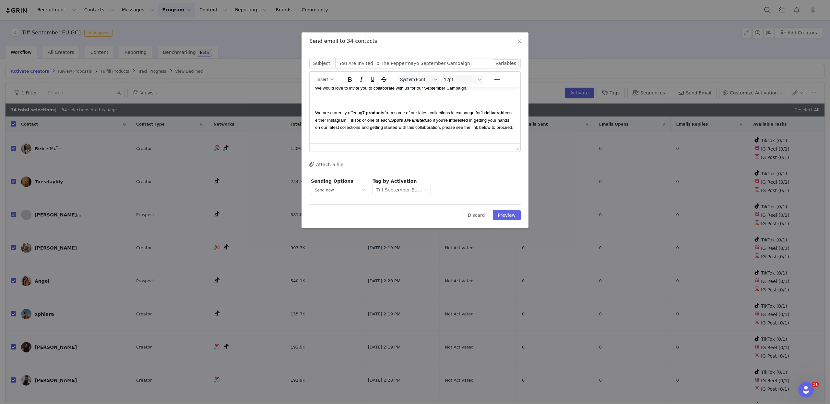
scroll to position [0, 0]
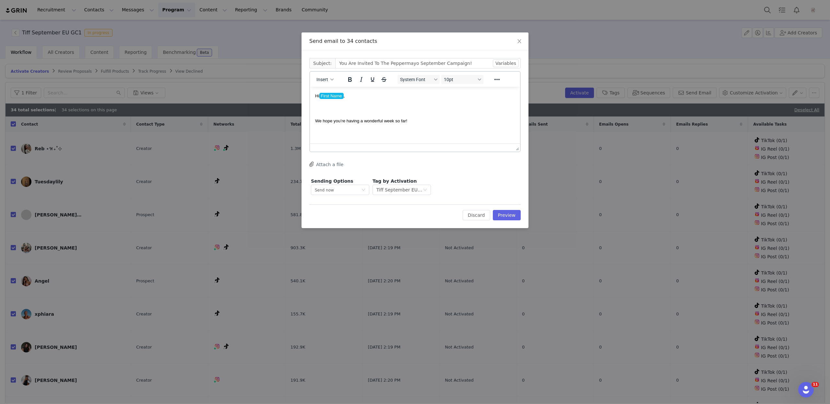
click at [344, 95] on span "First Name" at bounding box center [331, 96] width 24 height 6
click at [345, 95] on span "Hi First Name ," at bounding box center [330, 96] width 30 height 6
click at [328, 82] on span "Insert" at bounding box center [323, 79] width 12 height 5
click at [343, 100] on div "Insert Variable" at bounding box center [348, 101] width 58 height 8
select select
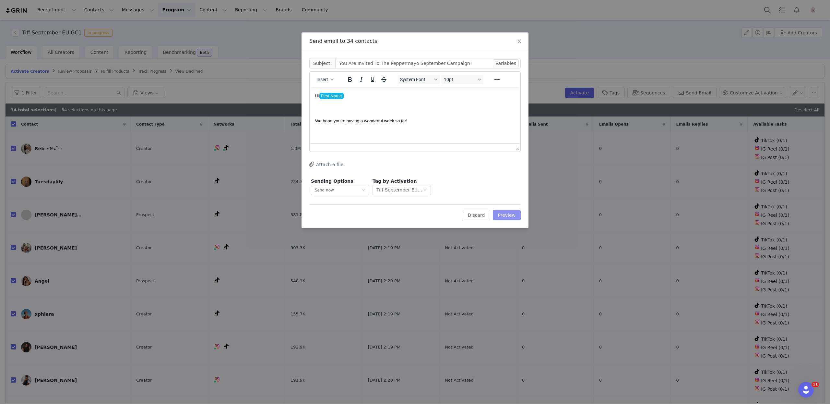
click at [513, 218] on button "Preview" at bounding box center [507, 215] width 28 height 10
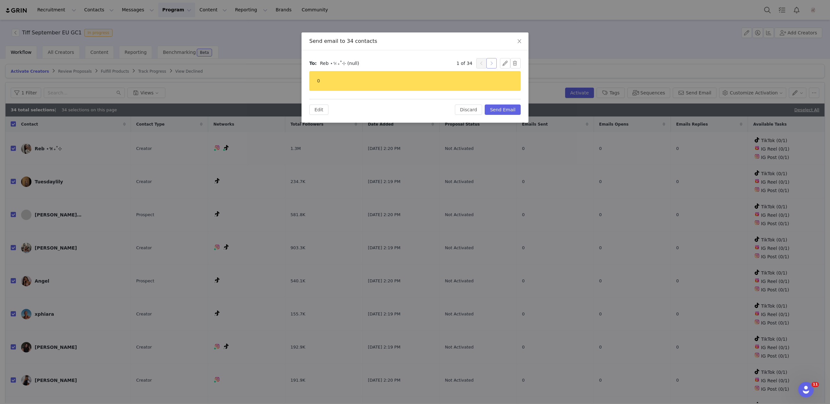
click at [491, 59] on button "button" at bounding box center [491, 63] width 10 height 10
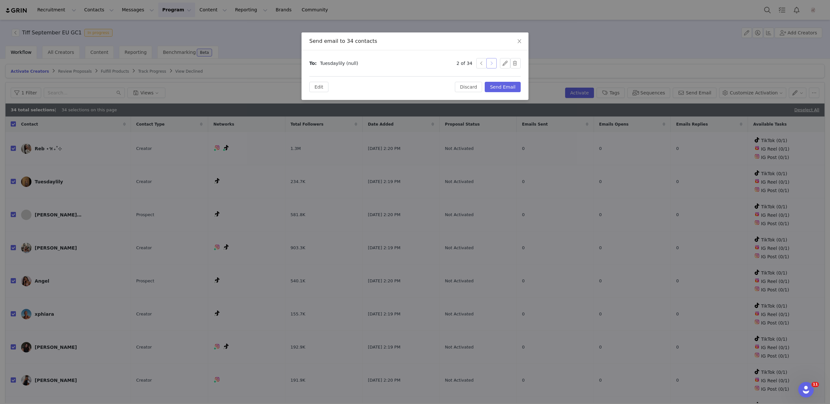
click at [491, 59] on button "button" at bounding box center [491, 63] width 10 height 10
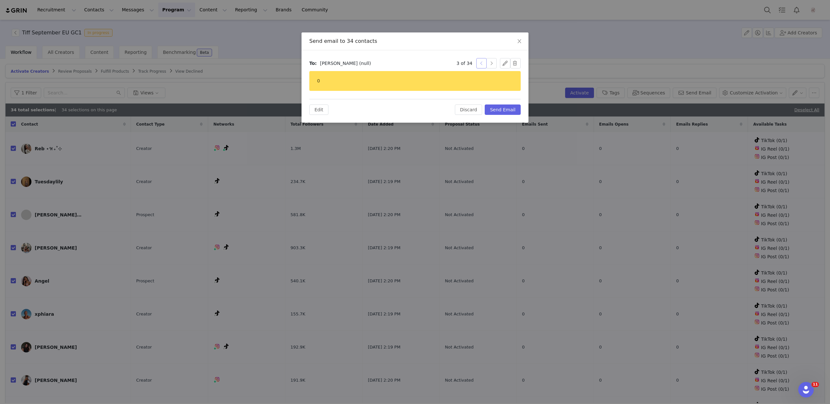
click at [486, 62] on button "button" at bounding box center [481, 63] width 10 height 10
click at [493, 62] on button "button" at bounding box center [491, 63] width 10 height 10
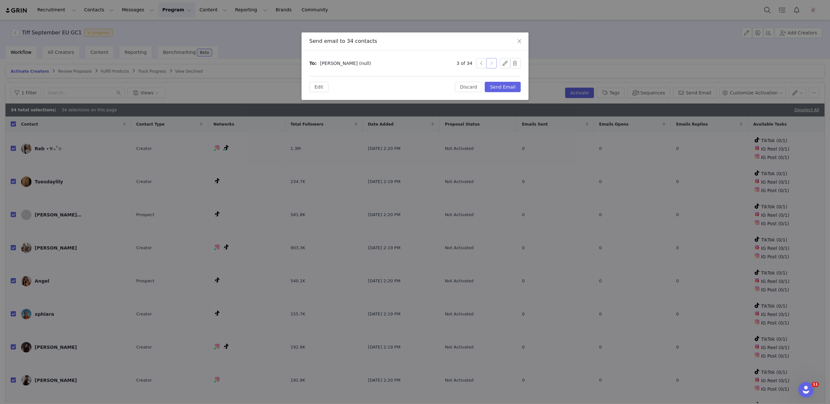
click at [493, 62] on button "button" at bounding box center [491, 63] width 10 height 10
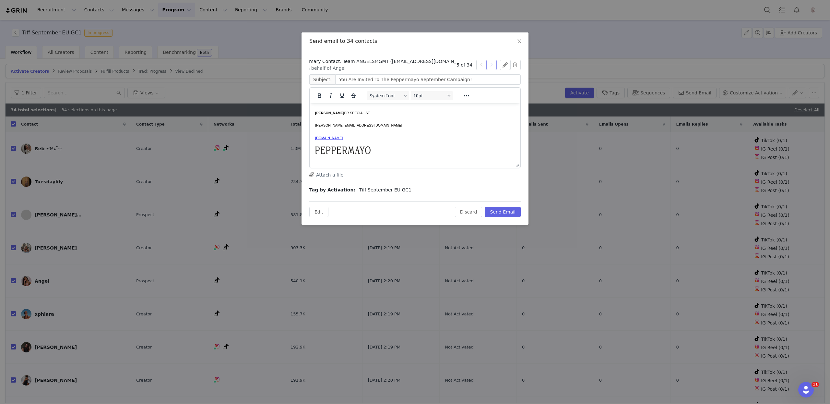
scroll to position [246, 0]
click at [490, 210] on button "Send Email" at bounding box center [503, 212] width 36 height 10
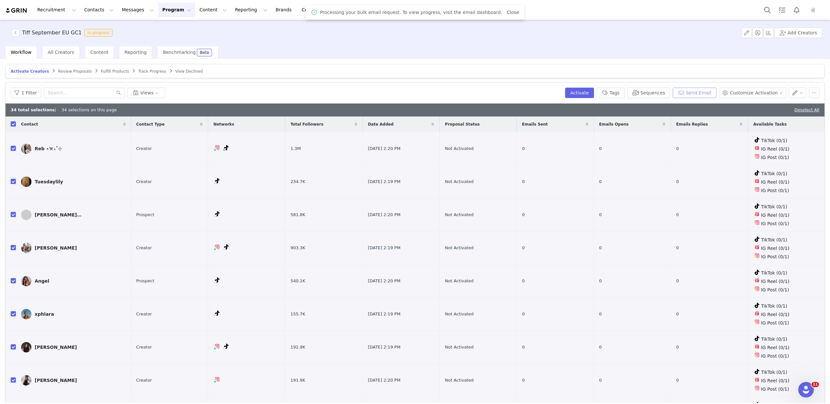
scroll to position [0, 0]
click at [801, 111] on link "Deselect All" at bounding box center [807, 109] width 25 height 5
checkbox input "false"
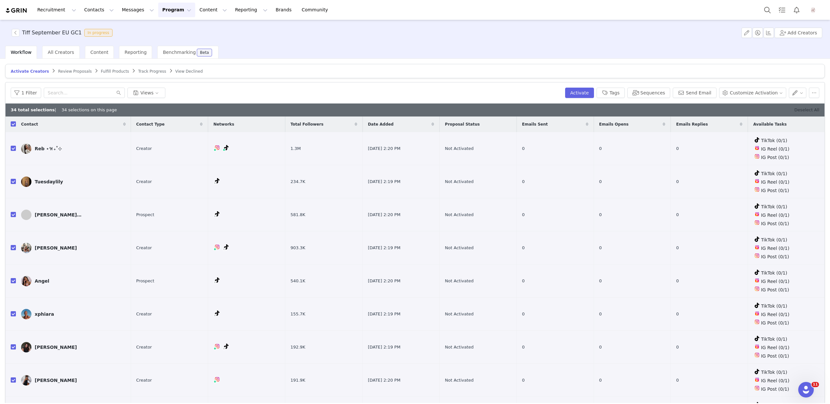
checkbox input "false"
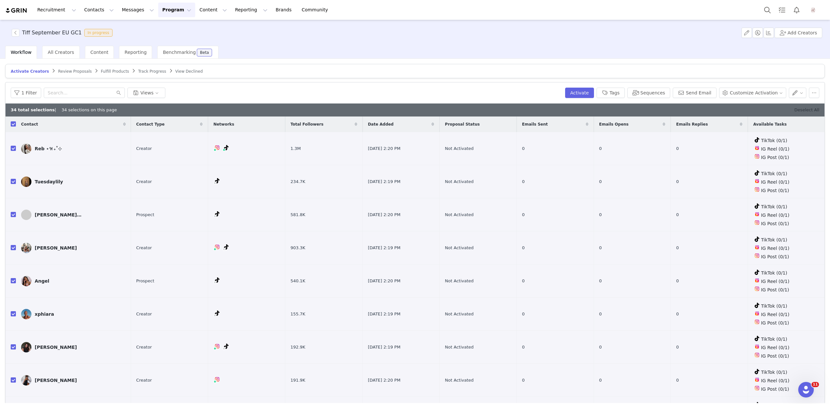
checkbox input "false"
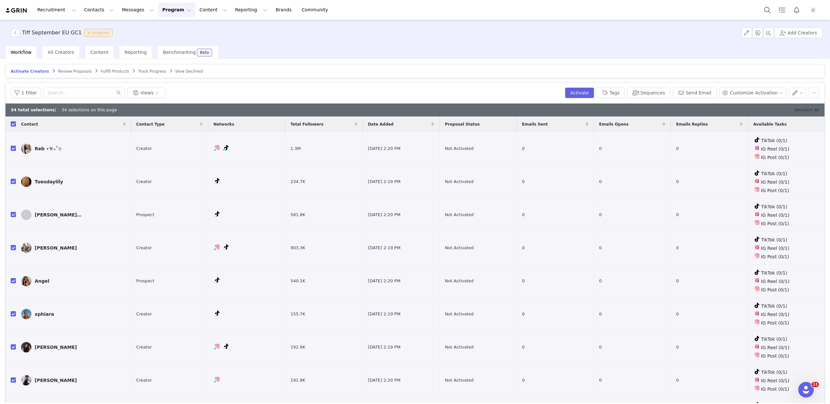
checkbox input "false"
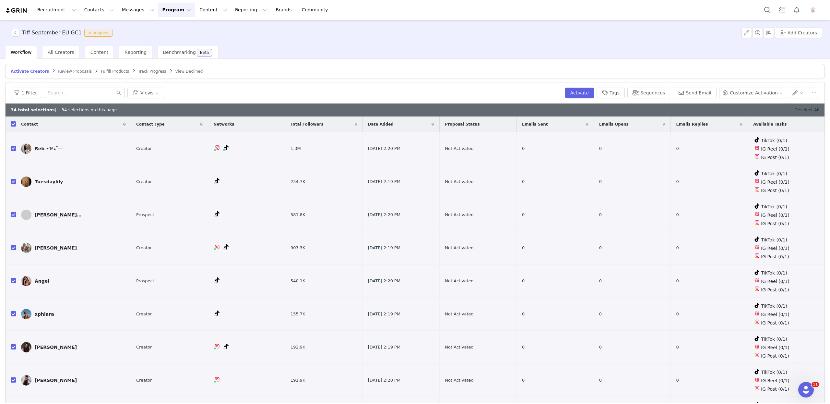
checkbox input "false"
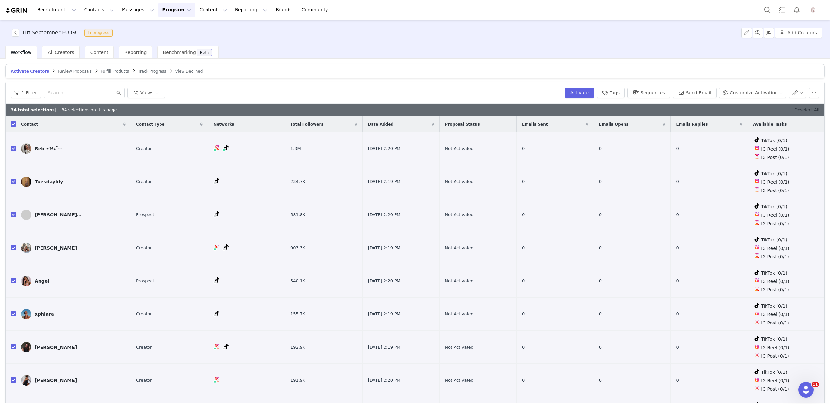
checkbox input "false"
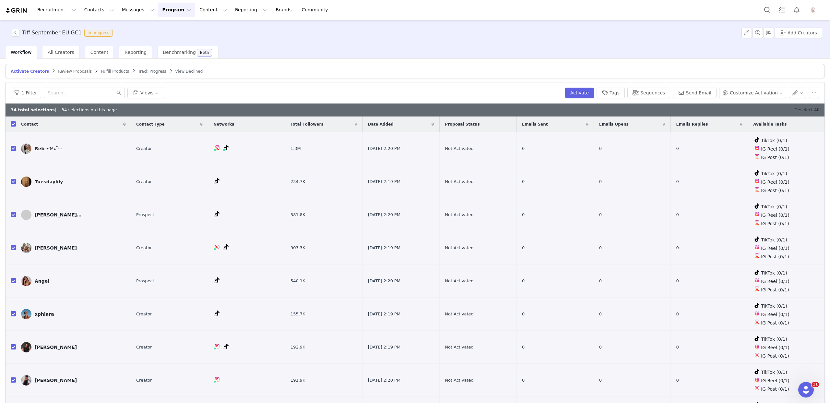
checkbox input "false"
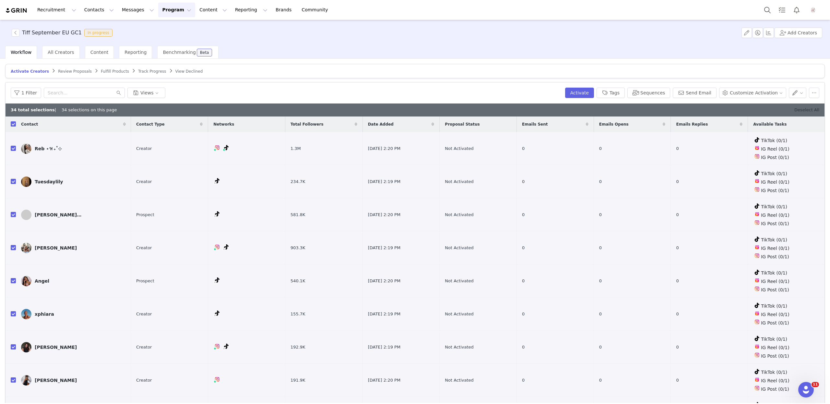
checkbox input "false"
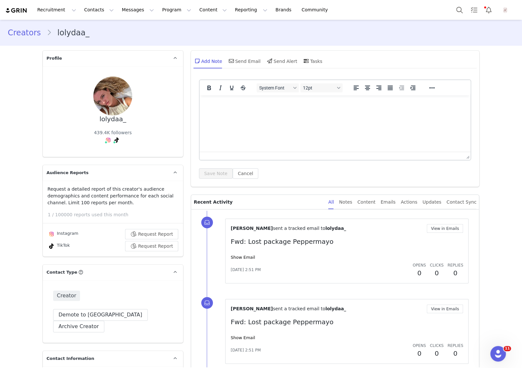
click at [16, 31] on link "Creators" at bounding box center [27, 33] width 39 height 12
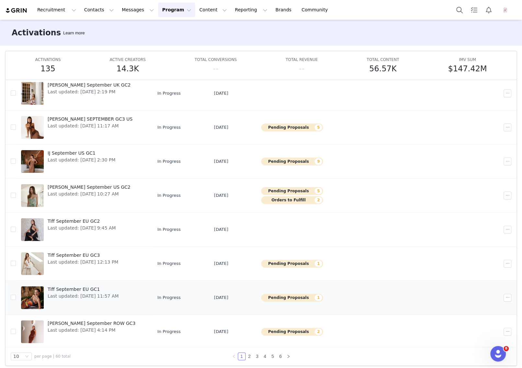
click at [70, 286] on span "Tiff September EU GC1" at bounding box center [83, 289] width 71 height 7
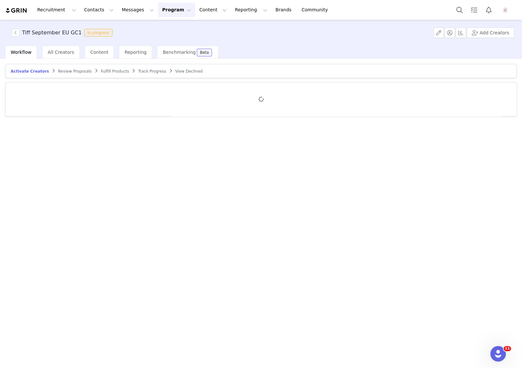
click at [72, 73] on div "Review Proposals" at bounding box center [75, 71] width 34 height 5
click at [72, 72] on span "Review Proposals" at bounding box center [75, 71] width 34 height 5
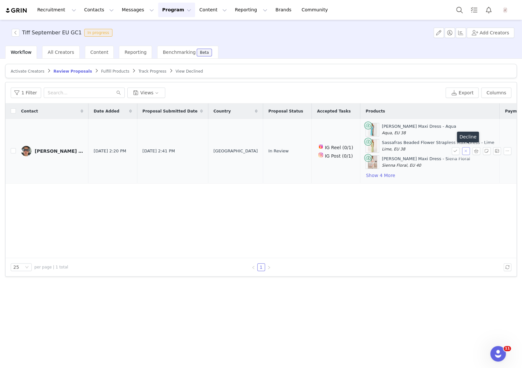
click at [462, 152] on button "button" at bounding box center [466, 151] width 8 height 8
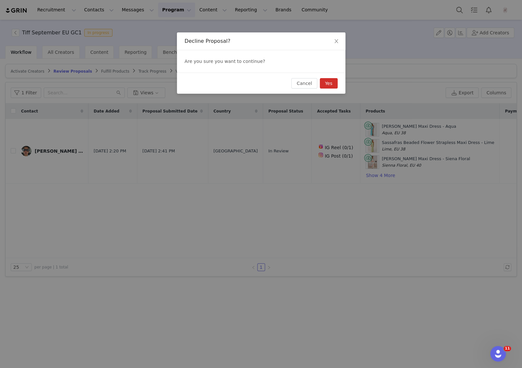
click at [328, 83] on button "Yes" at bounding box center [329, 83] width 18 height 10
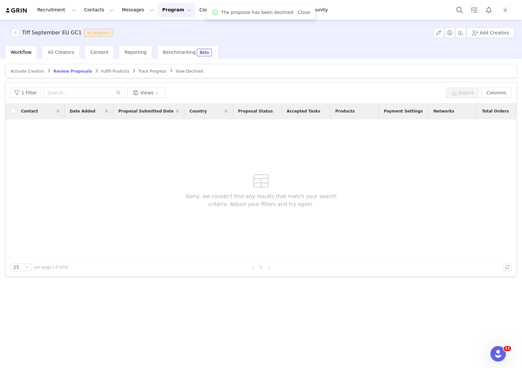
click at [176, 73] on span "View Declined" at bounding box center [190, 71] width 28 height 5
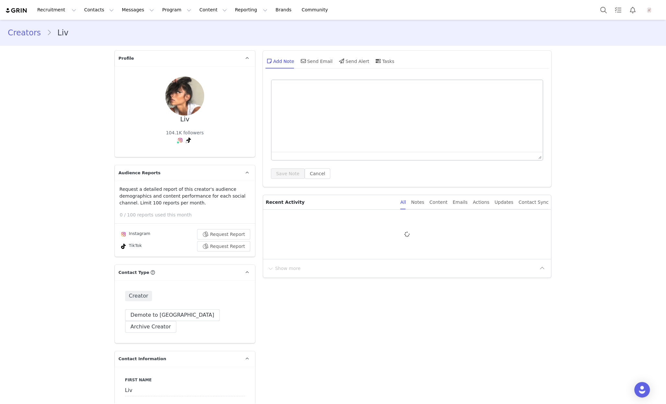
type input "+1 ([GEOGRAPHIC_DATA])"
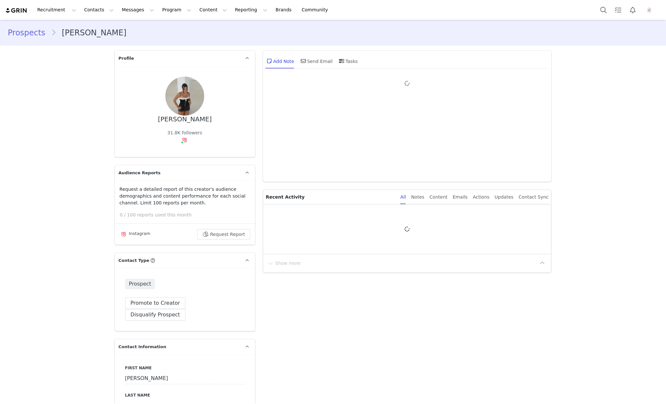
type input "+1 ([GEOGRAPHIC_DATA])"
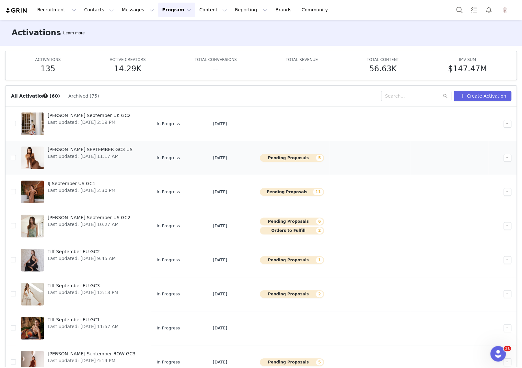
scroll to position [34, 0]
